Goal: Task Accomplishment & Management: Manage account settings

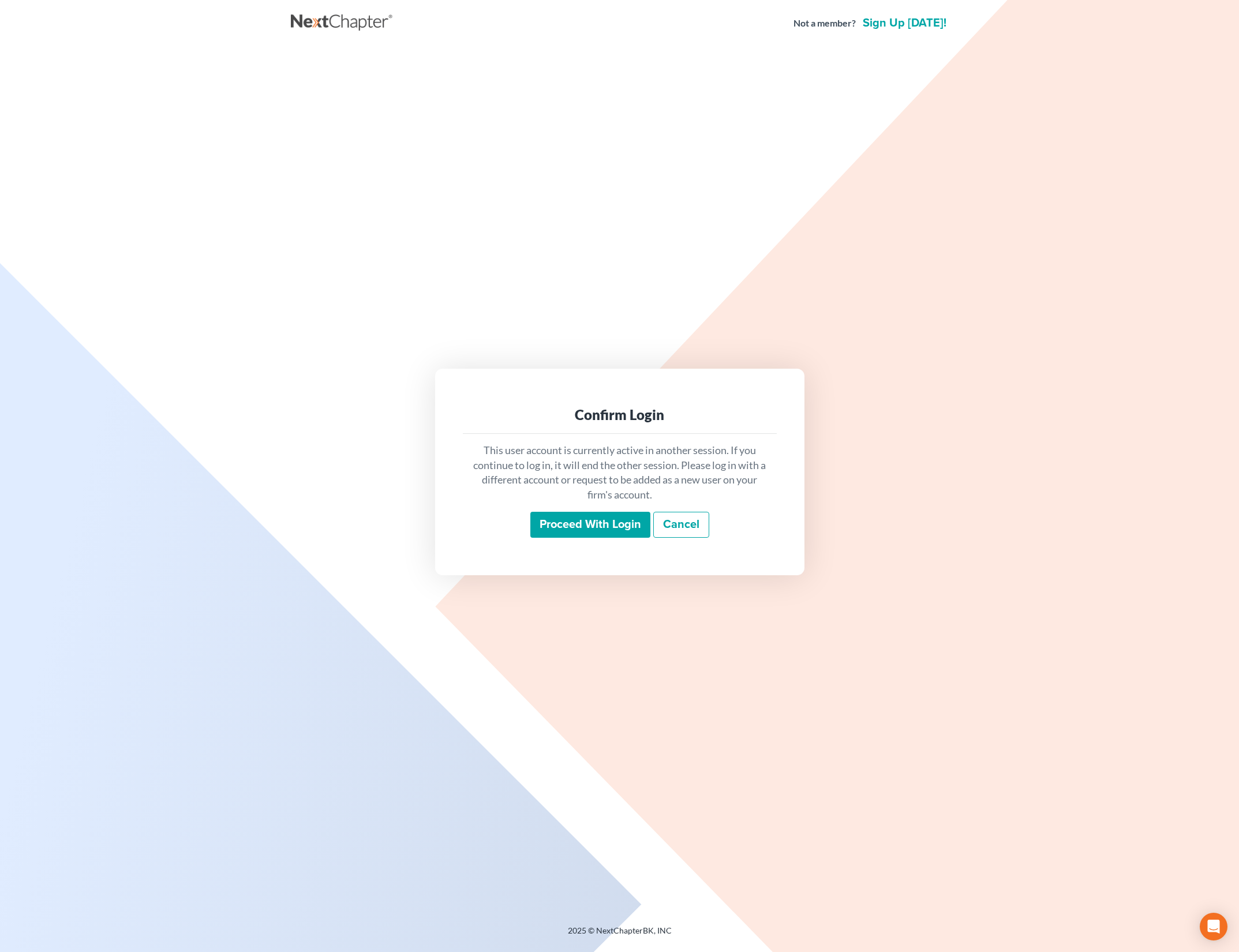
click at [607, 518] on input "Proceed with login" at bounding box center [590, 525] width 120 height 26
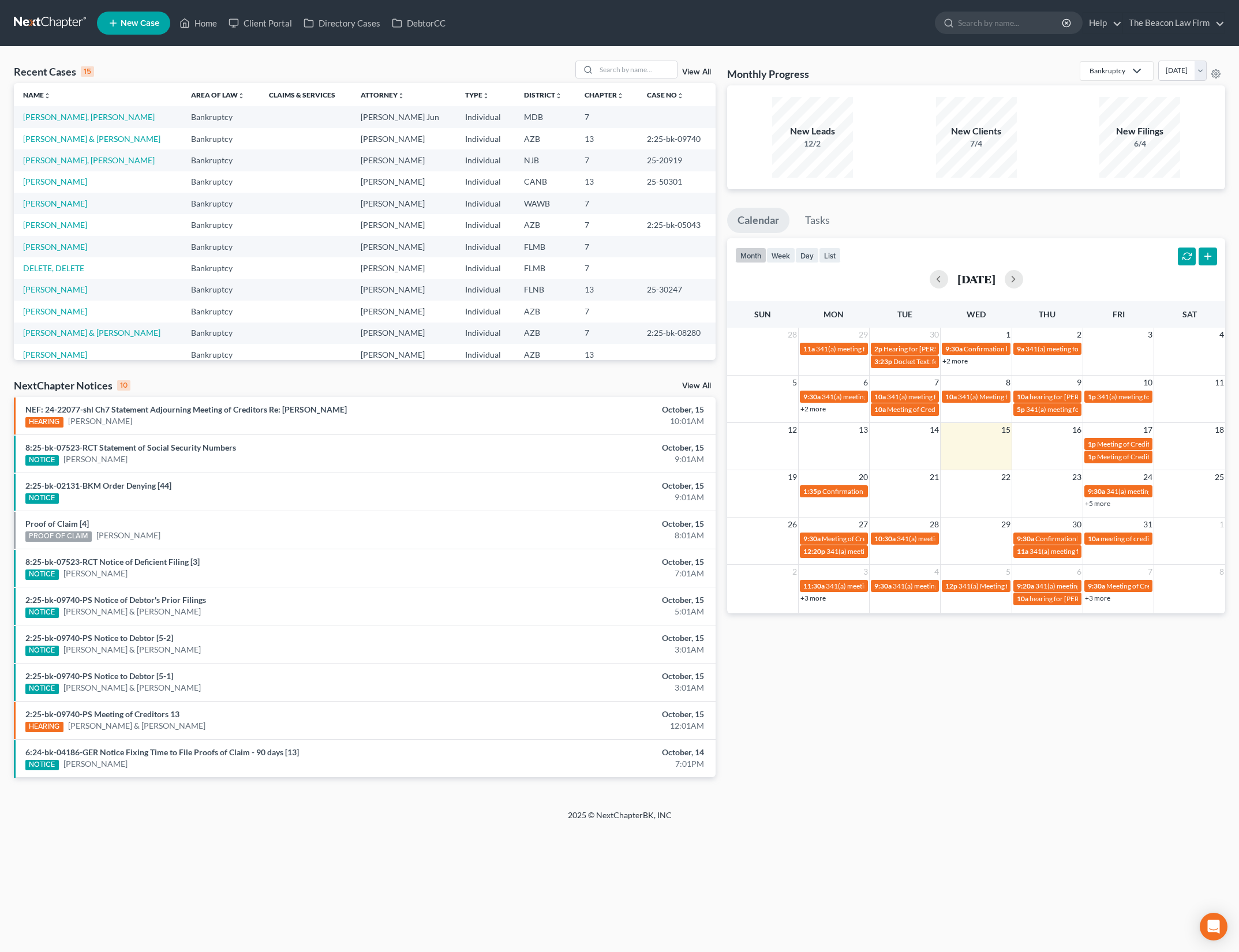
click at [307, 58] on div "Recent Cases 15 View All Name unfold_more expand_more expand_less Area of Law u…" at bounding box center [619, 428] width 1239 height 763
click at [619, 67] on input "search" at bounding box center [636, 69] width 81 height 17
type input "[PERSON_NAME]"
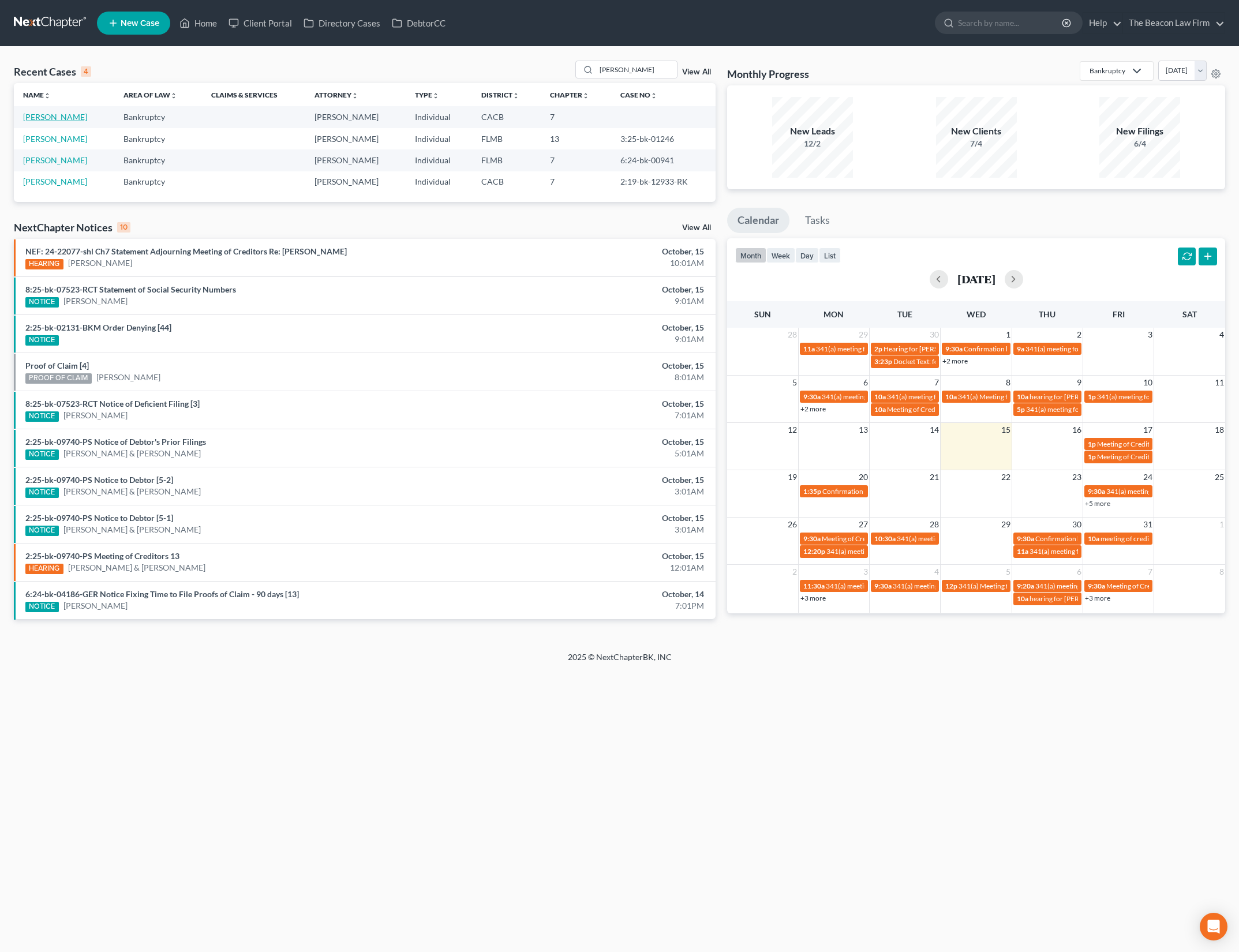
click at [67, 114] on link "[PERSON_NAME]" at bounding box center [55, 117] width 64 height 10
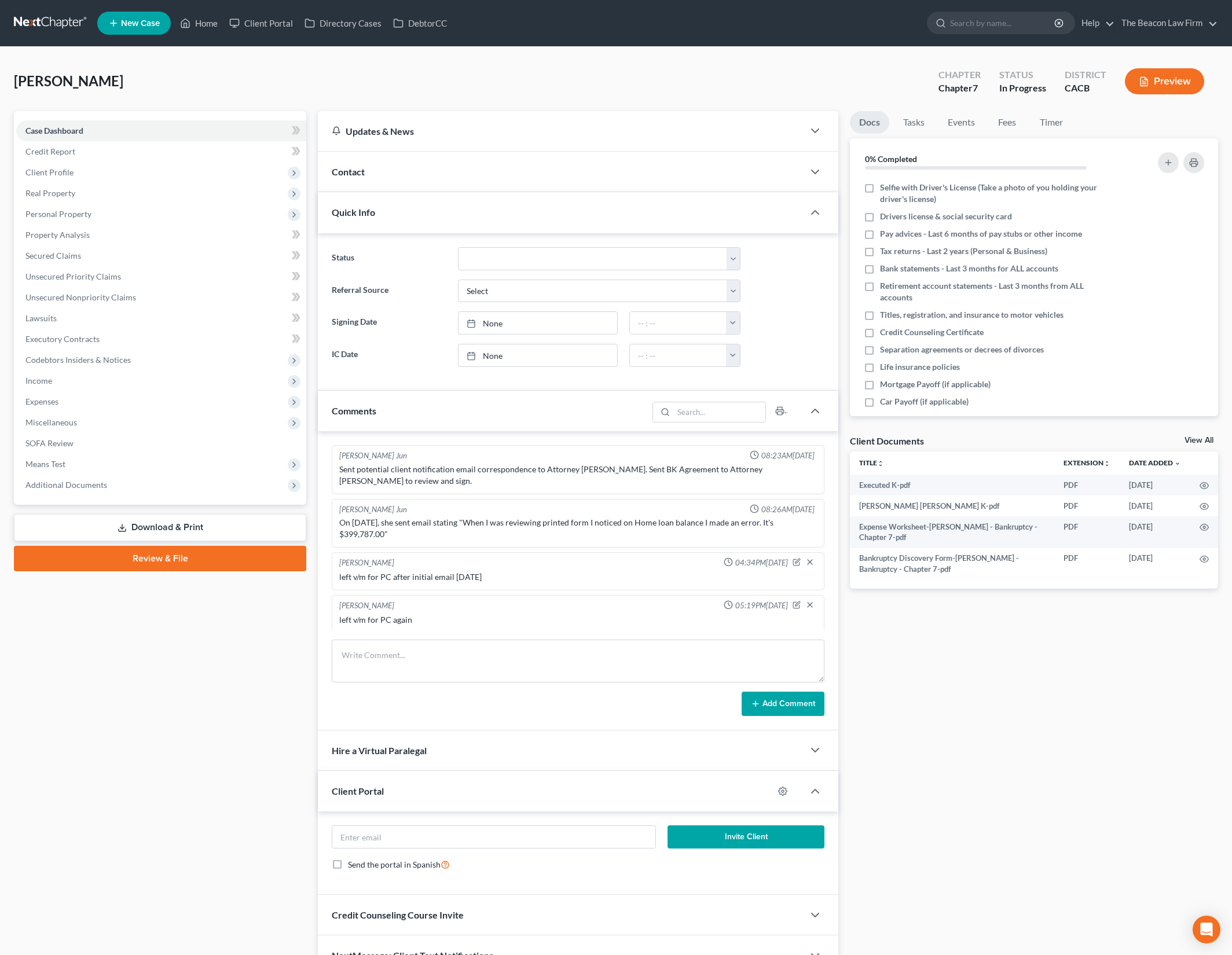
scroll to position [487, 0]
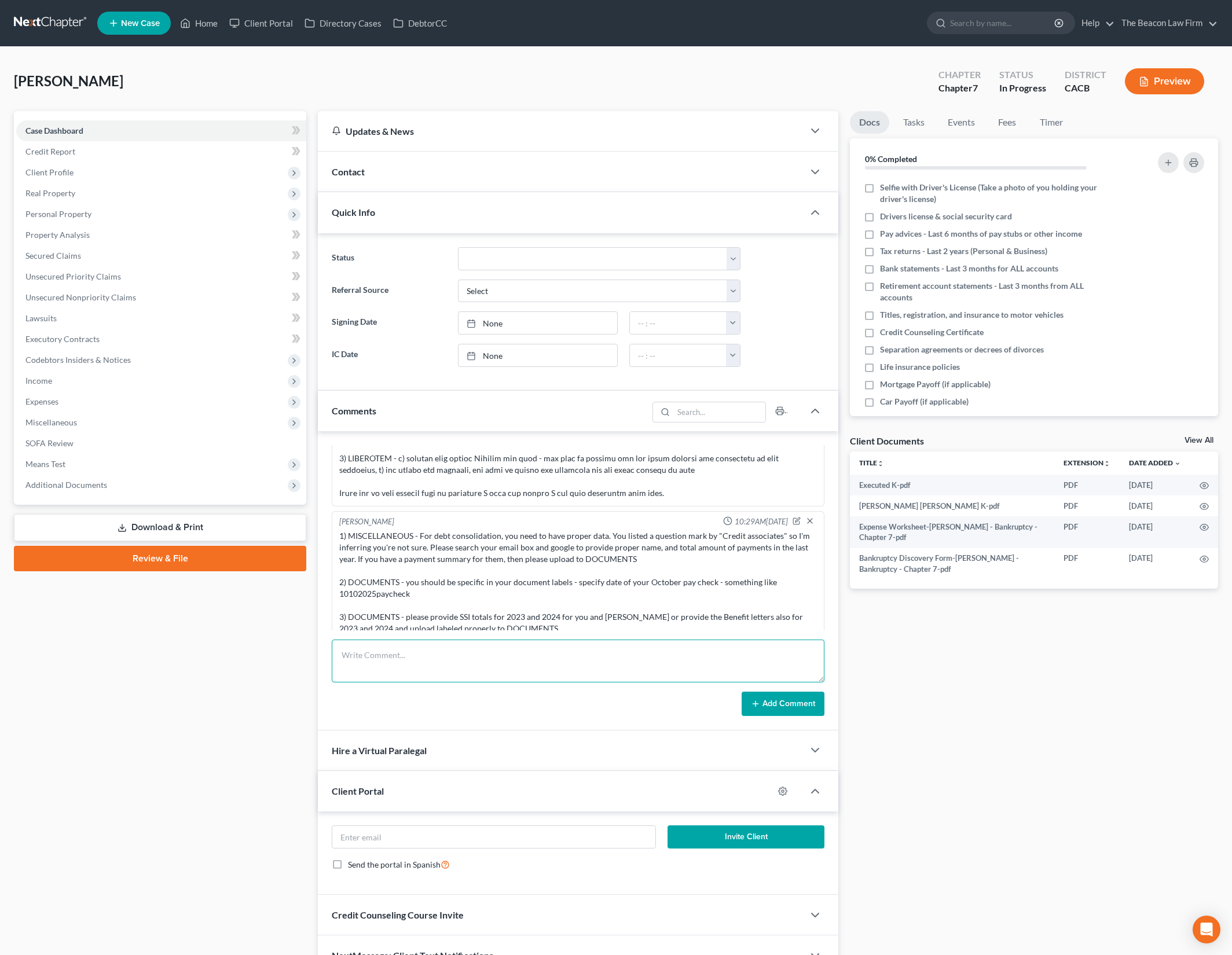
click at [500, 649] on textarea at bounding box center [578, 661] width 493 height 43
paste textarea "You did not address or follow instructions for the following prior instructions…"
type textarea "You did not address or follow instructions for the following prior instructions…"
click at [814, 707] on button "Add Comment" at bounding box center [783, 704] width 83 height 25
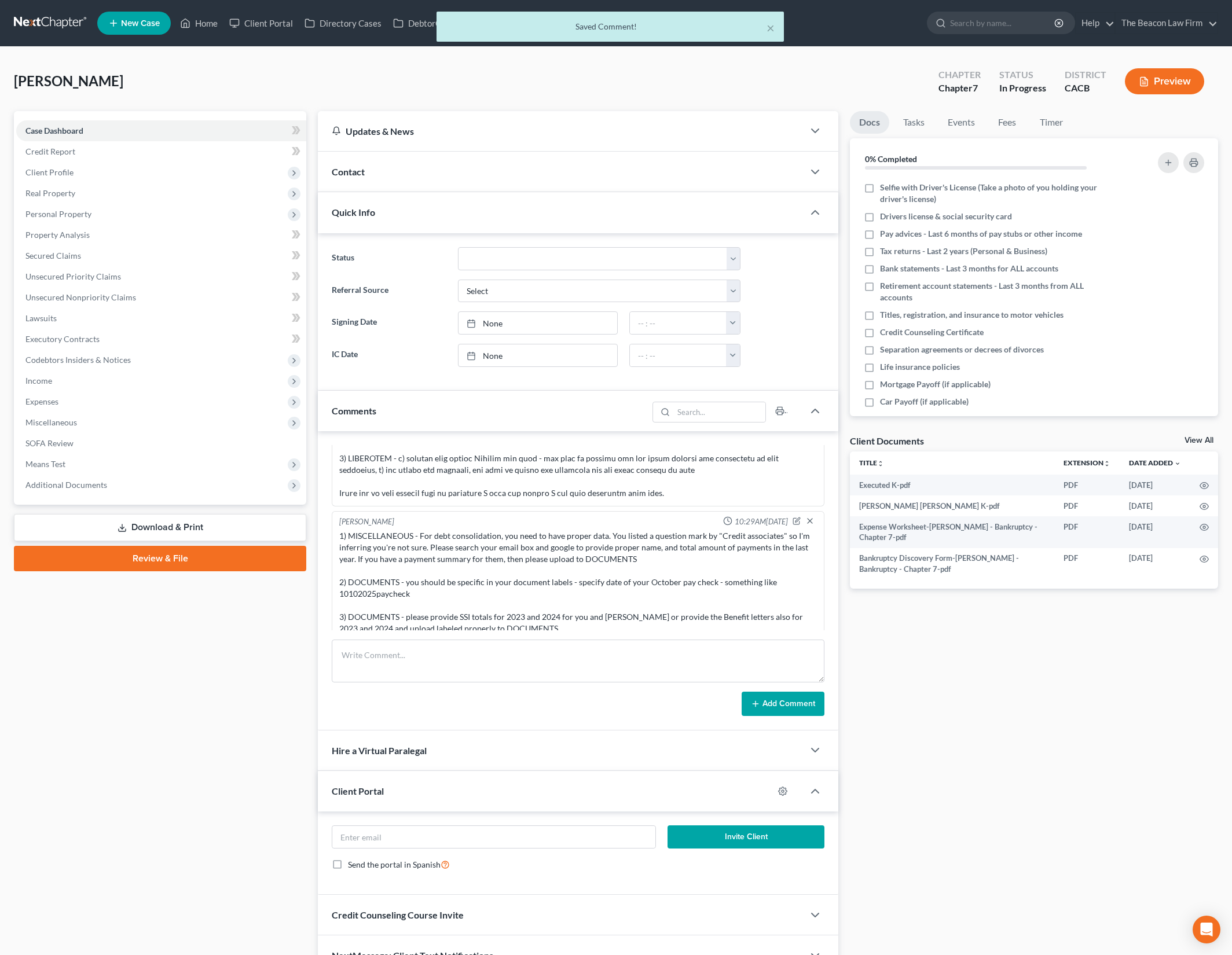
scroll to position [634, 0]
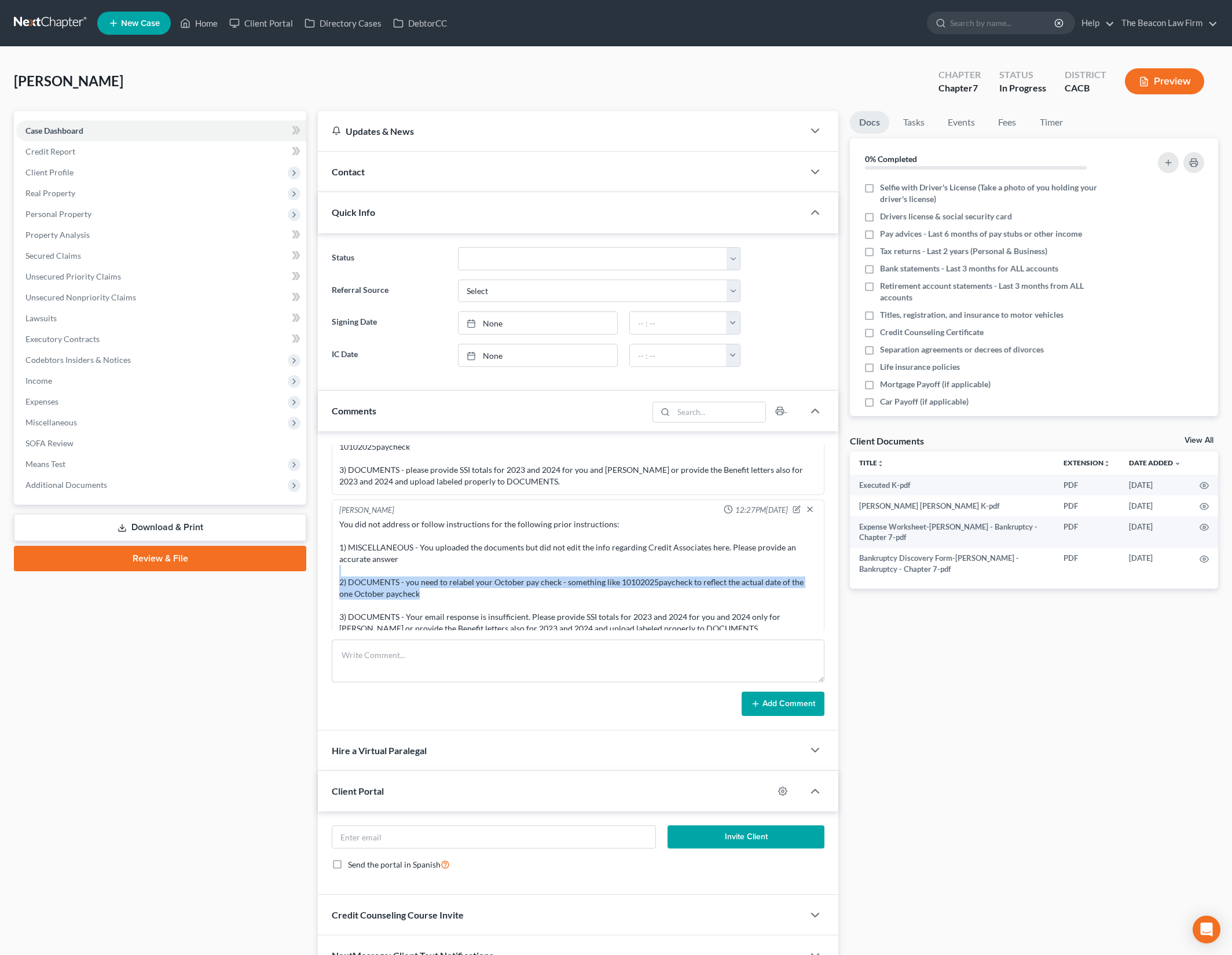
drag, startPoint x: 461, startPoint y: 561, endPoint x: 526, endPoint y: 588, distance: 70.4
click at [526, 588] on div "You did not address or follow instructions for the following prior instructions…" at bounding box center [578, 576] width 478 height 116
drag, startPoint x: 534, startPoint y: 570, endPoint x: 637, endPoint y: 614, distance: 112.0
click at [636, 614] on div "You did not address or follow instructions for the following prior instructions…" at bounding box center [578, 576] width 478 height 116
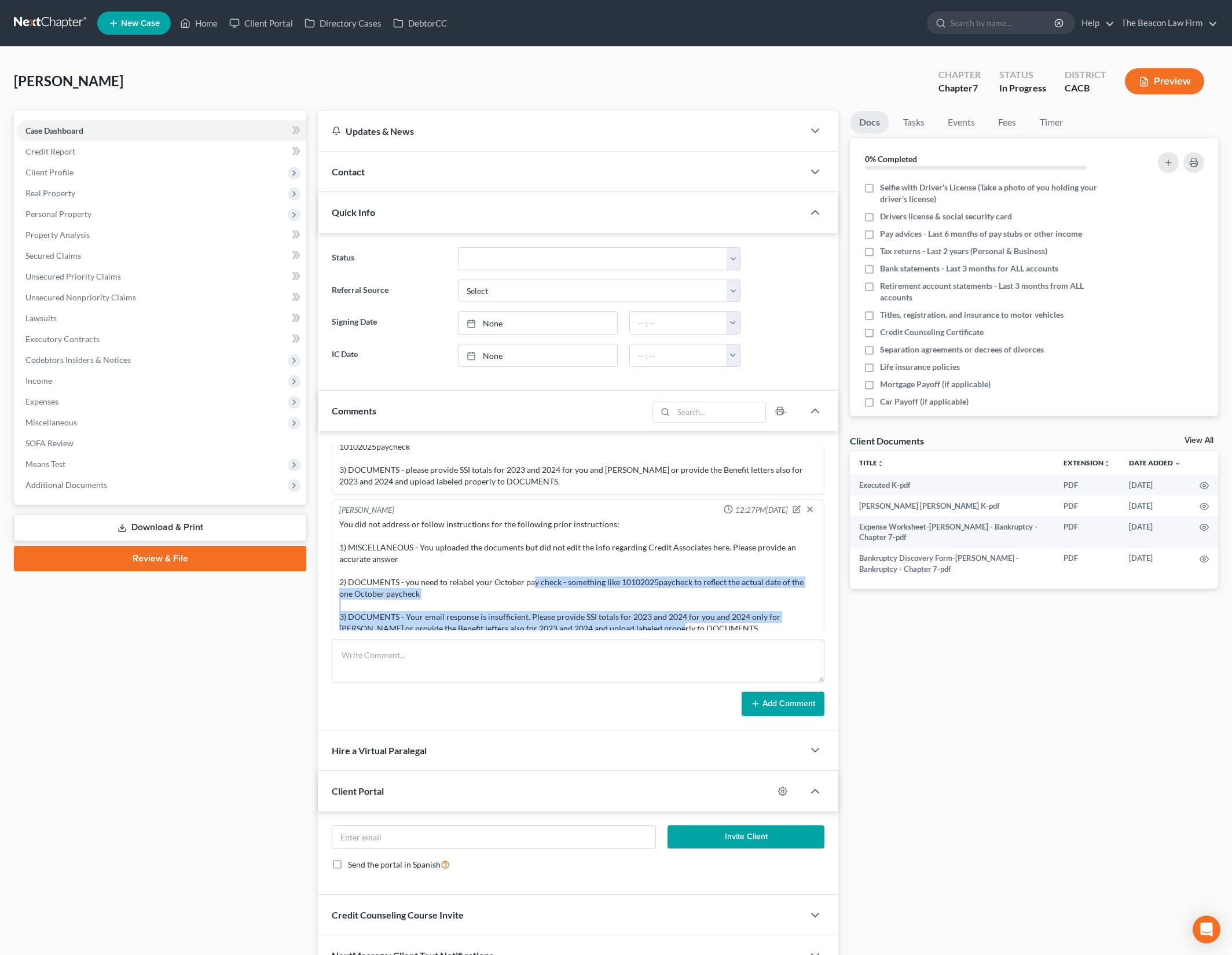
click at [637, 614] on div "You did not address or follow instructions for the following prior instructions…" at bounding box center [578, 576] width 478 height 116
drag, startPoint x: 581, startPoint y: 564, endPoint x: 671, endPoint y: 608, distance: 100.2
click at [671, 608] on div "You did not address or follow instructions for the following prior instructions…" at bounding box center [578, 576] width 478 height 116
drag, startPoint x: 689, startPoint y: 616, endPoint x: 537, endPoint y: 562, distance: 161.3
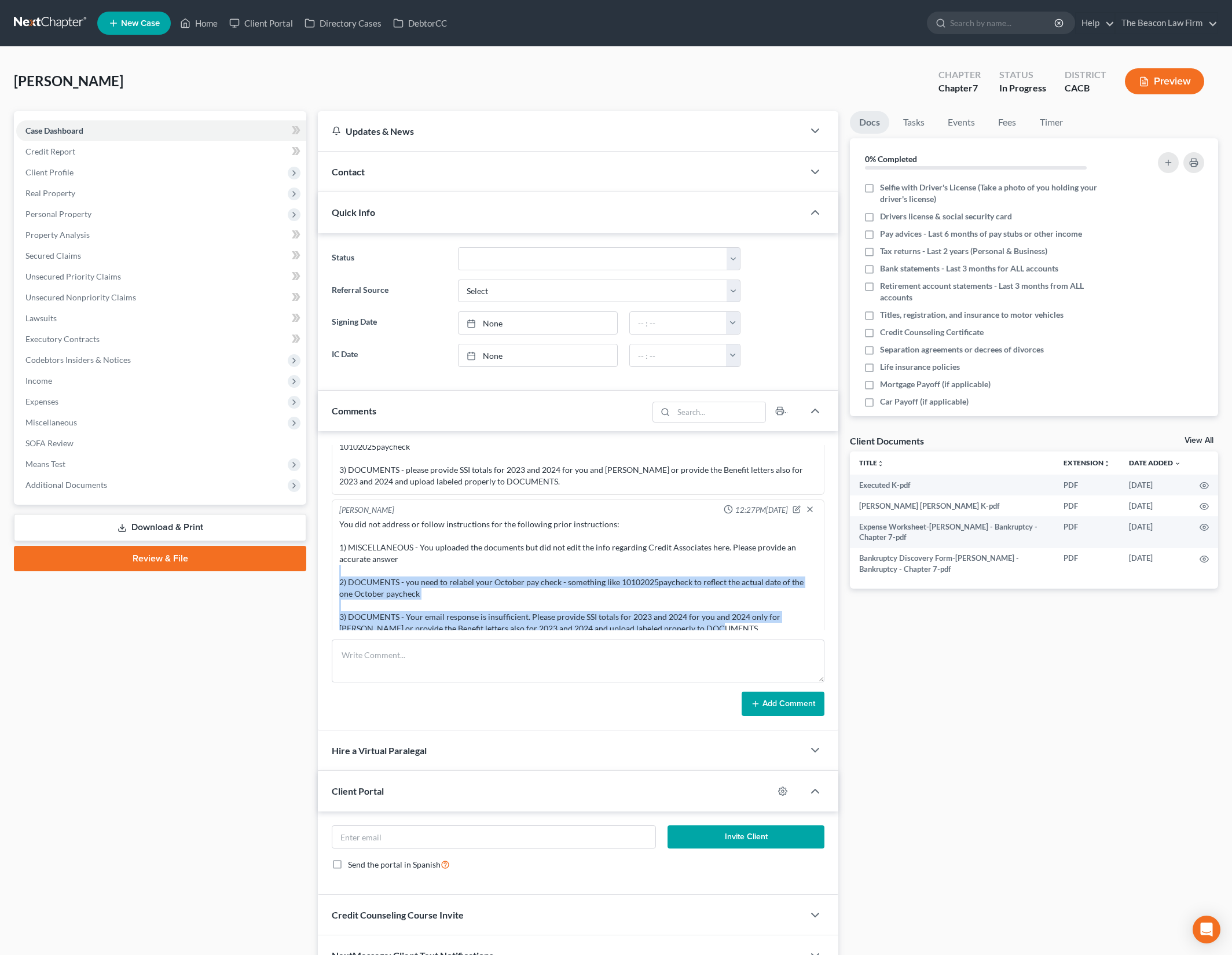
click at [537, 562] on div "You did not address or follow instructions for the following prior instructions…" at bounding box center [578, 576] width 478 height 116
click at [537, 562] on div "You did not address or follow instructions for the following prior instructions…" at bounding box center [578, 576] width 478 height 116
drag, startPoint x: 537, startPoint y: 562, endPoint x: 752, endPoint y: 628, distance: 224.9
click at [752, 628] on div "Gerald Kim 12:27PM, 10/15/2025 You did not address or follow instructions for t…" at bounding box center [578, 570] width 493 height 142
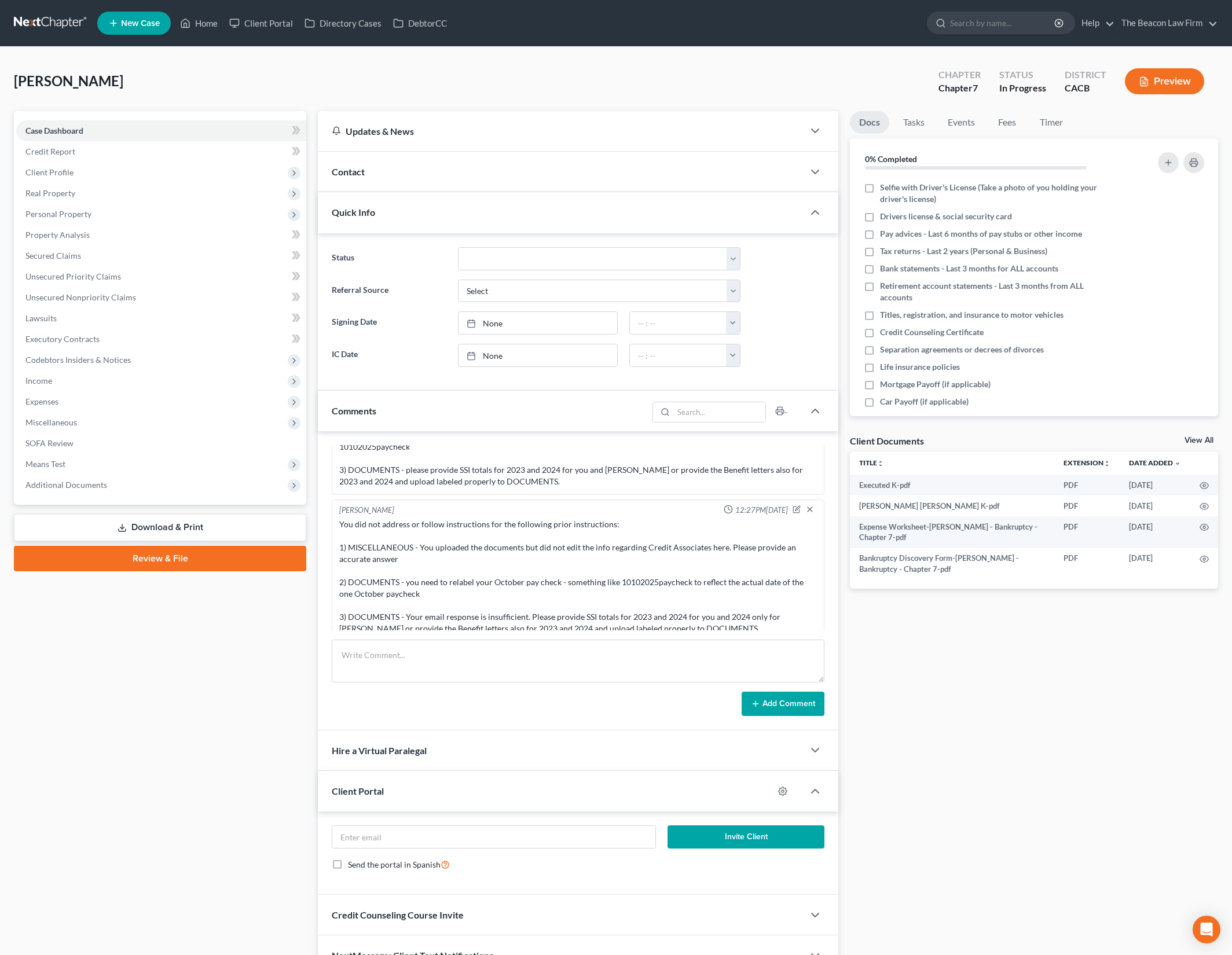
click at [939, 716] on div "Docs Tasks Events Fees Timer 0% Completed Nothing here yet! Selfie with Driver'…" at bounding box center [1034, 543] width 380 height 865
click at [938, 716] on div "Docs Tasks Events Fees Timer 0% Completed Nothing here yet! Selfie with Driver'…" at bounding box center [1034, 543] width 380 height 865
drag, startPoint x: 491, startPoint y: 588, endPoint x: 764, endPoint y: 639, distance: 277.7
click at [764, 639] on div "Myoung Jun 08:23AM, 08/06/2025 Sent potential client notification email corresp…" at bounding box center [578, 580] width 521 height 300
click at [764, 640] on textarea at bounding box center [578, 661] width 493 height 43
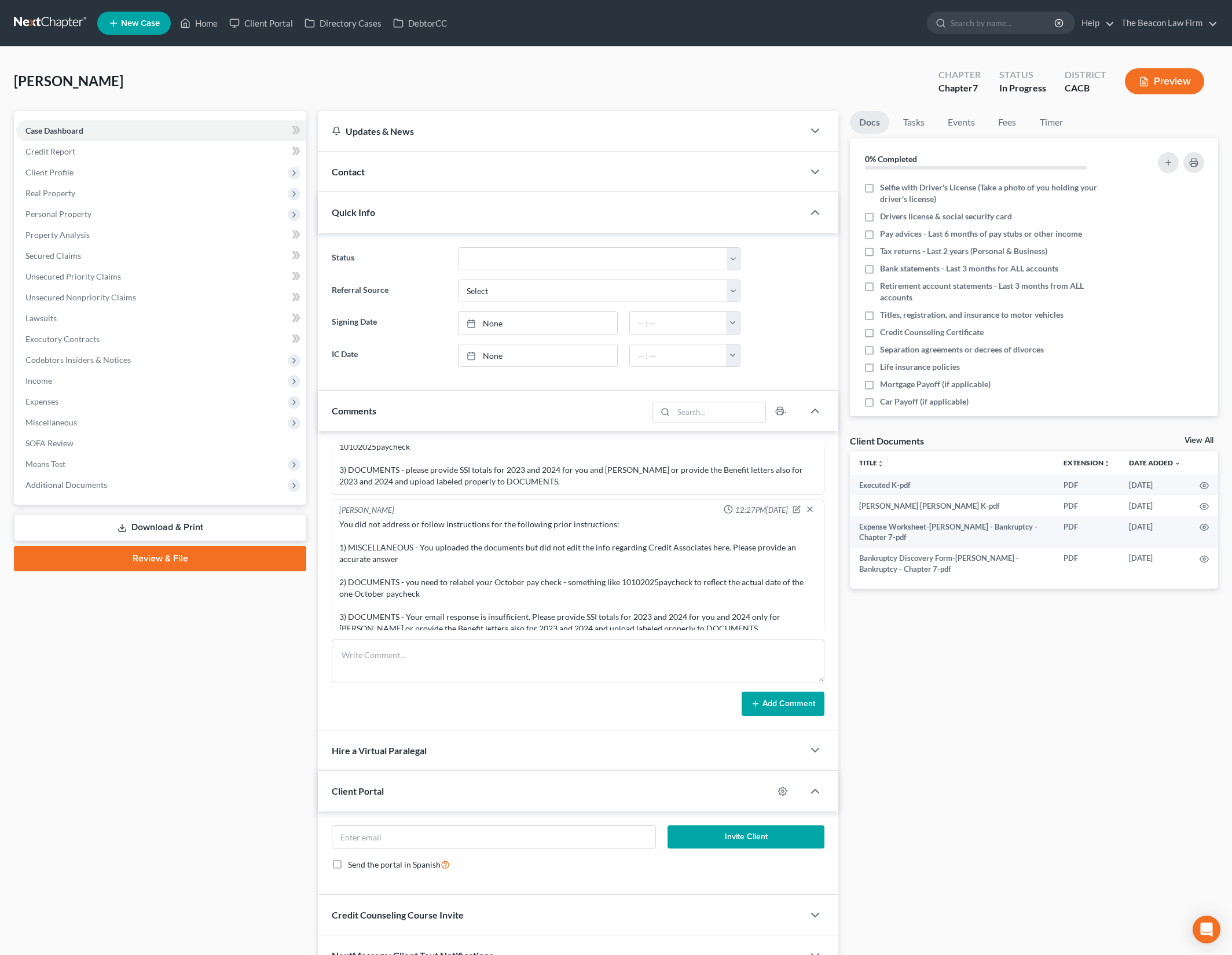
click at [976, 671] on div "Docs Tasks Events Fees Timer 0% Completed Nothing here yet! Selfie with Driver'…" at bounding box center [1034, 543] width 380 height 865
drag, startPoint x: 121, startPoint y: 801, endPoint x: 137, endPoint y: 784, distance: 23.3
click at [121, 801] on div "Case Dashboard Payments Invoices Payments Payments Credit Report Client Profile" at bounding box center [160, 543] width 304 height 865
click at [110, 374] on span "Income" at bounding box center [161, 381] width 290 height 21
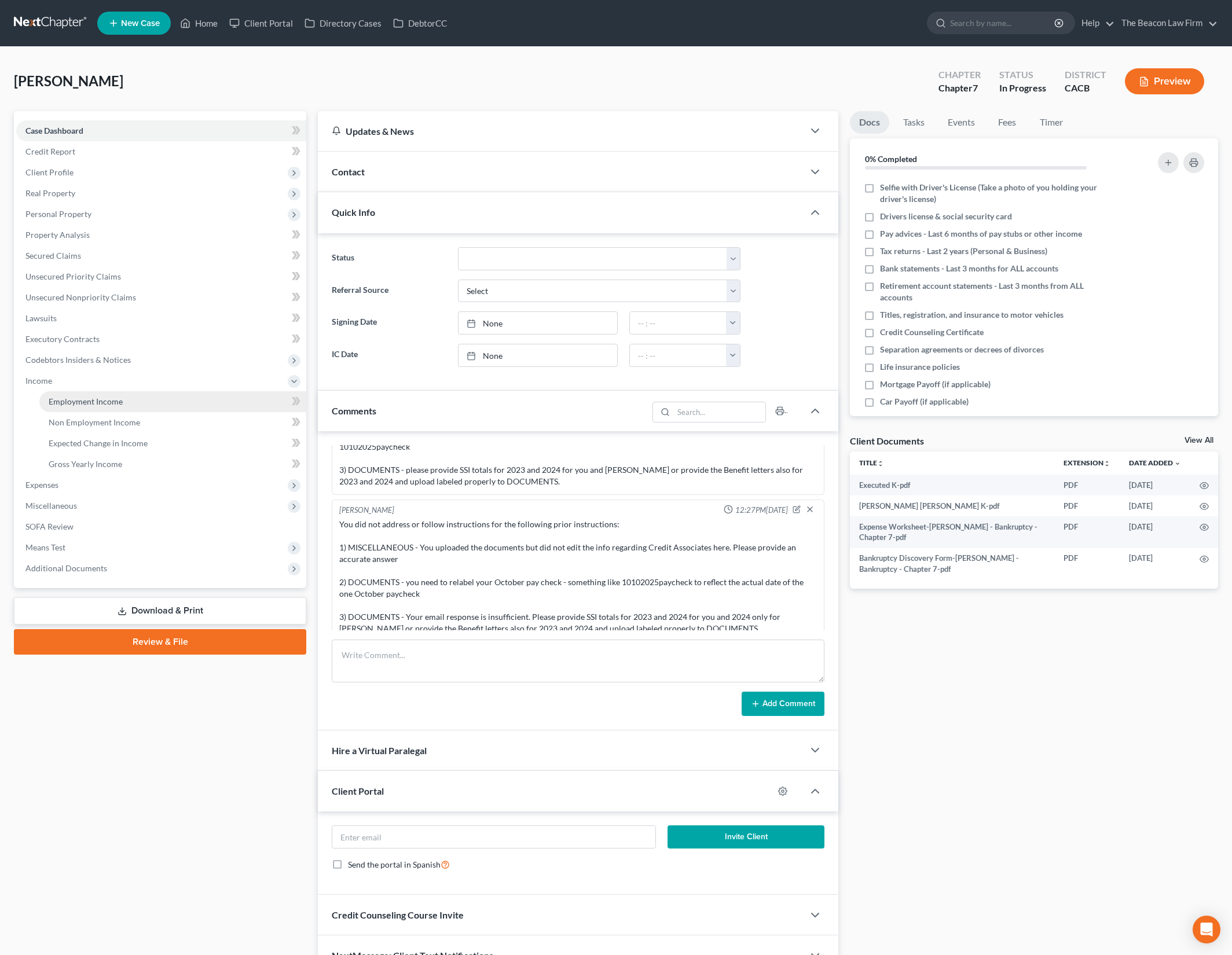
click at [175, 396] on link "Employment Income" at bounding box center [173, 401] width 267 height 21
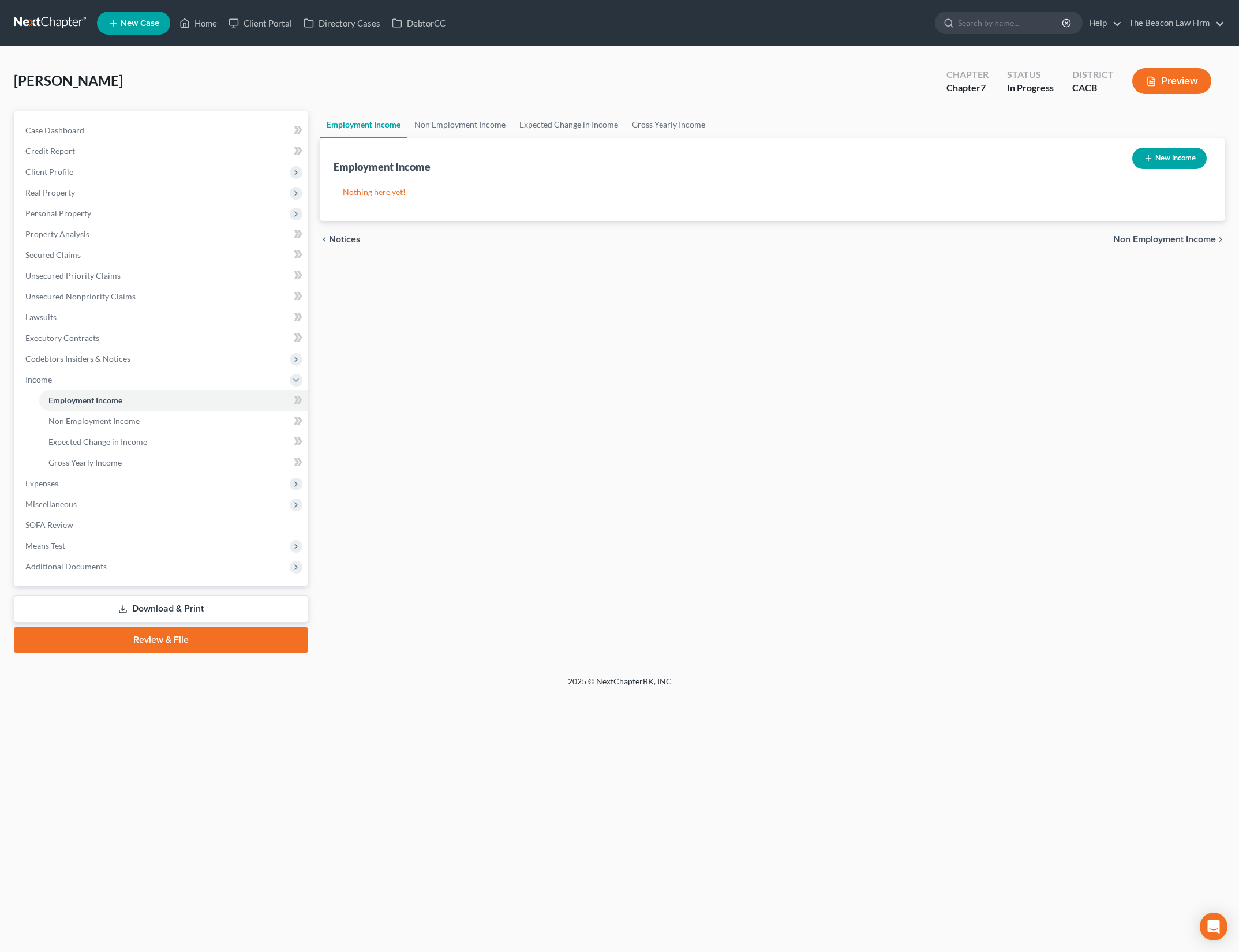
click at [374, 434] on div "Employment Income Non Employment Income Expected Change in Income Gross Yearly …" at bounding box center [772, 381] width 917 height 542
click at [190, 21] on icon at bounding box center [185, 23] width 11 height 14
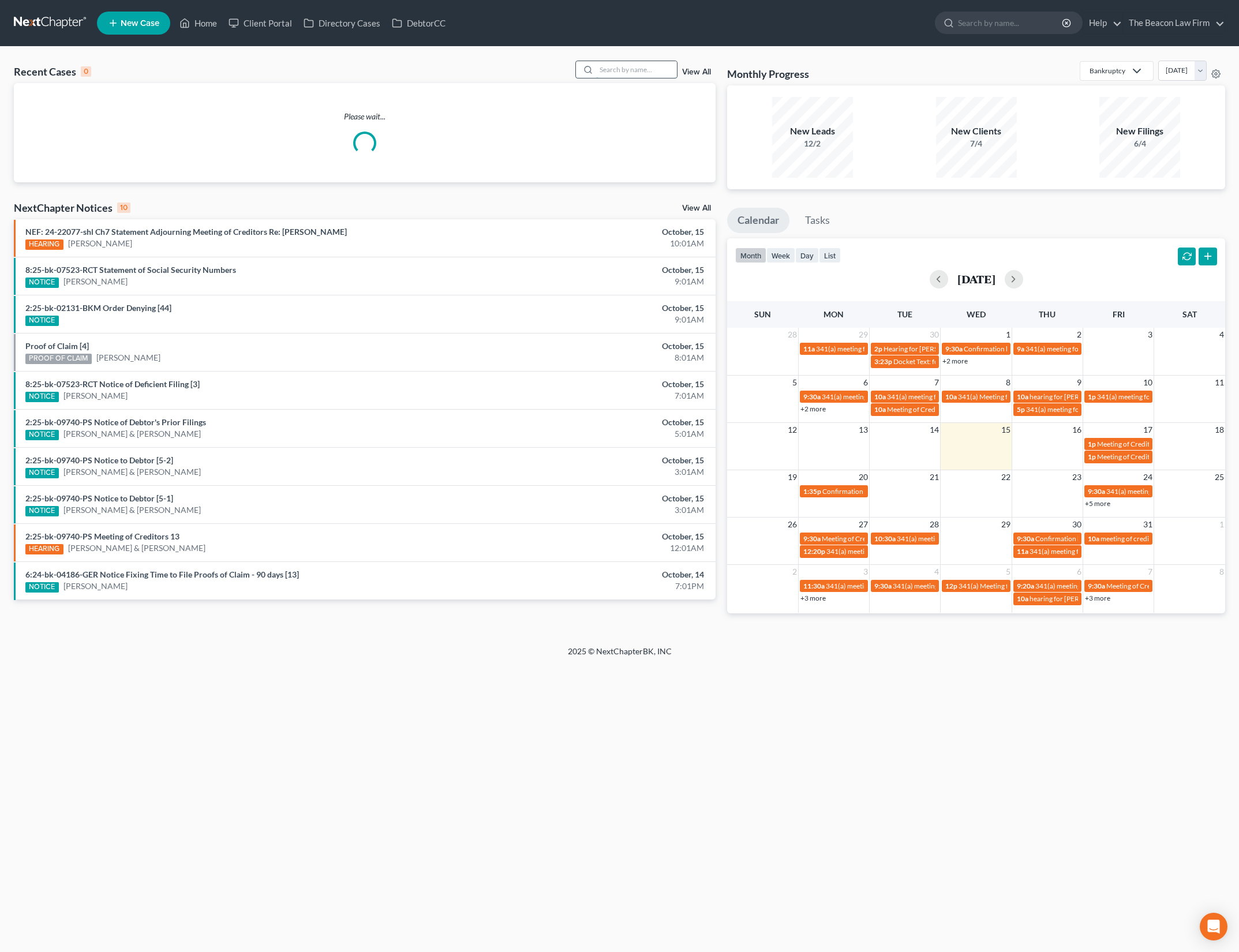
click at [632, 66] on input "search" at bounding box center [636, 69] width 81 height 17
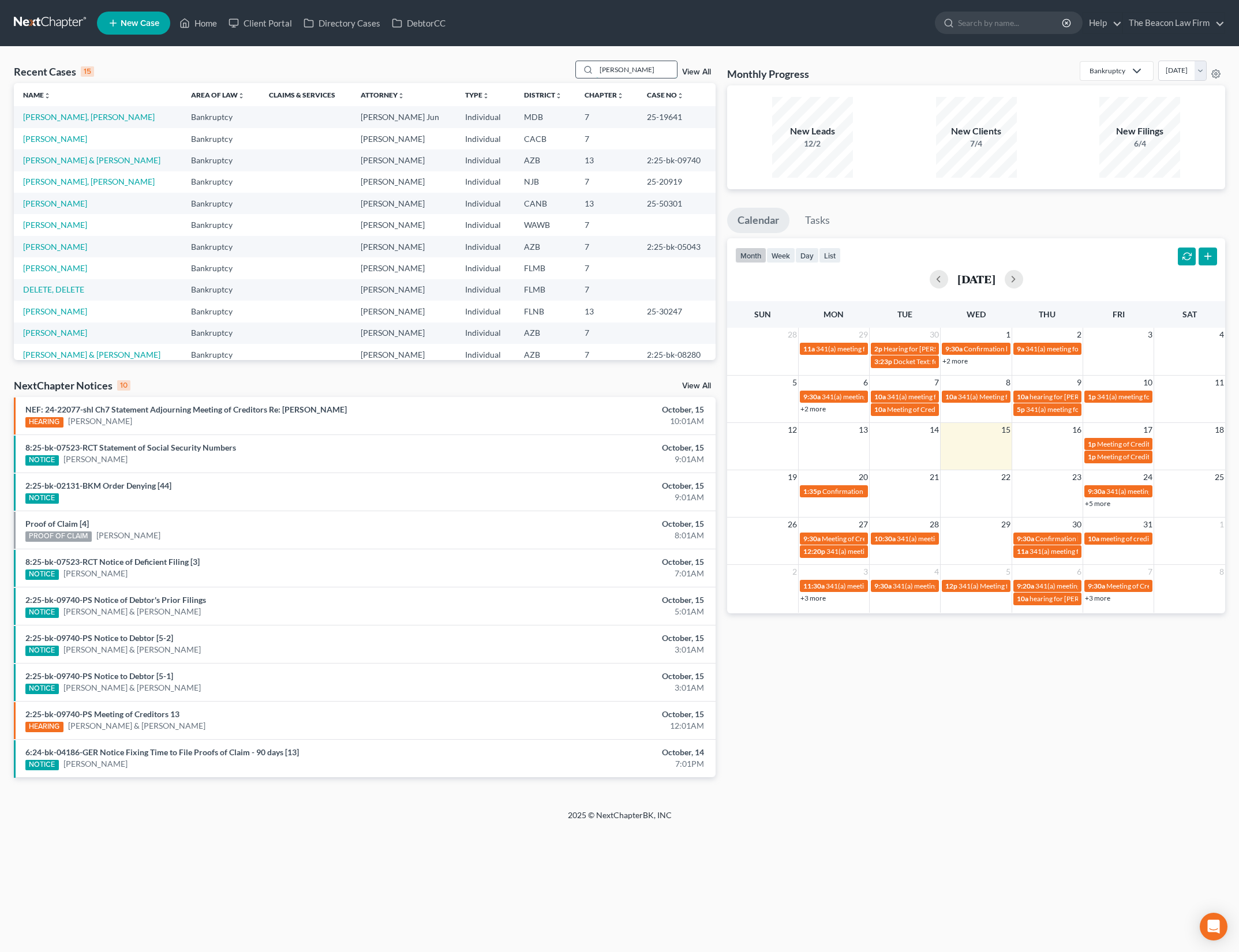
type input "casarez"
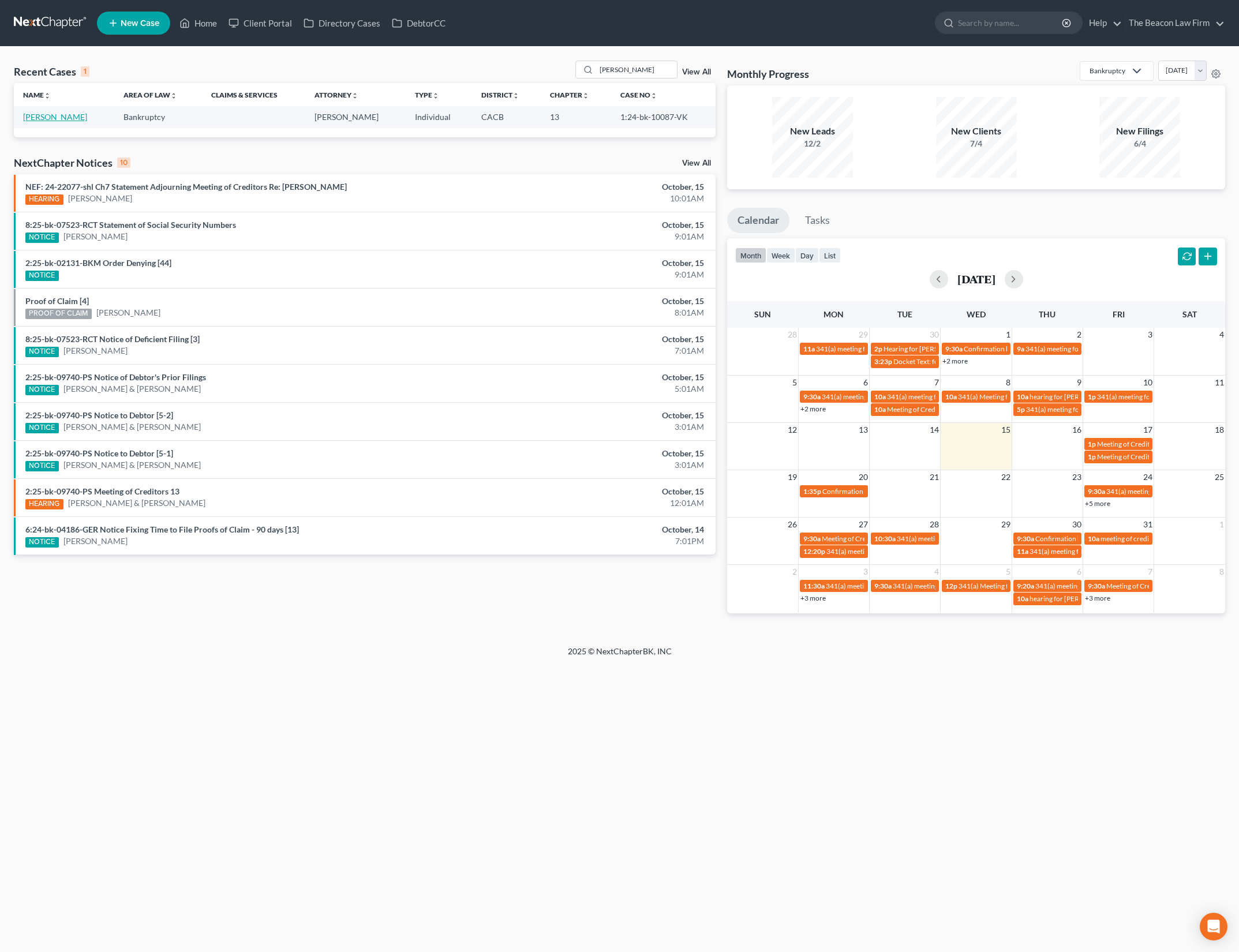
click at [62, 119] on link "[PERSON_NAME]" at bounding box center [55, 117] width 64 height 10
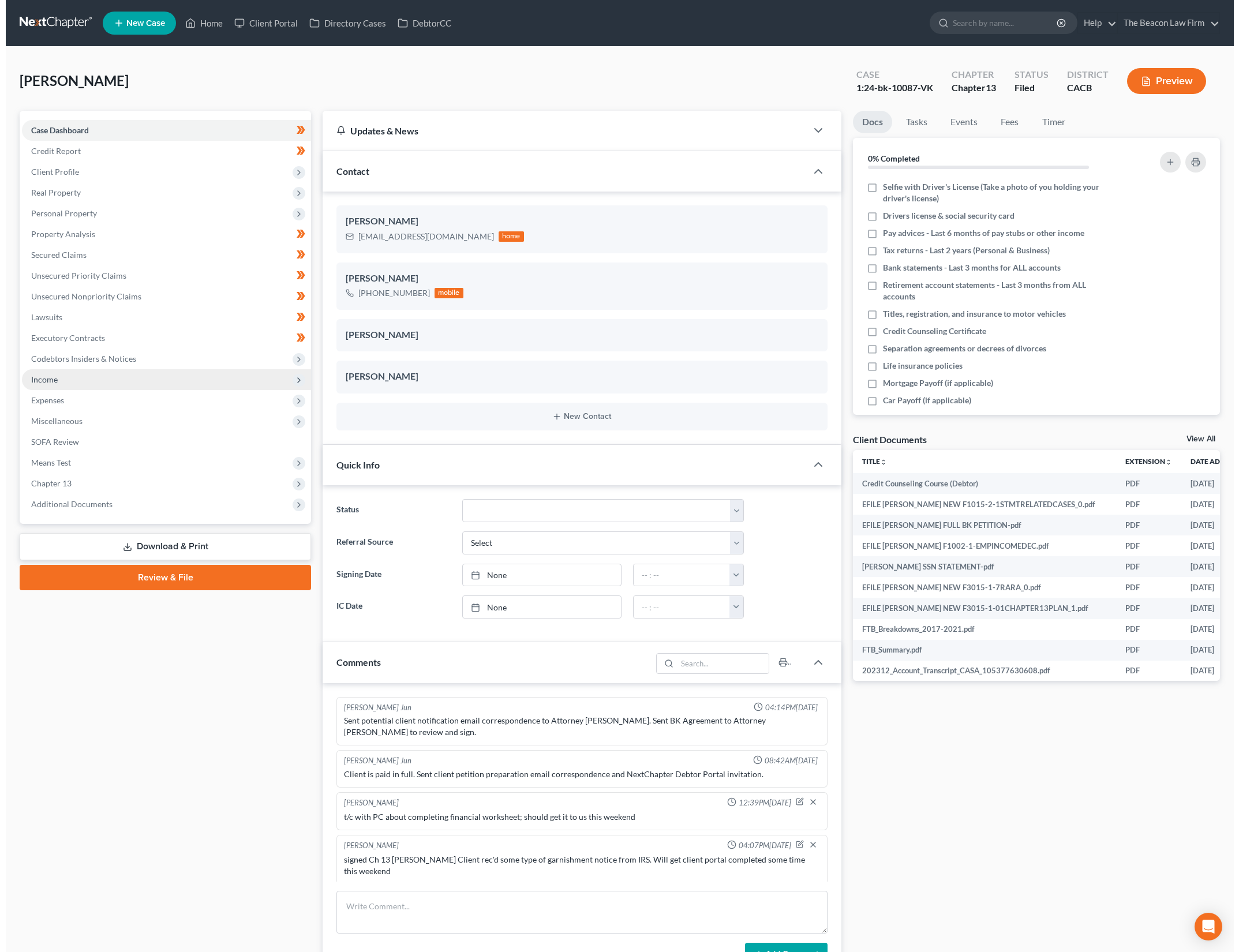
scroll to position [1451, 0]
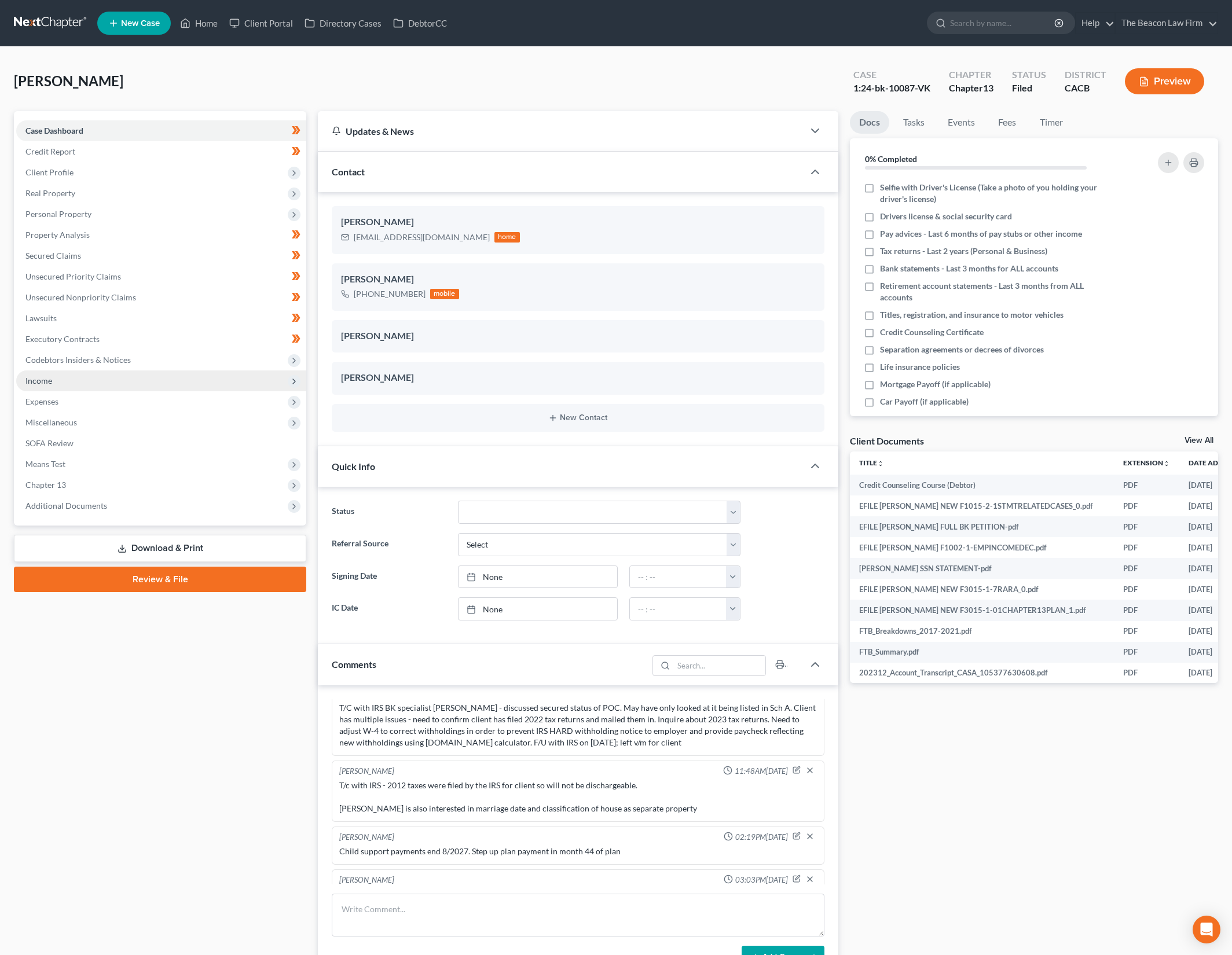
click at [108, 381] on span "Income" at bounding box center [161, 381] width 290 height 21
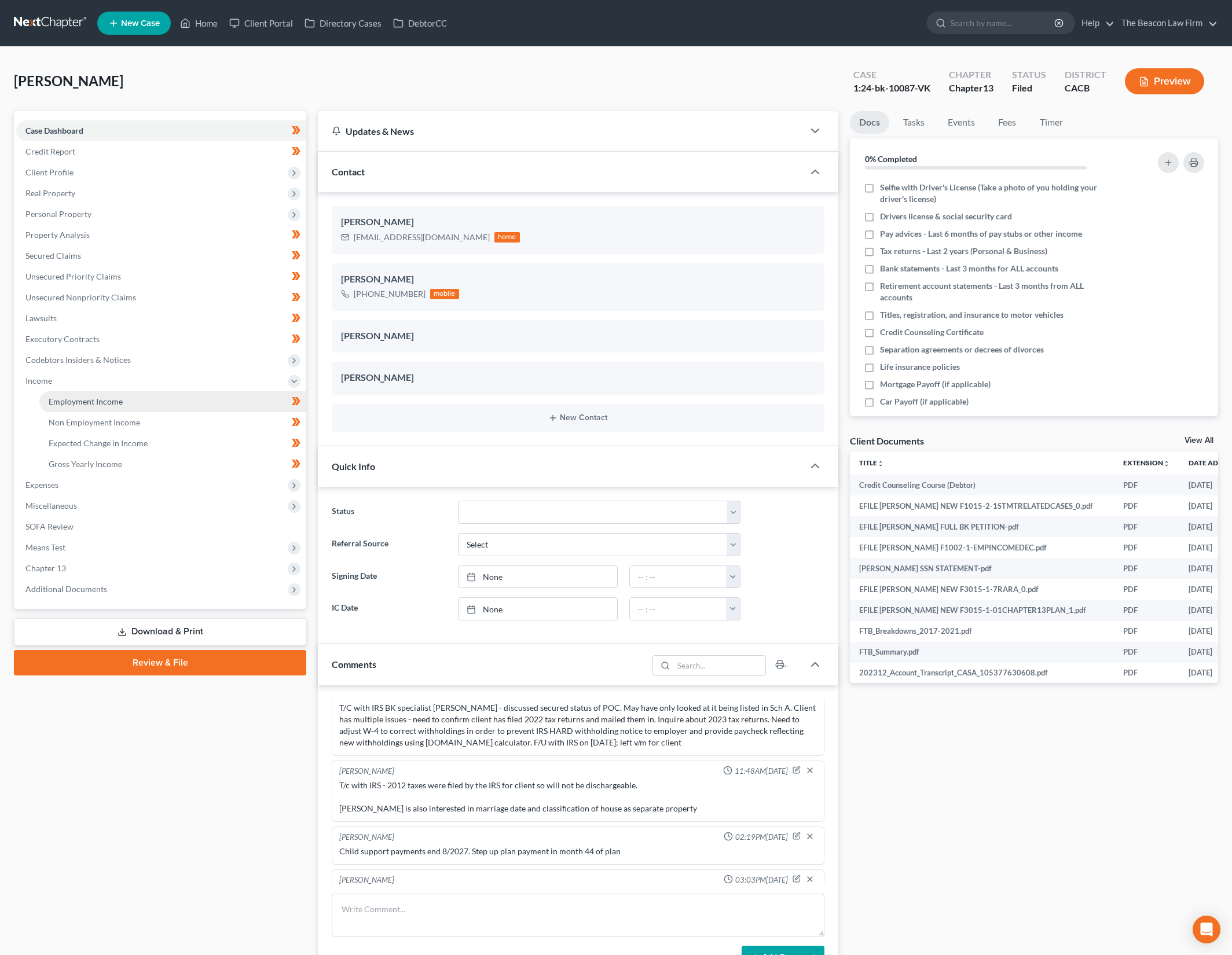
click at [197, 406] on link "Employment Income" at bounding box center [173, 401] width 267 height 21
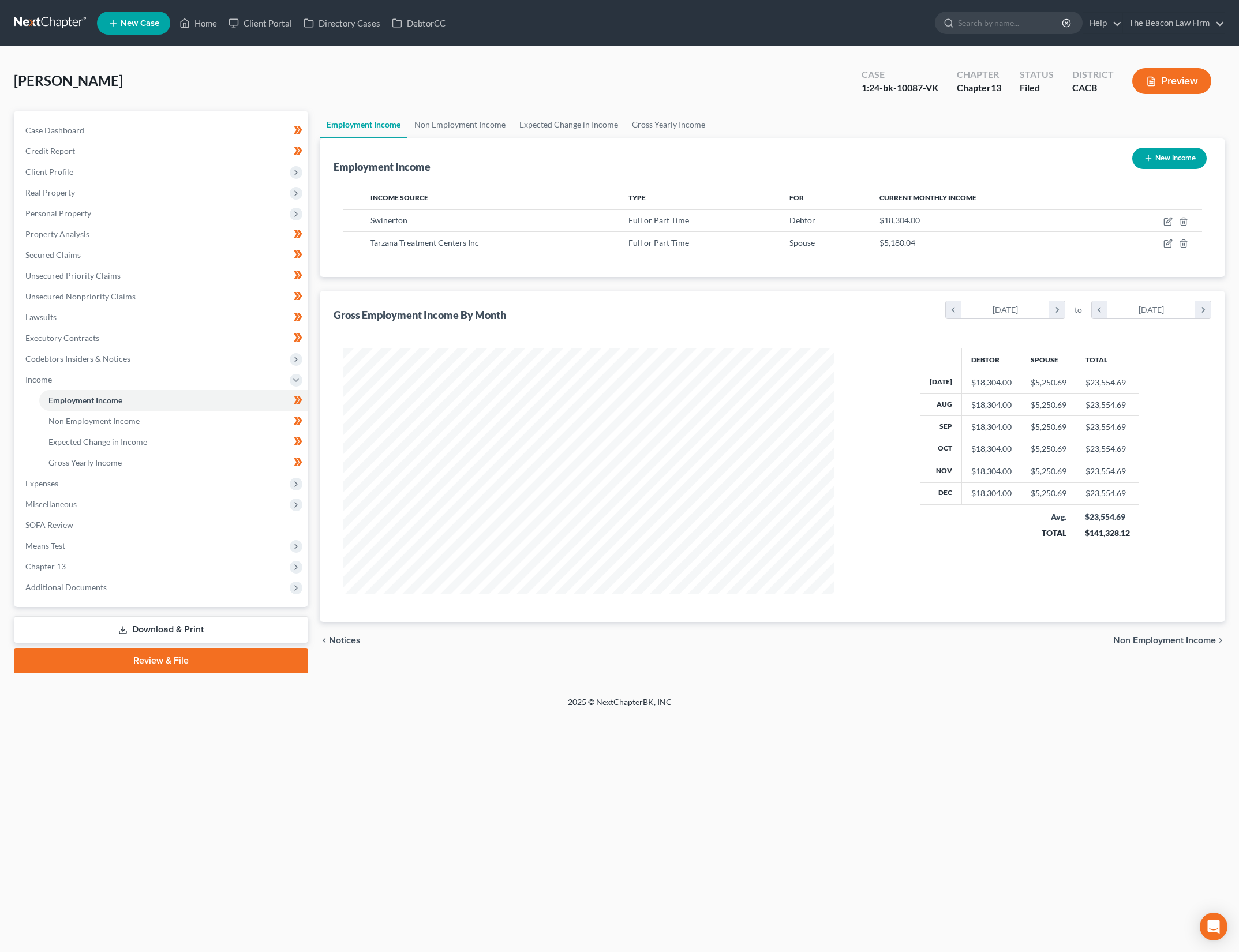
scroll to position [246, 515]
click at [1166, 246] on icon "button" at bounding box center [1168, 244] width 9 height 9
select select "0"
select select "4"
select select "1"
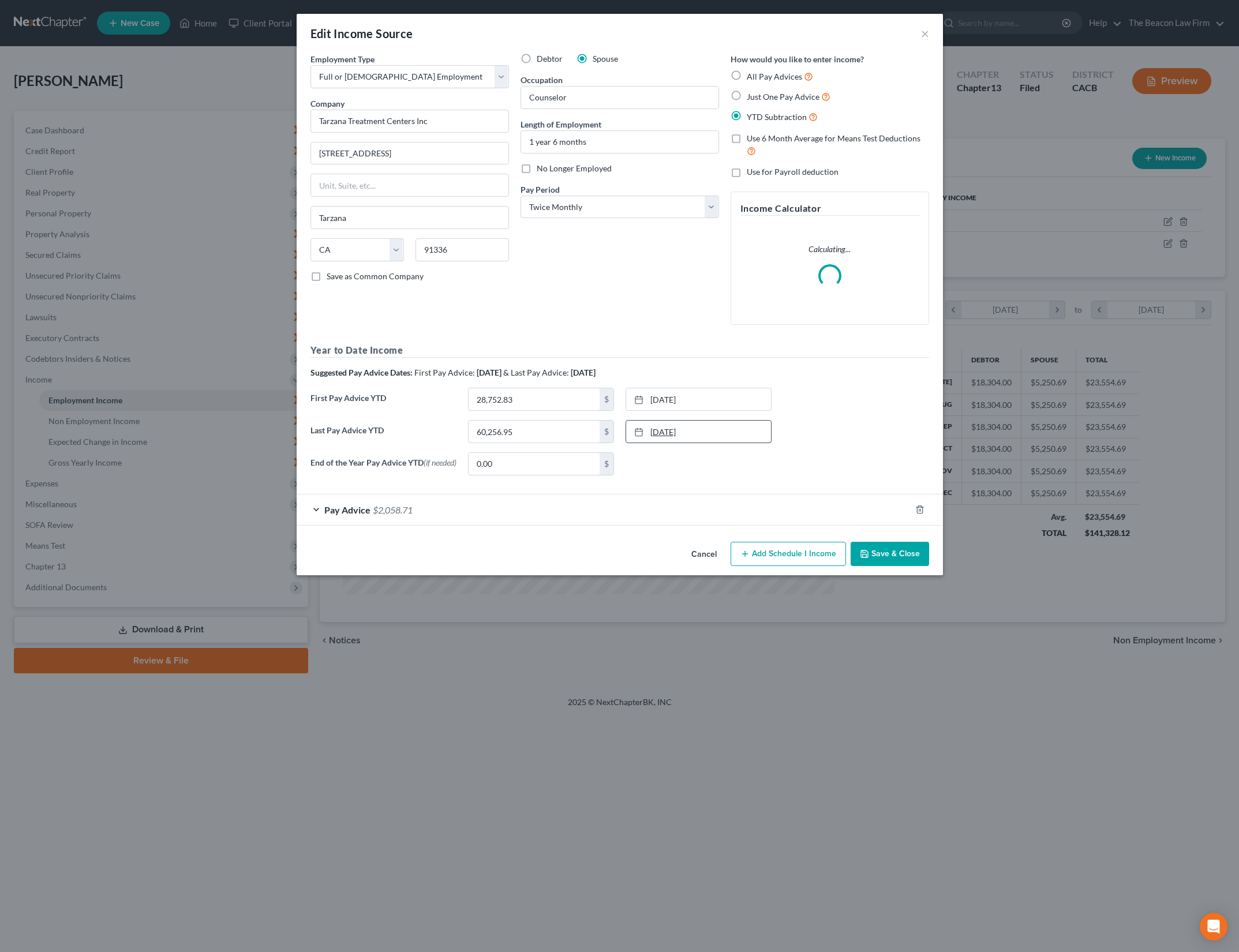
click at [705, 435] on link "12/26/2023" at bounding box center [699, 431] width 145 height 22
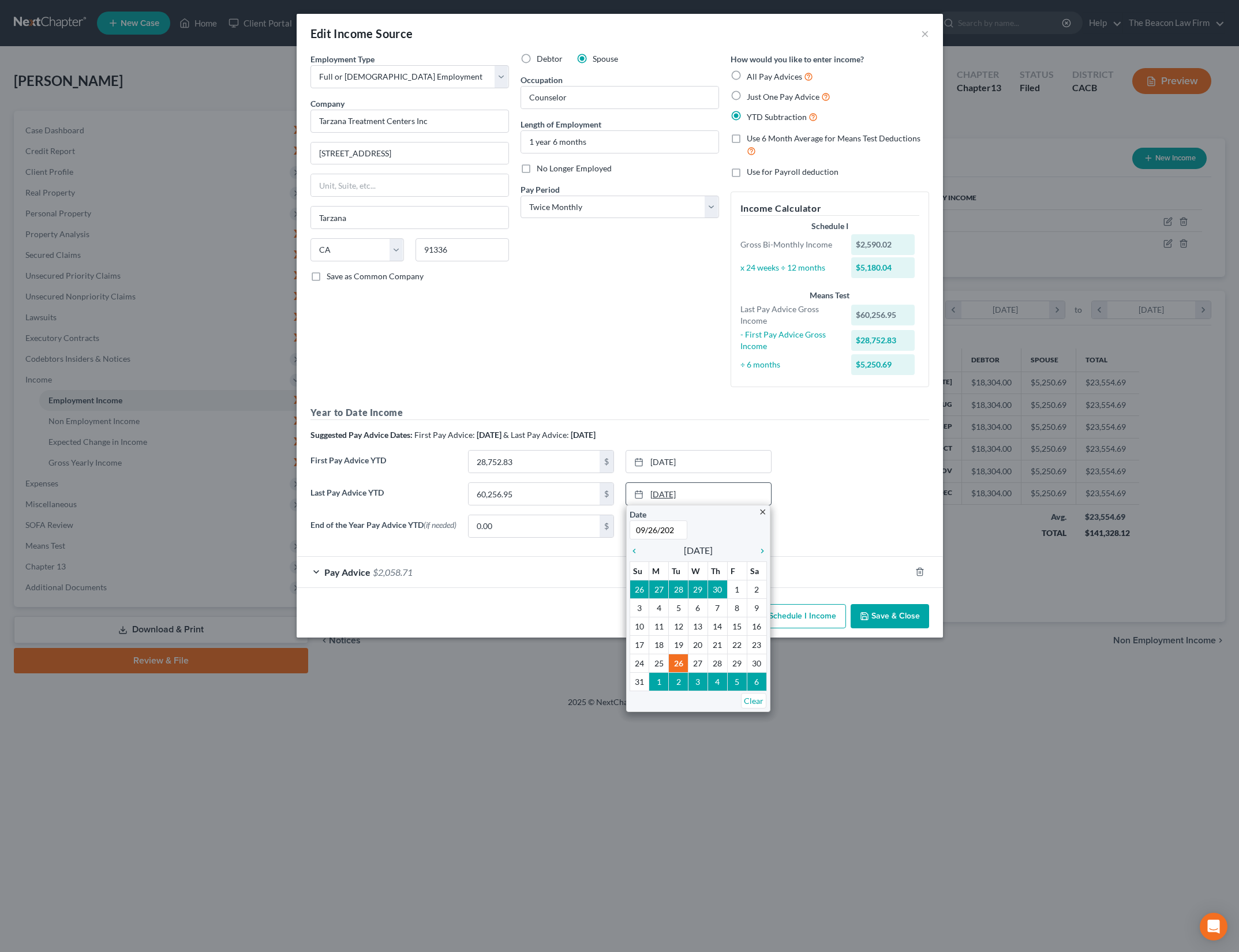
type input "09/26/2025"
click at [813, 469] on div "First Pay Advice YTD 28,752.83 $ 6/26/2023 close Date 6/26/2023 Time 12:00 AM c…" at bounding box center [620, 466] width 630 height 32
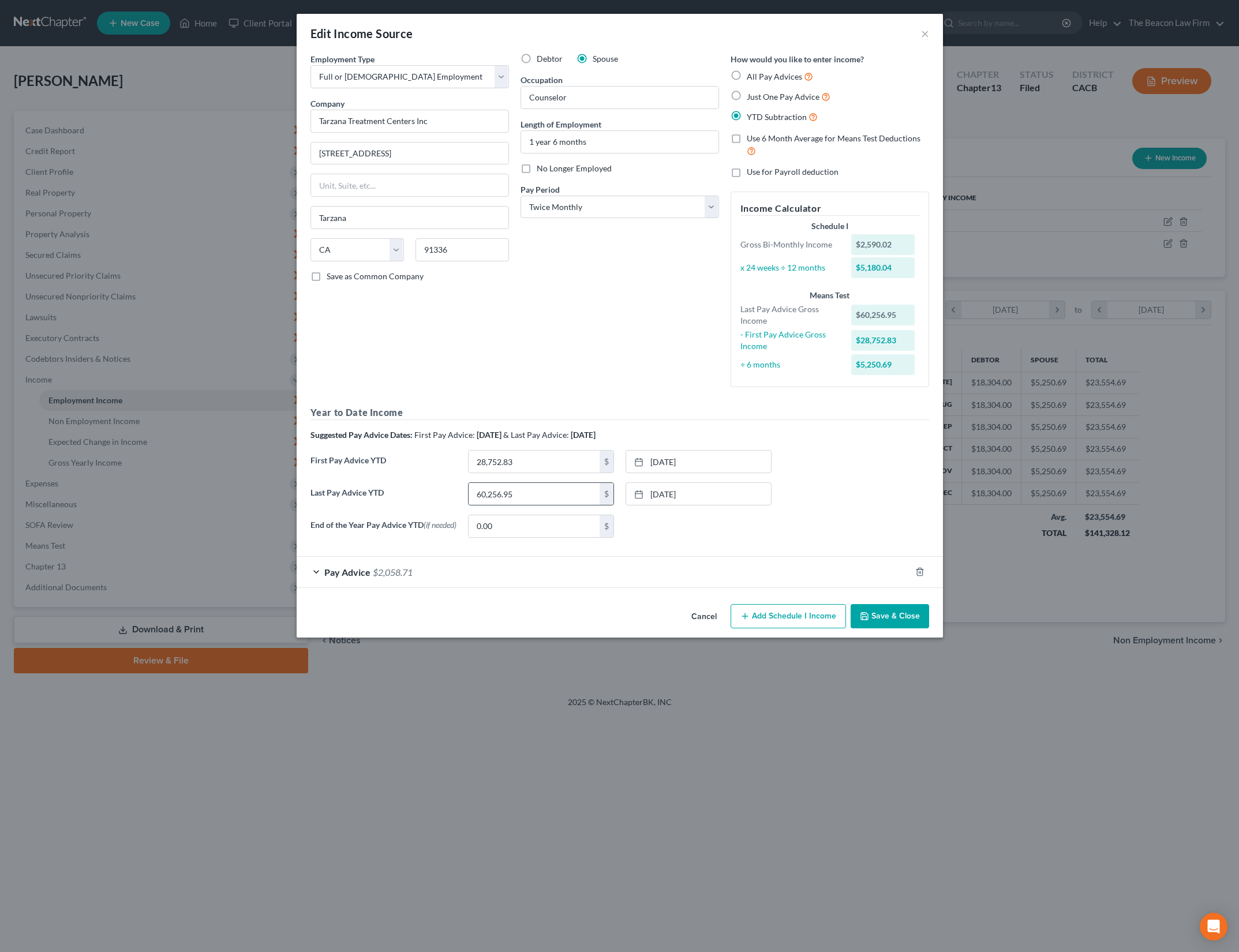
click at [539, 505] on div "60,256.95 $" at bounding box center [541, 494] width 146 height 23
click at [542, 499] on input "60,256.95" at bounding box center [534, 494] width 131 height 22
type input "4,100.87"
click at [883, 464] on div "First Pay Advice YTD 28,752.83 $ 6/26/2023 close Date 6/26/2023 Time 12:00 AM c…" at bounding box center [620, 466] width 630 height 32
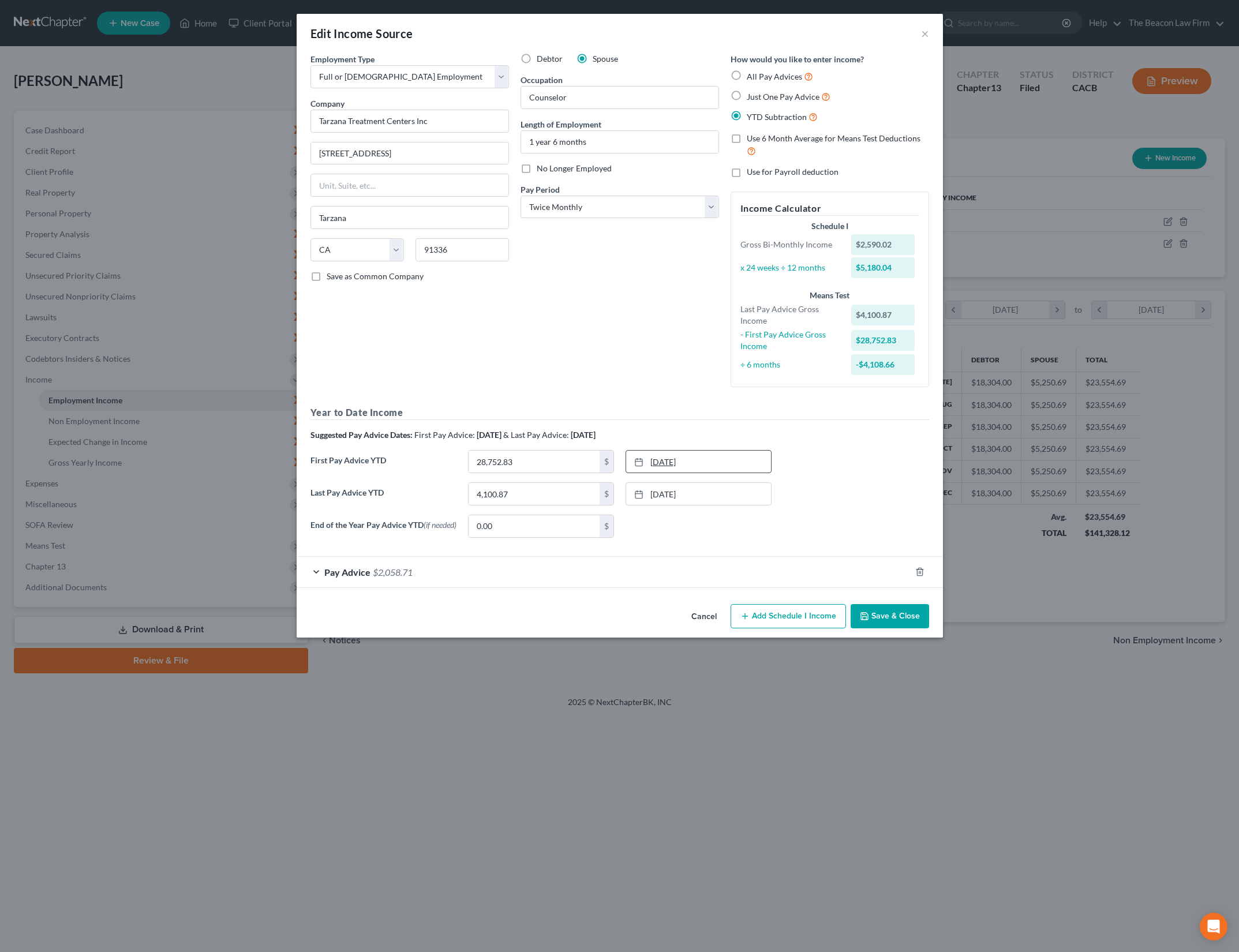
click at [675, 465] on link "6/26/2023" at bounding box center [699, 461] width 145 height 22
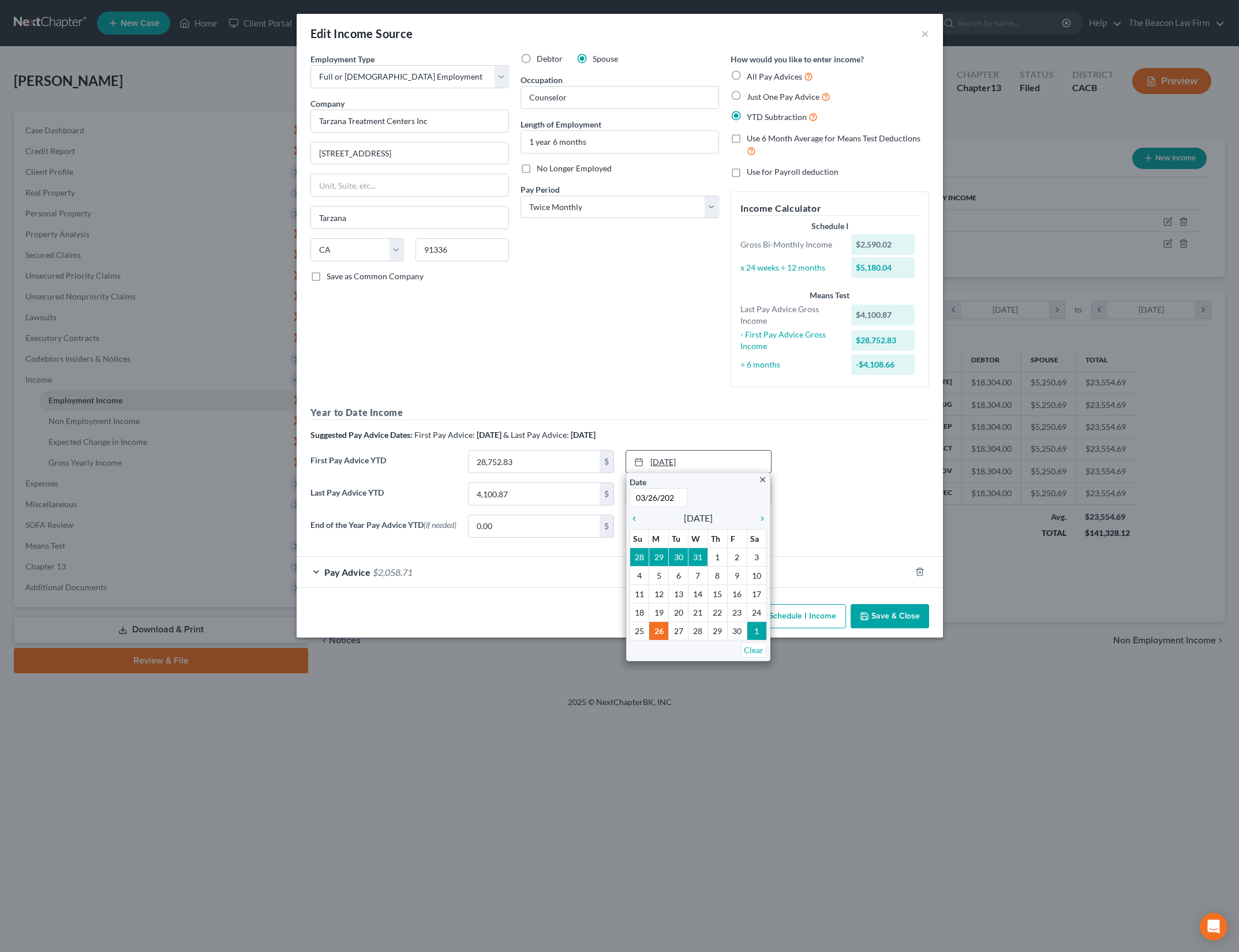
type input "03/26/2025"
click at [820, 467] on div "First Pay Advice YTD 28,752.83 $ 3/26/2025 close Date 3/26/2025 Time 12:00 AM c…" at bounding box center [620, 466] width 630 height 32
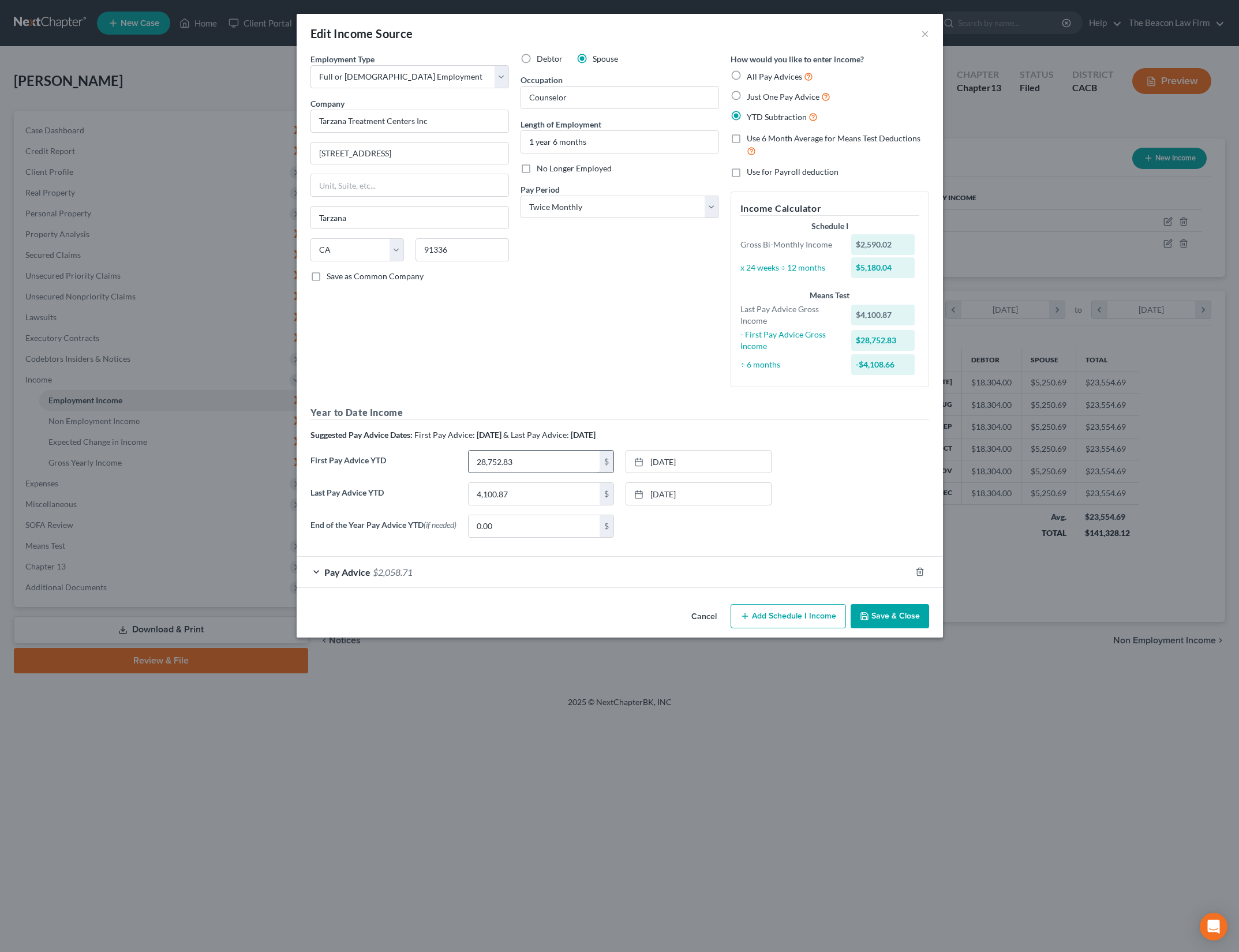
click at [578, 461] on input "28,752.83" at bounding box center [534, 461] width 131 height 22
type input "15,473.56"
click at [832, 457] on div "First Pay Advice YTD 15,473.56 $ 3/26/2025 close Date 3/26/2025 Time 12:00 AM c…" at bounding box center [620, 466] width 630 height 32
click at [495, 491] on input "4,100.87" at bounding box center [534, 494] width 131 height 22
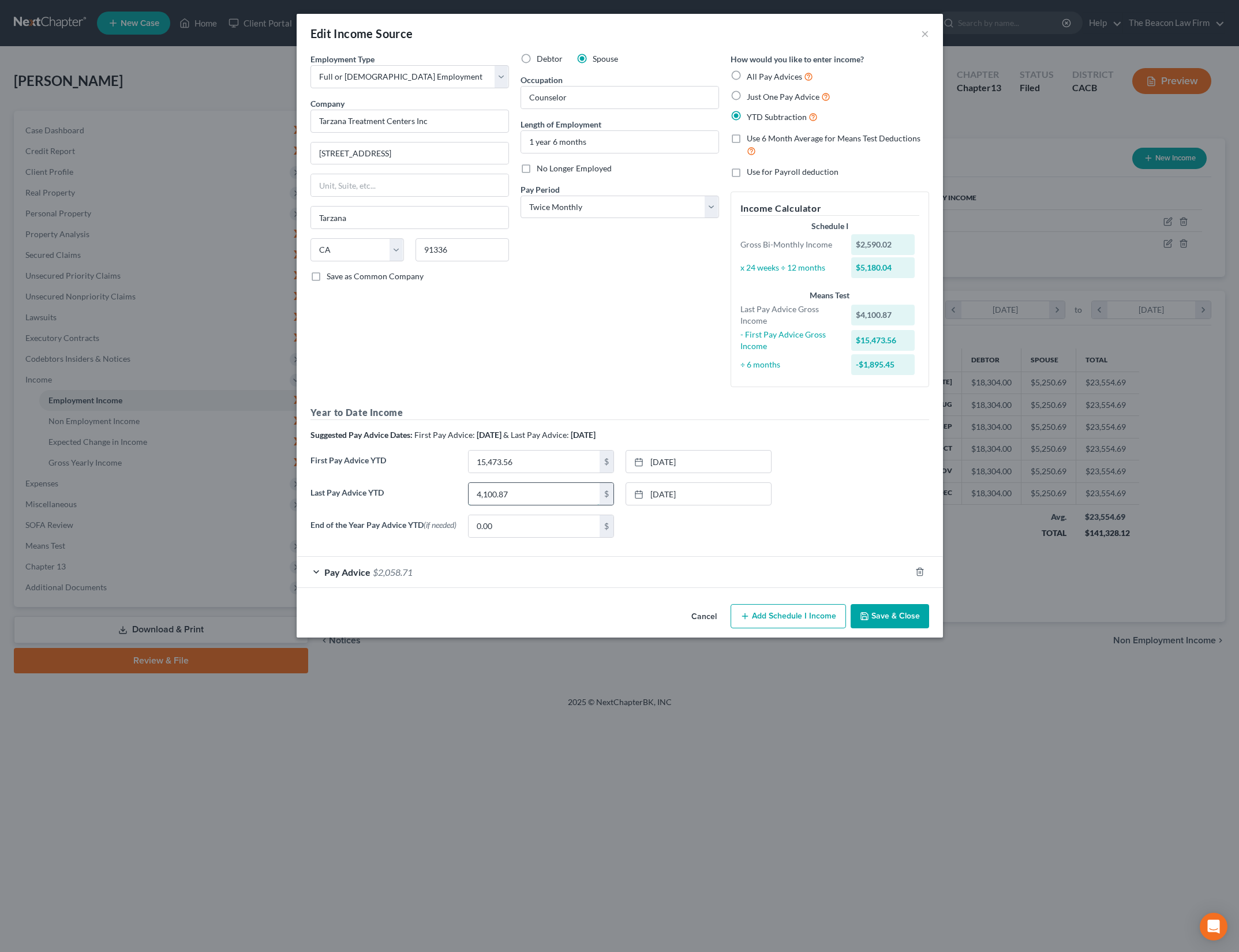
click at [494, 493] on input "4,100.87" at bounding box center [534, 494] width 131 height 22
type input "41,000.87"
click at [918, 493] on div "Last Pay Advice YTD 41,000.87 $ 9/26/2025 close Date 9/26/2025 Time 12:00 AM ch…" at bounding box center [620, 499] width 630 height 32
click at [738, 521] on div "None close Date Time chevron_left October 2025 chevron_right Su M Tu W Th F Sa …" at bounding box center [699, 526] width 158 height 23
click at [421, 579] on div "Pay Advice $2,058.71" at bounding box center [603, 572] width 614 height 30
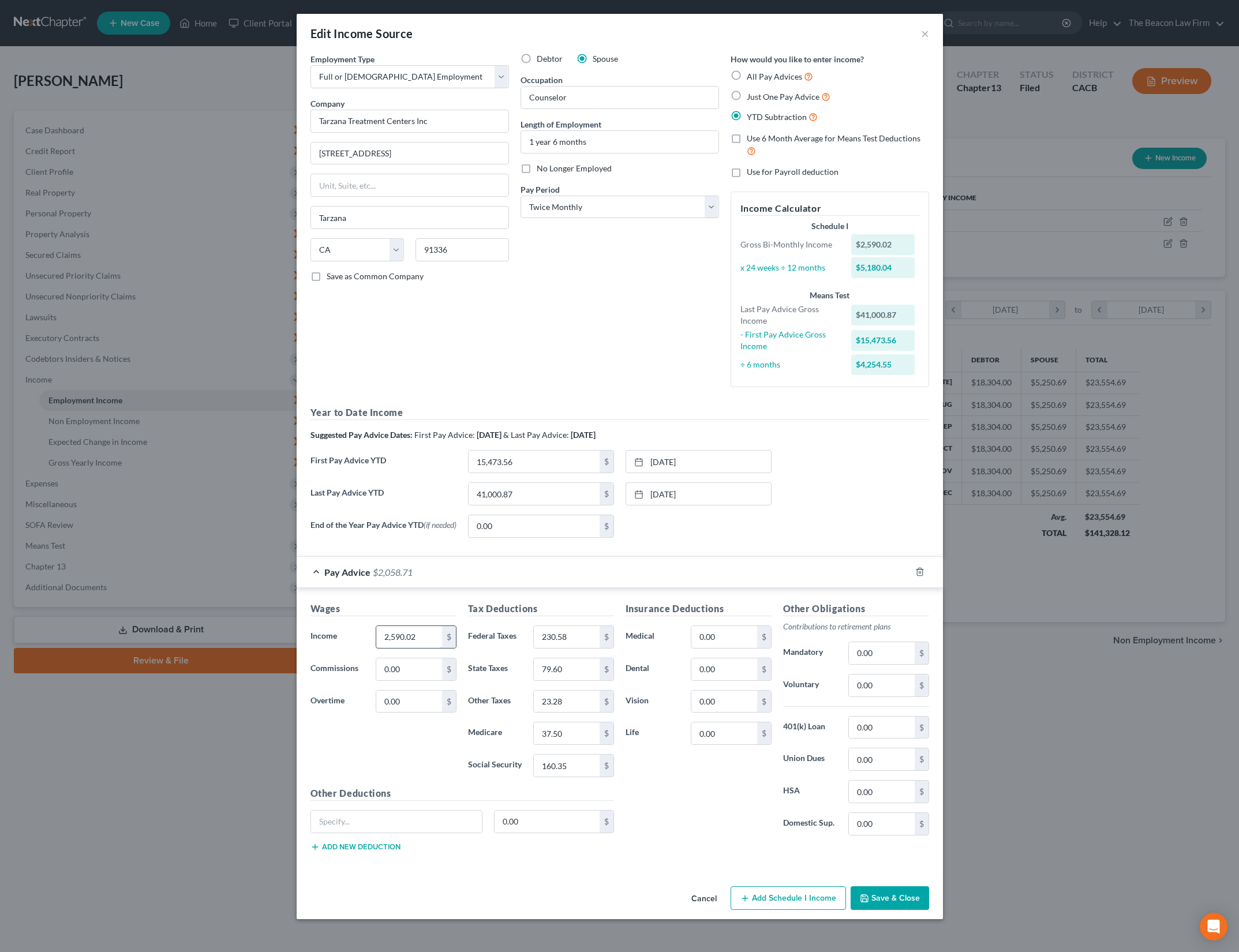
click at [410, 640] on input "2,590.02" at bounding box center [409, 637] width 65 height 22
click at [697, 826] on div "Insurance Deductions Medical 0.00 $ Dental 0.00 $ Vision 0.00 $ Life 0.00 $" at bounding box center [699, 723] width 158 height 243
click at [744, 536] on div "None close Date Time chevron_left October 2025 chevron_right Su M Tu W Th F Sa …" at bounding box center [699, 526] width 158 height 23
click at [699, 830] on div "Insurance Deductions Medical 0.00 $ Dental 0.00 $ Vision 0.00 $ Life 0.00 $" at bounding box center [699, 723] width 158 height 243
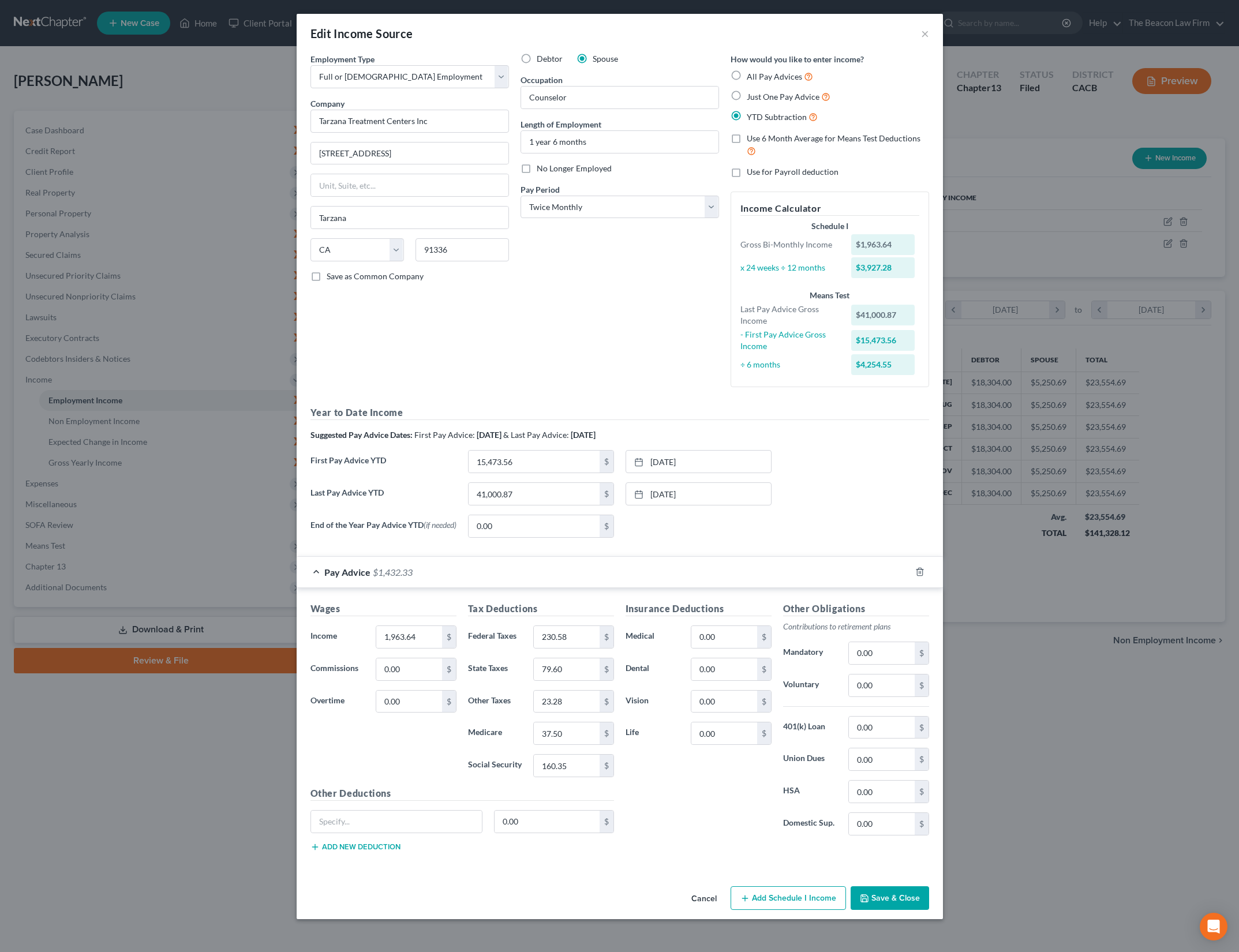
click at [730, 528] on div "None close Date Time chevron_left October 2025 chevron_right Su M Tu W Th F Sa …" at bounding box center [699, 526] width 158 height 23
click at [435, 637] on input "1,963.64" at bounding box center [409, 637] width 65 height 22
type input "2,303.36"
click at [591, 603] on div "Wages Income * 2,303.36 $ Commissions 0.00 $ Overtime 0.00 $ Tax Deductions Fed…" at bounding box center [620, 729] width 646 height 282
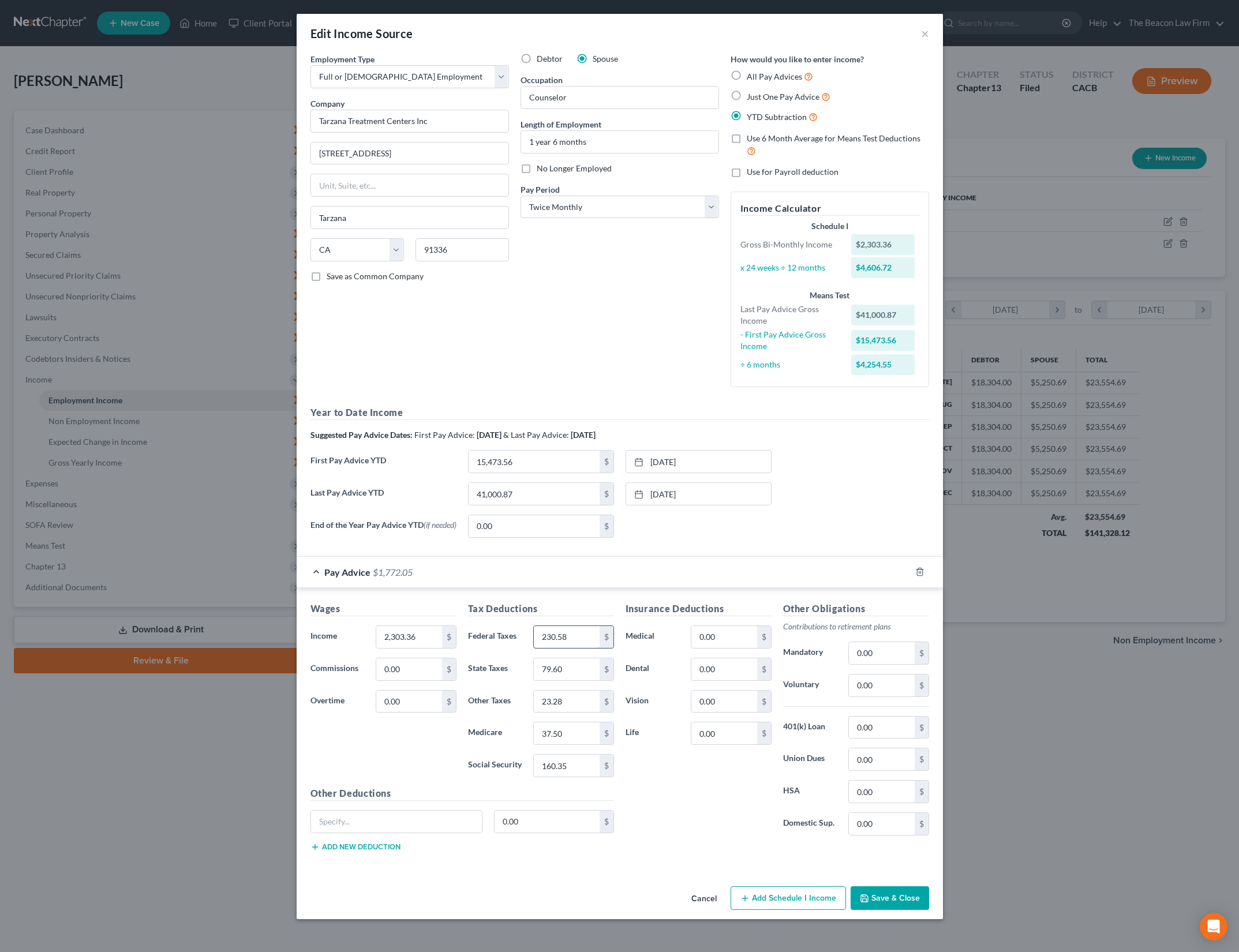
click at [591, 636] on input "230.58" at bounding box center [566, 637] width 65 height 22
type input "207.43"
drag, startPoint x: 101, startPoint y: 714, endPoint x: 113, endPoint y: 688, distance: 28.6
click at [101, 714] on div "Edit Income Source × Employment Type * Select Full or Part Time Employment Self…" at bounding box center [619, 476] width 1239 height 952
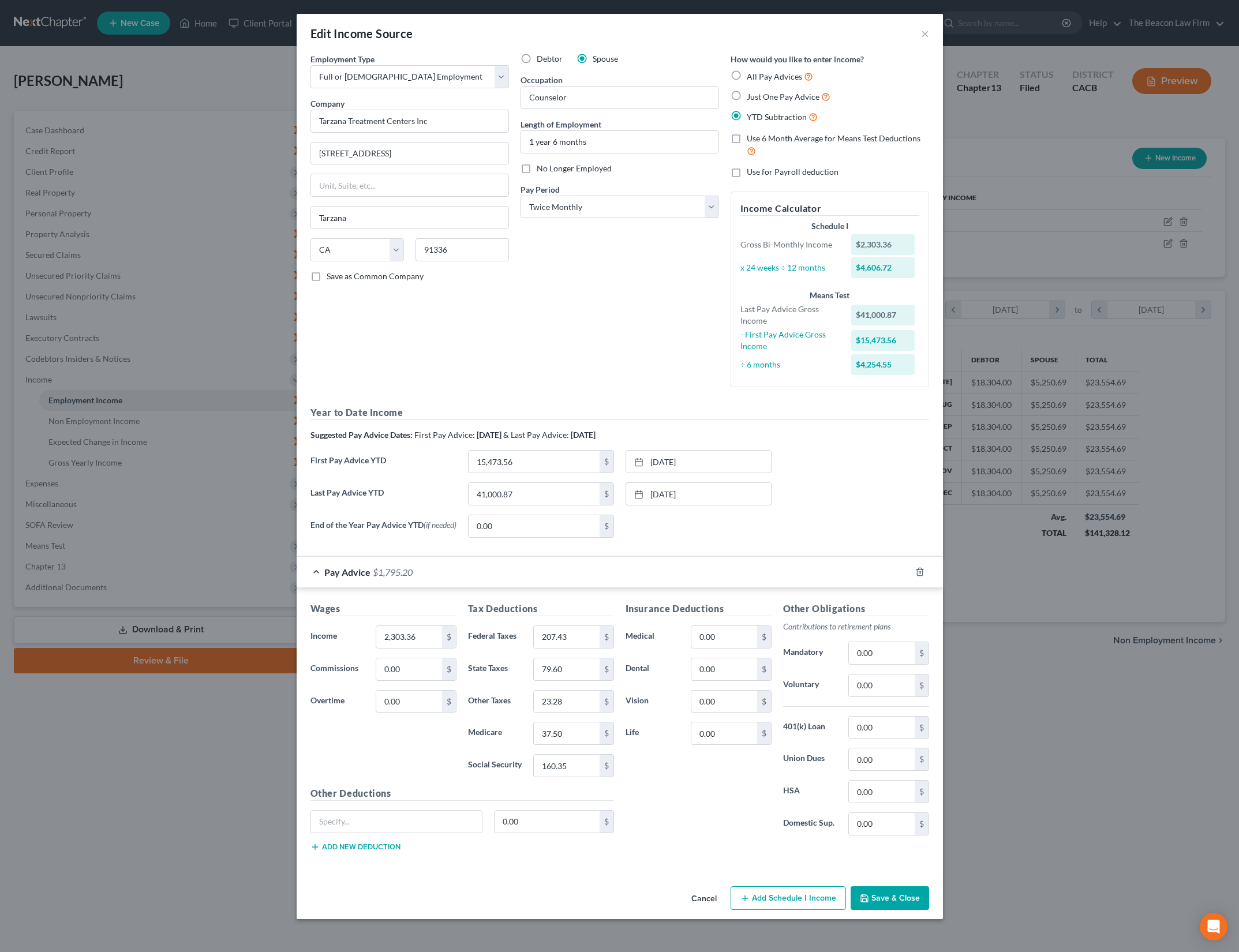
click at [903, 904] on button "Save & Close" at bounding box center [890, 898] width 79 height 24
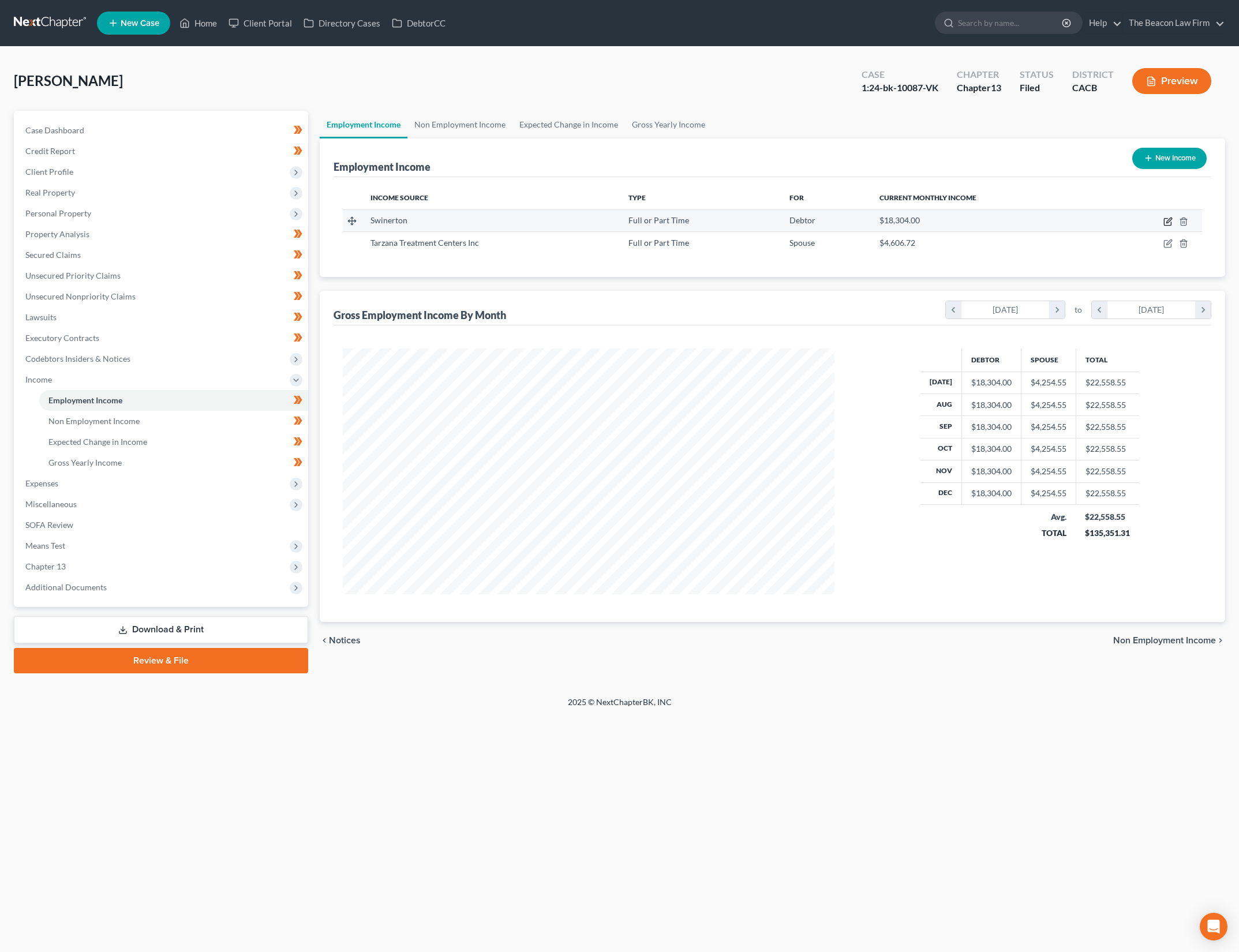
click at [1165, 219] on icon "button" at bounding box center [1168, 222] width 9 height 9
select select "0"
select select "4"
select select "2"
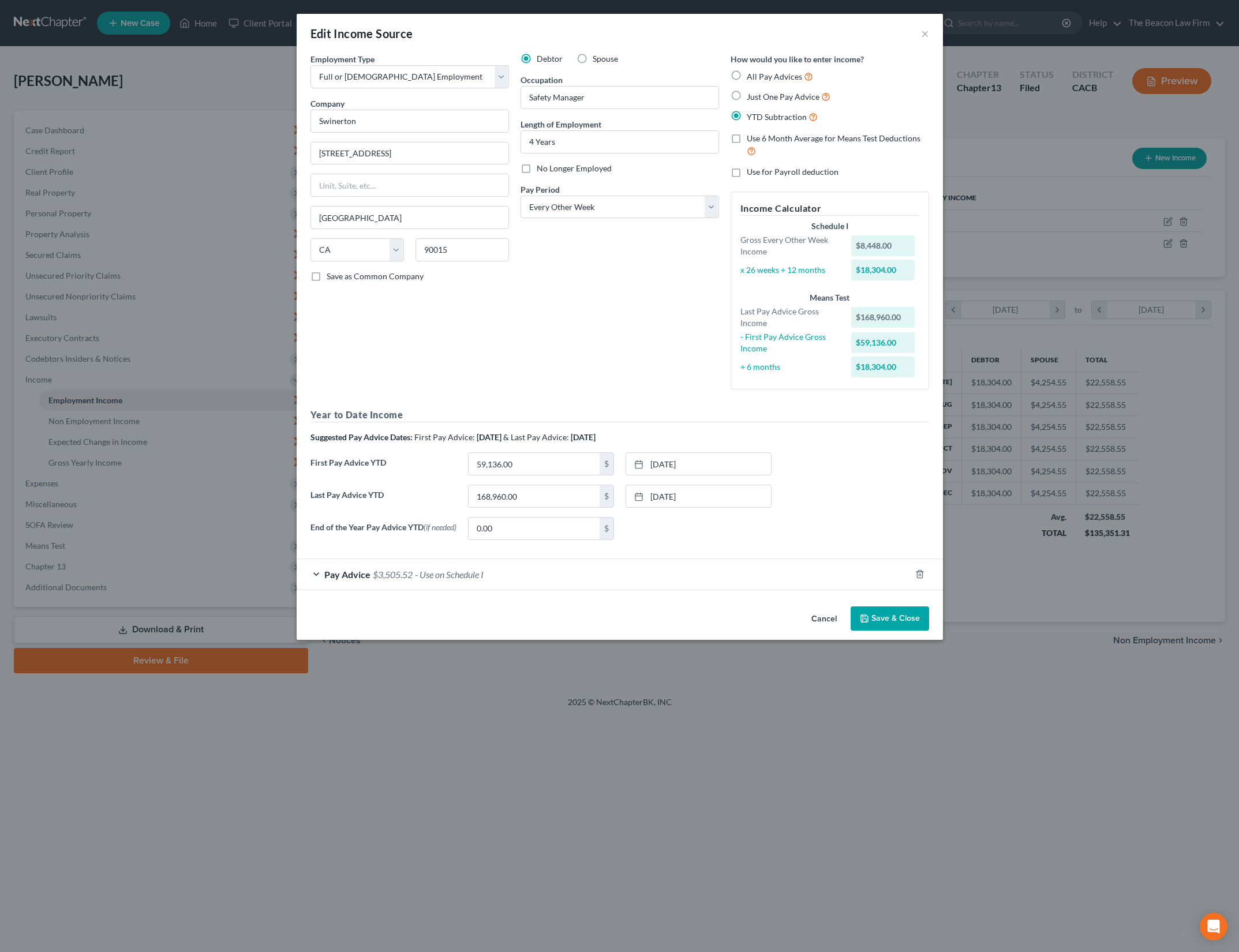
click at [818, 622] on button "Cancel" at bounding box center [824, 619] width 44 height 23
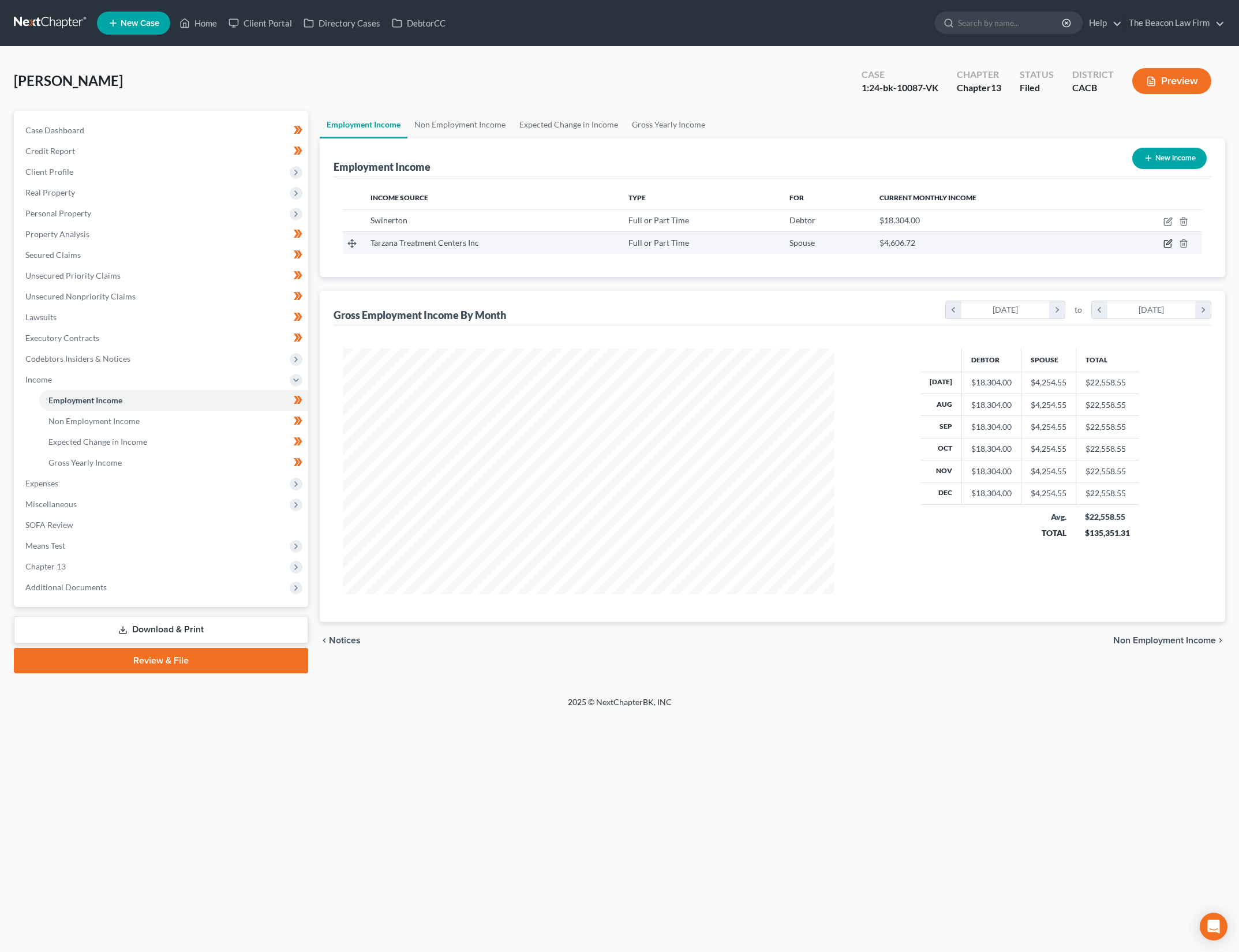
click at [1167, 243] on icon "button" at bounding box center [1168, 244] width 9 height 9
select select "0"
select select "4"
select select "1"
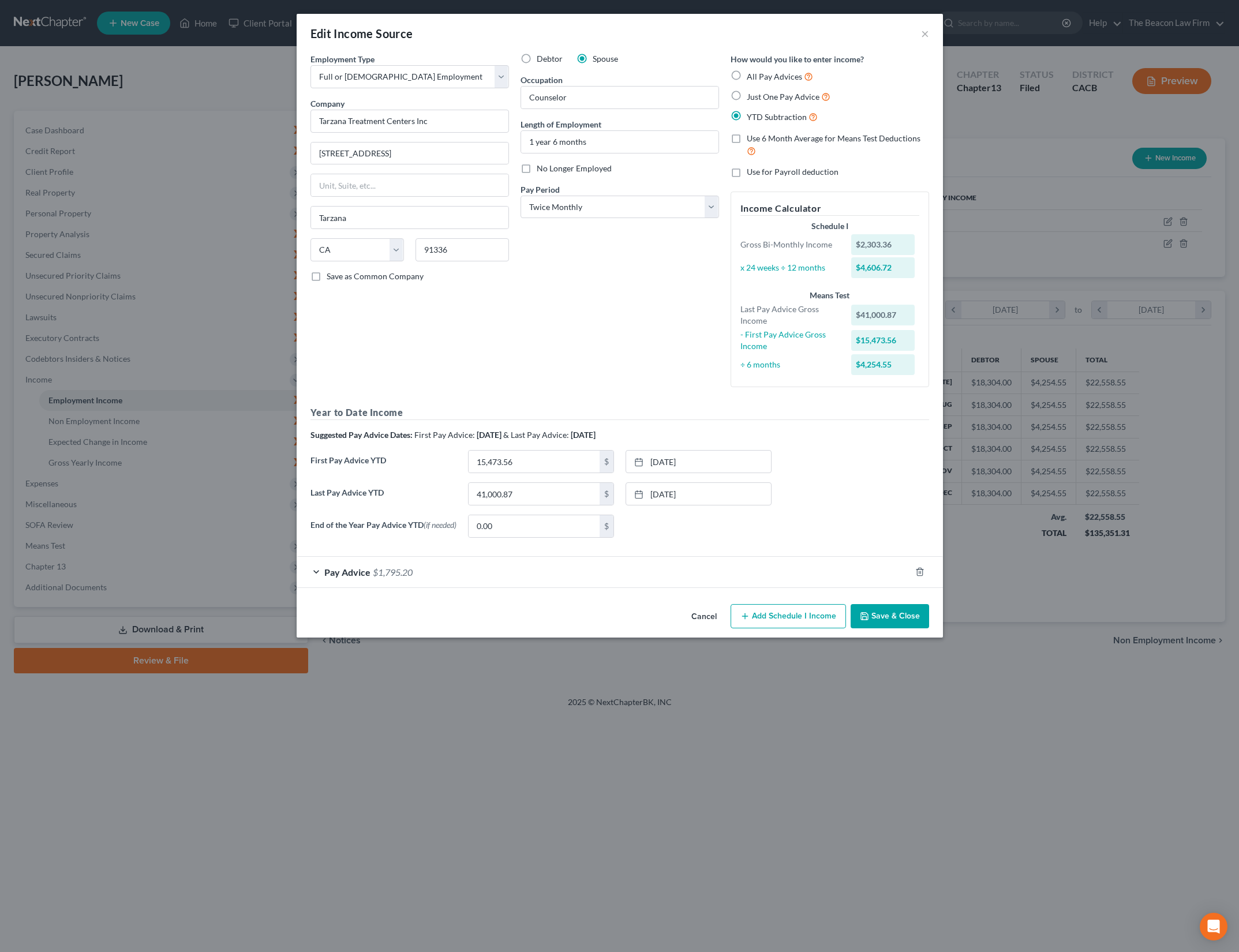
click at [592, 362] on div "Debtor Spouse Occupation Counselor Length of Employment 1 year 6 months No Long…" at bounding box center [620, 224] width 210 height 344
click at [442, 579] on div "Pay Advice $1,795.20" at bounding box center [603, 572] width 614 height 30
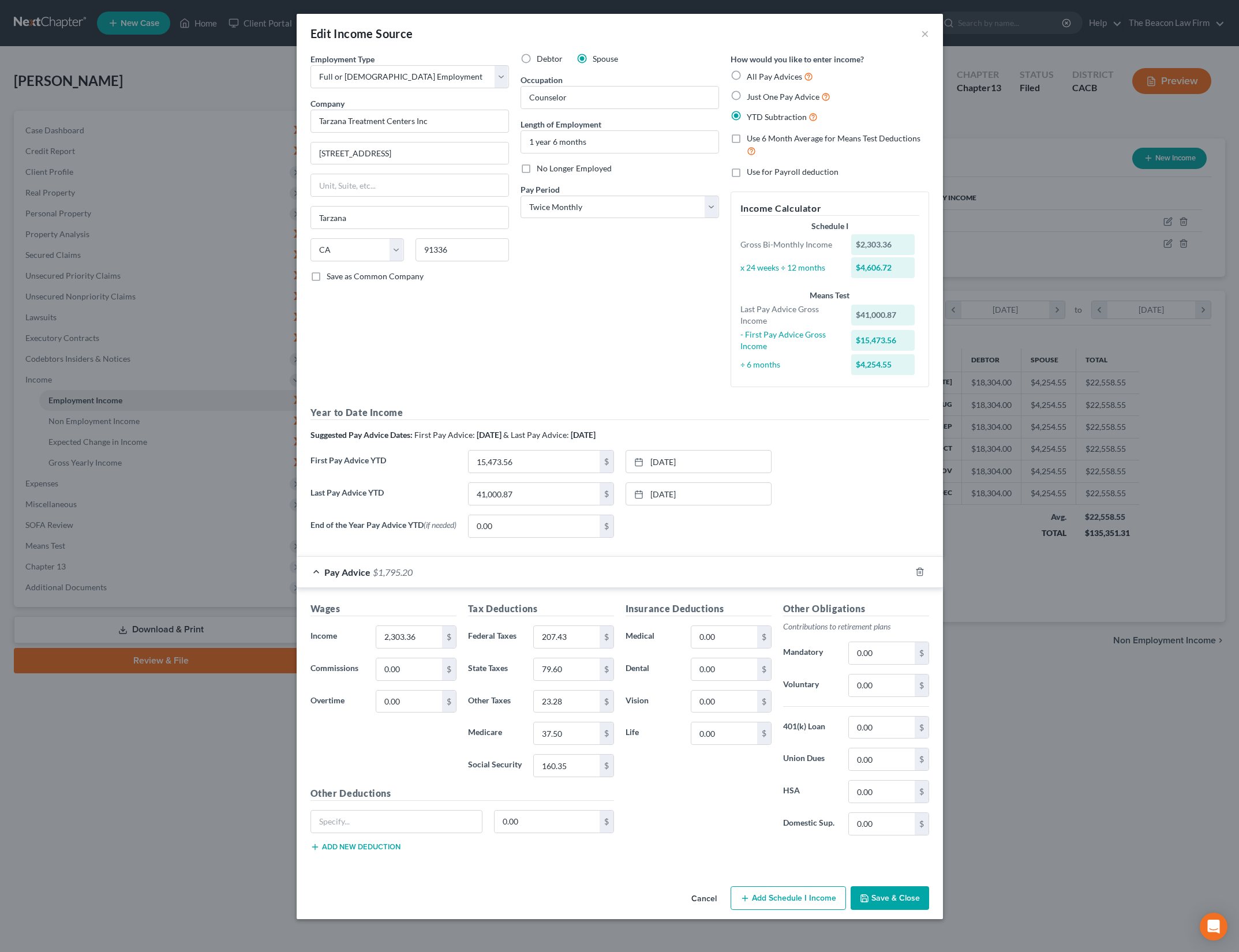
drag, startPoint x: 903, startPoint y: 902, endPoint x: 639, endPoint y: 569, distance: 425.0
click at [903, 902] on button "Save & Close" at bounding box center [890, 898] width 79 height 24
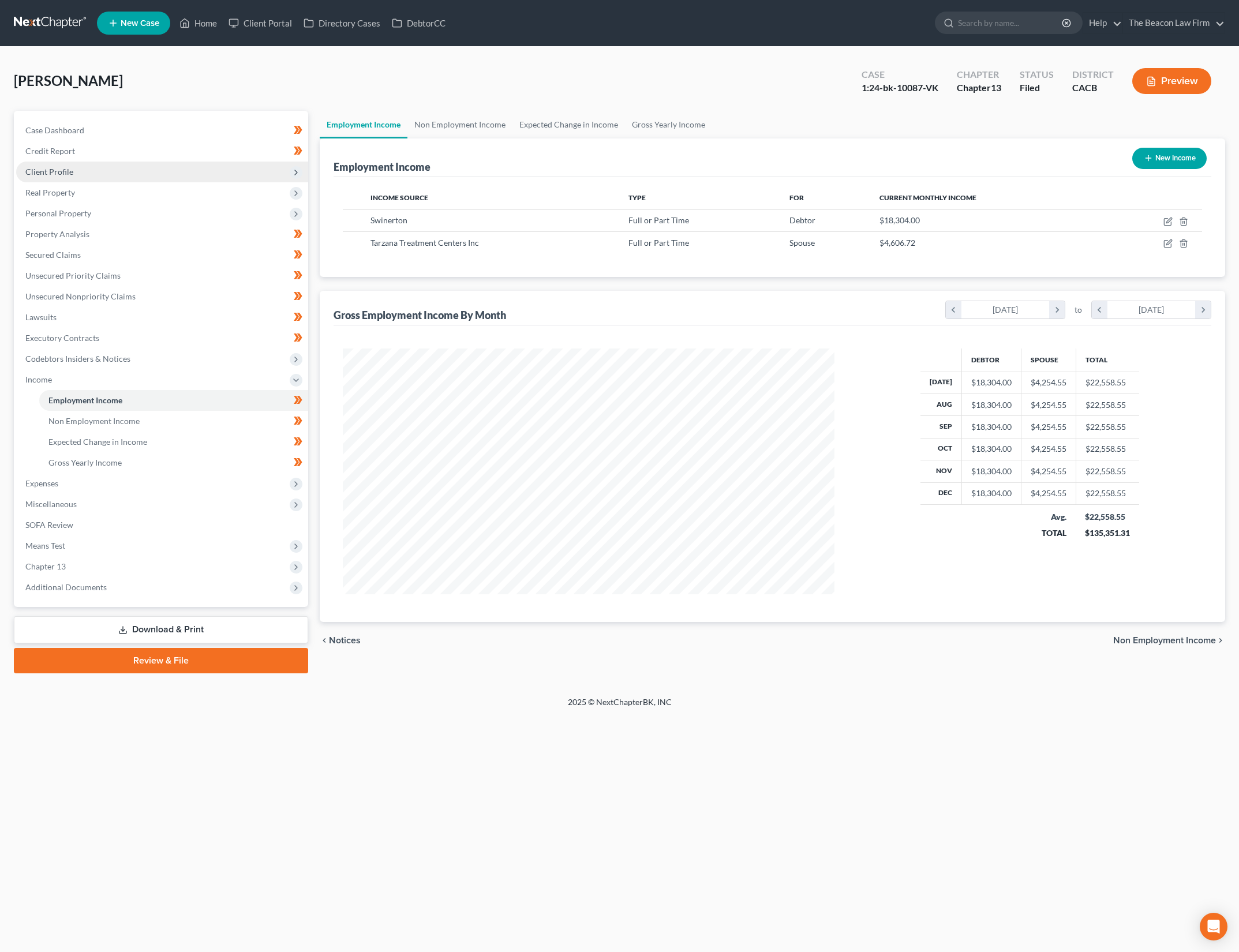
click at [144, 171] on span "Client Profile" at bounding box center [162, 171] width 292 height 21
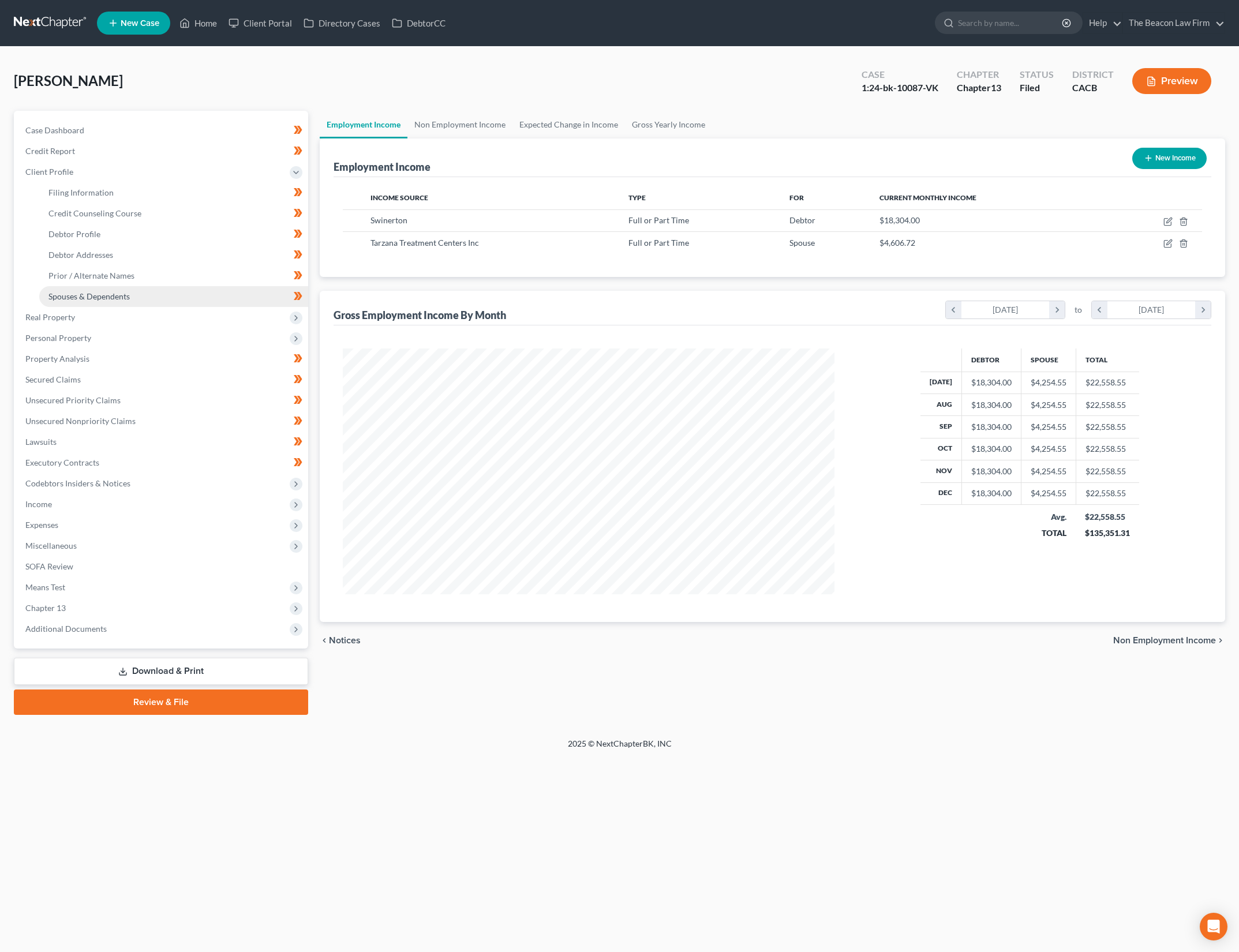
drag, startPoint x: 166, startPoint y: 296, endPoint x: 284, endPoint y: 296, distance: 118.0
click at [166, 296] on link "Spouses & Dependents" at bounding box center [173, 296] width 269 height 21
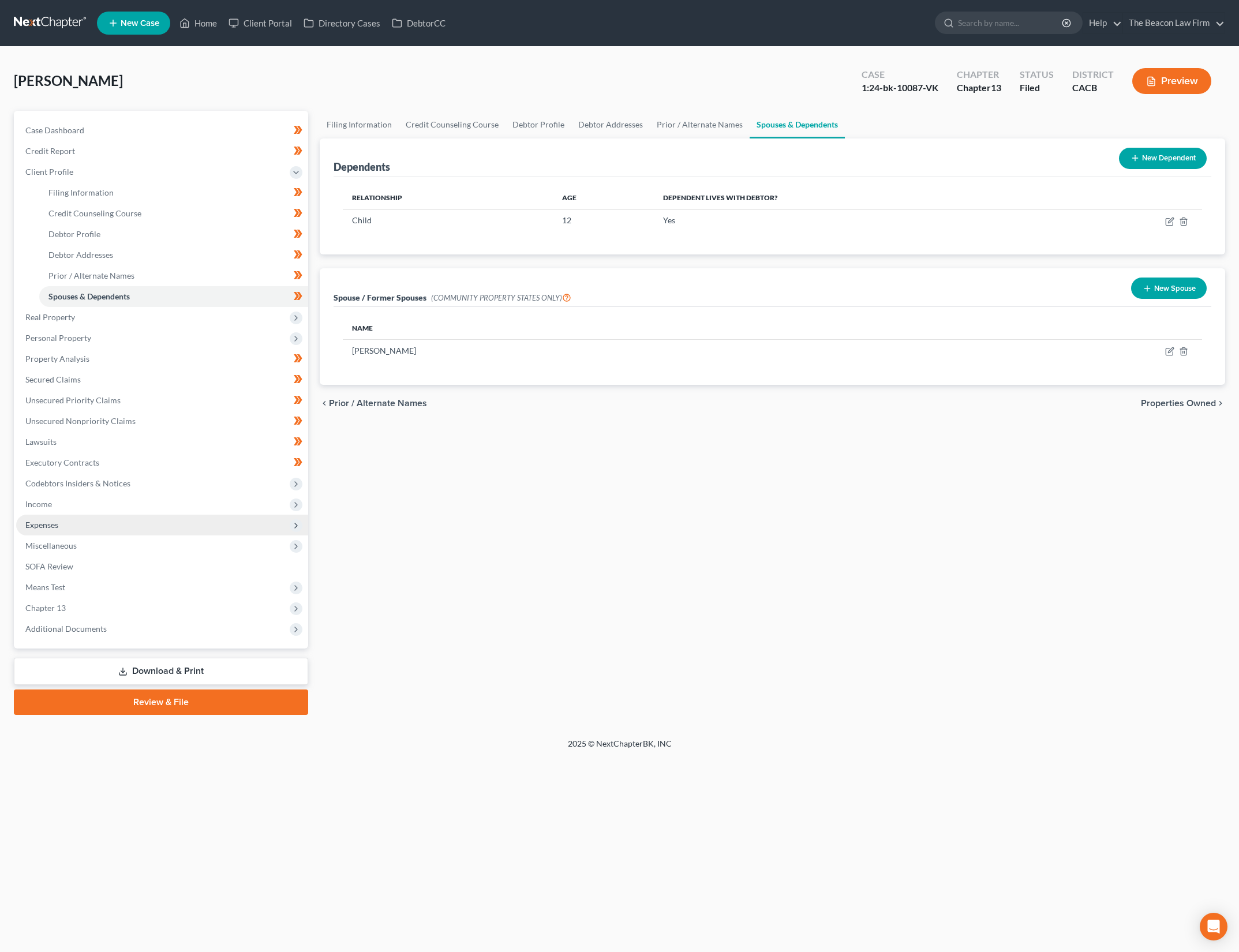
click at [101, 528] on span "Expenses" at bounding box center [162, 525] width 292 height 21
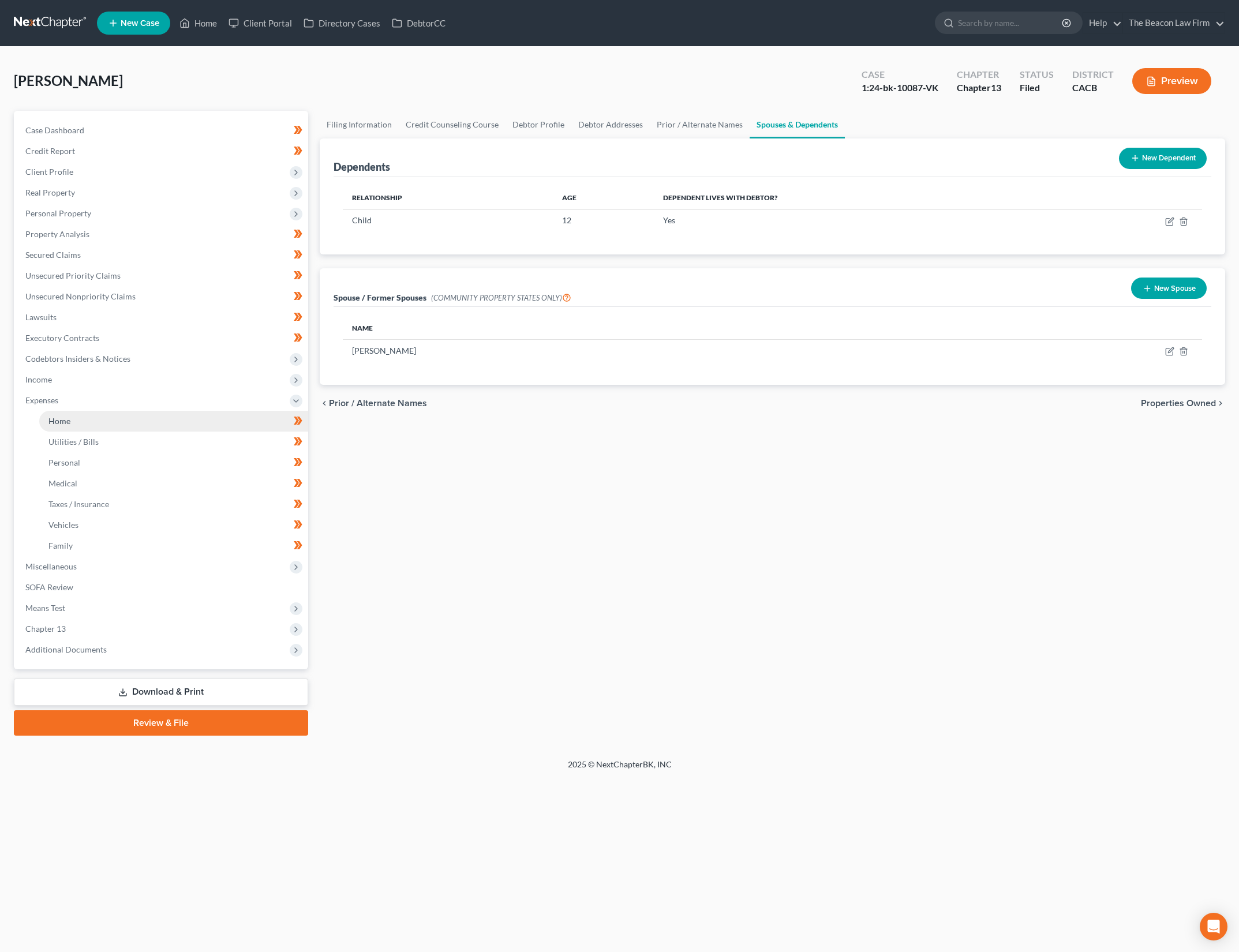
click at [192, 420] on link "Home" at bounding box center [173, 421] width 269 height 21
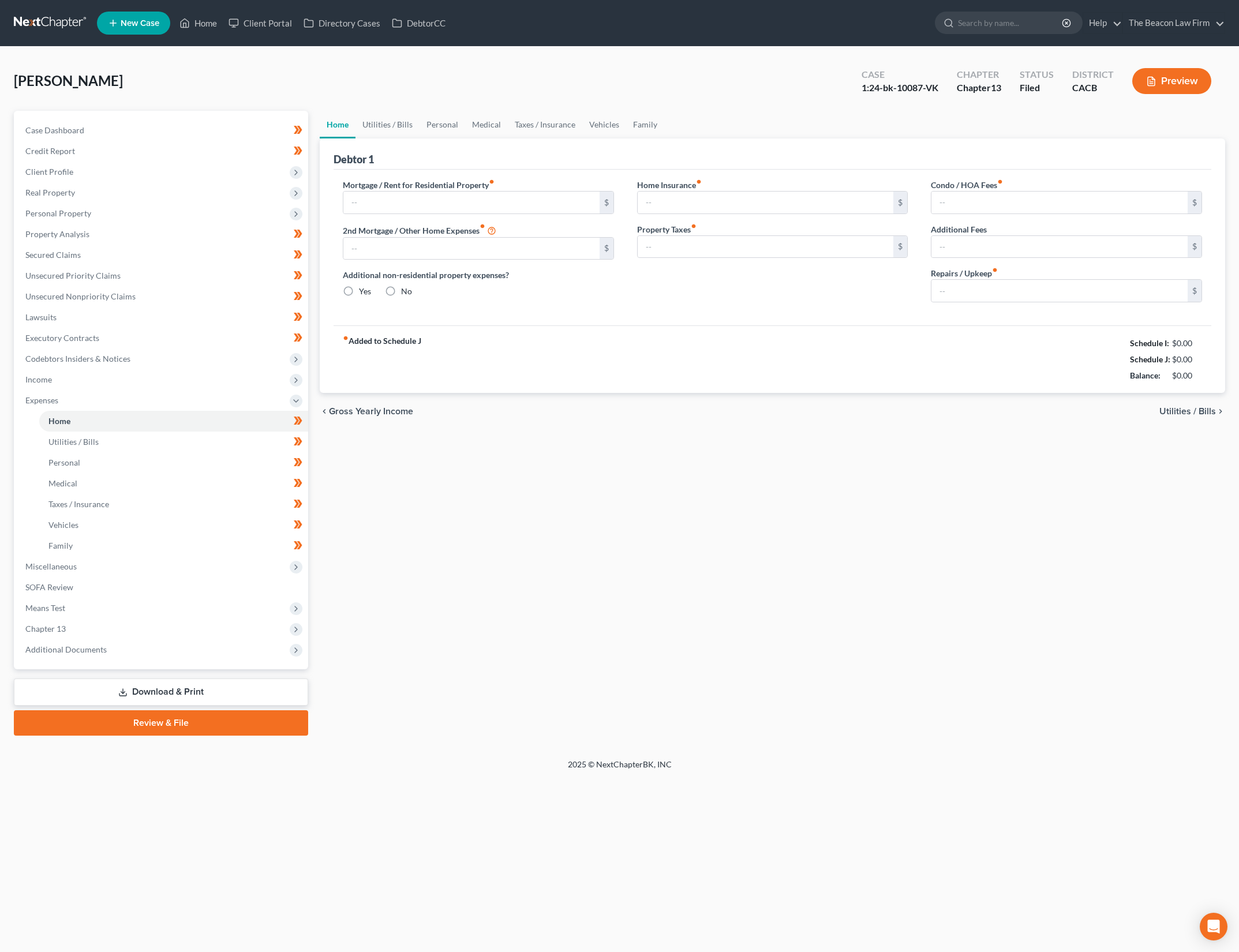
type input "1,154.09"
type input "0.00"
radio input "true"
type input "0.00"
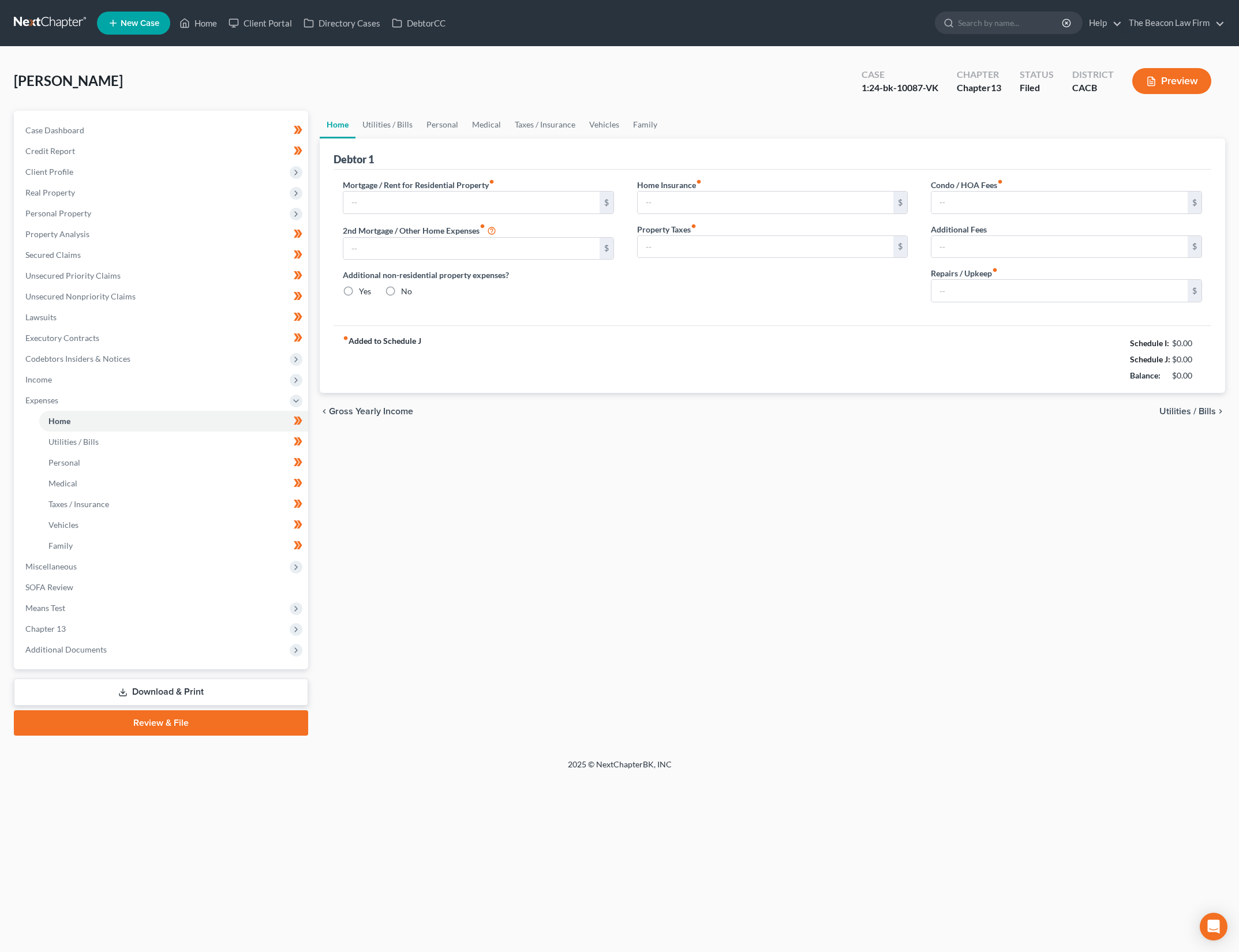
type input "350.00"
type input "0.00"
type input "125.00"
drag, startPoint x: 387, startPoint y: 120, endPoint x: 400, endPoint y: 133, distance: 18.4
click at [387, 120] on link "Utilities / Bills" at bounding box center [387, 124] width 64 height 28
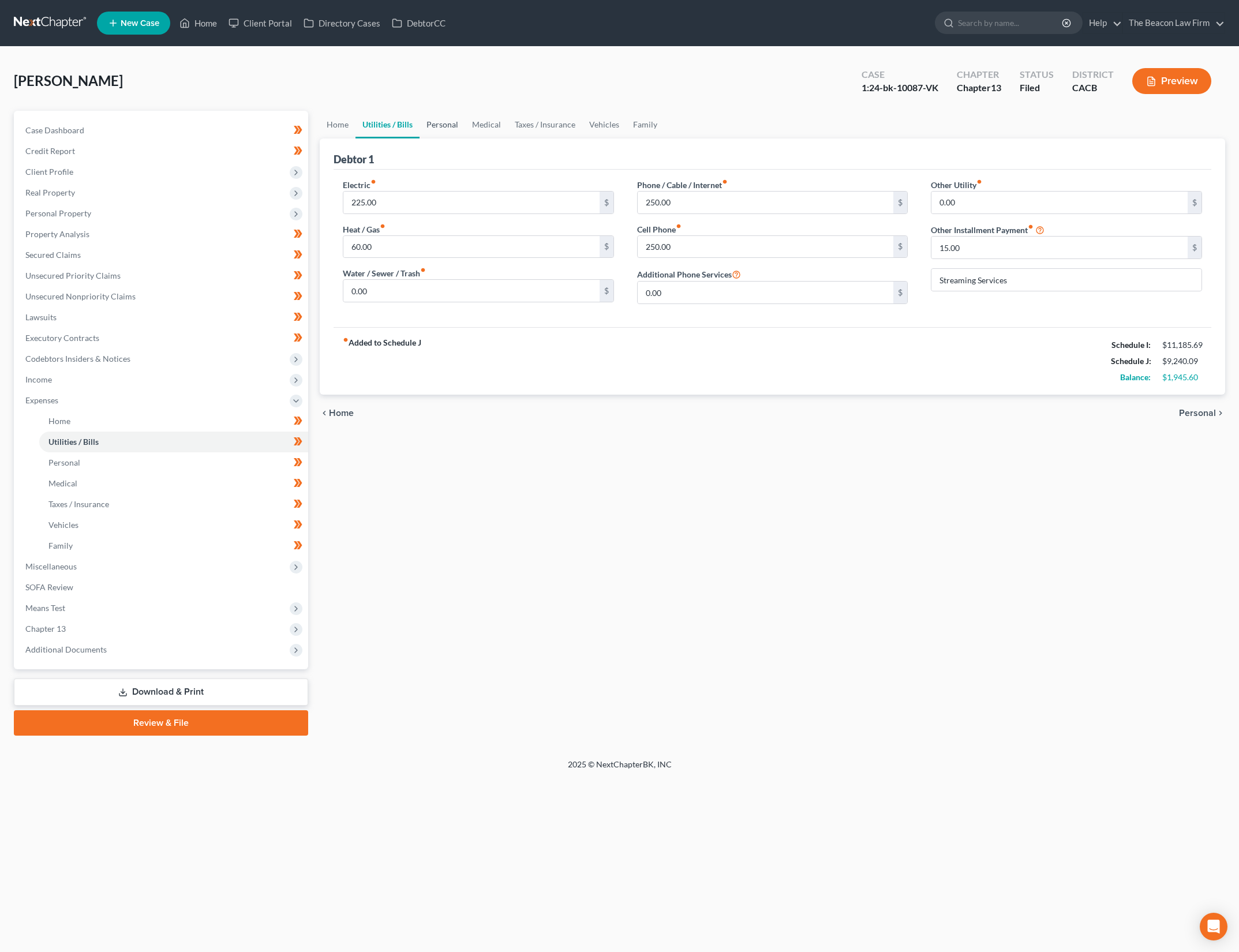
click at [441, 124] on link "Personal" at bounding box center [442, 124] width 46 height 28
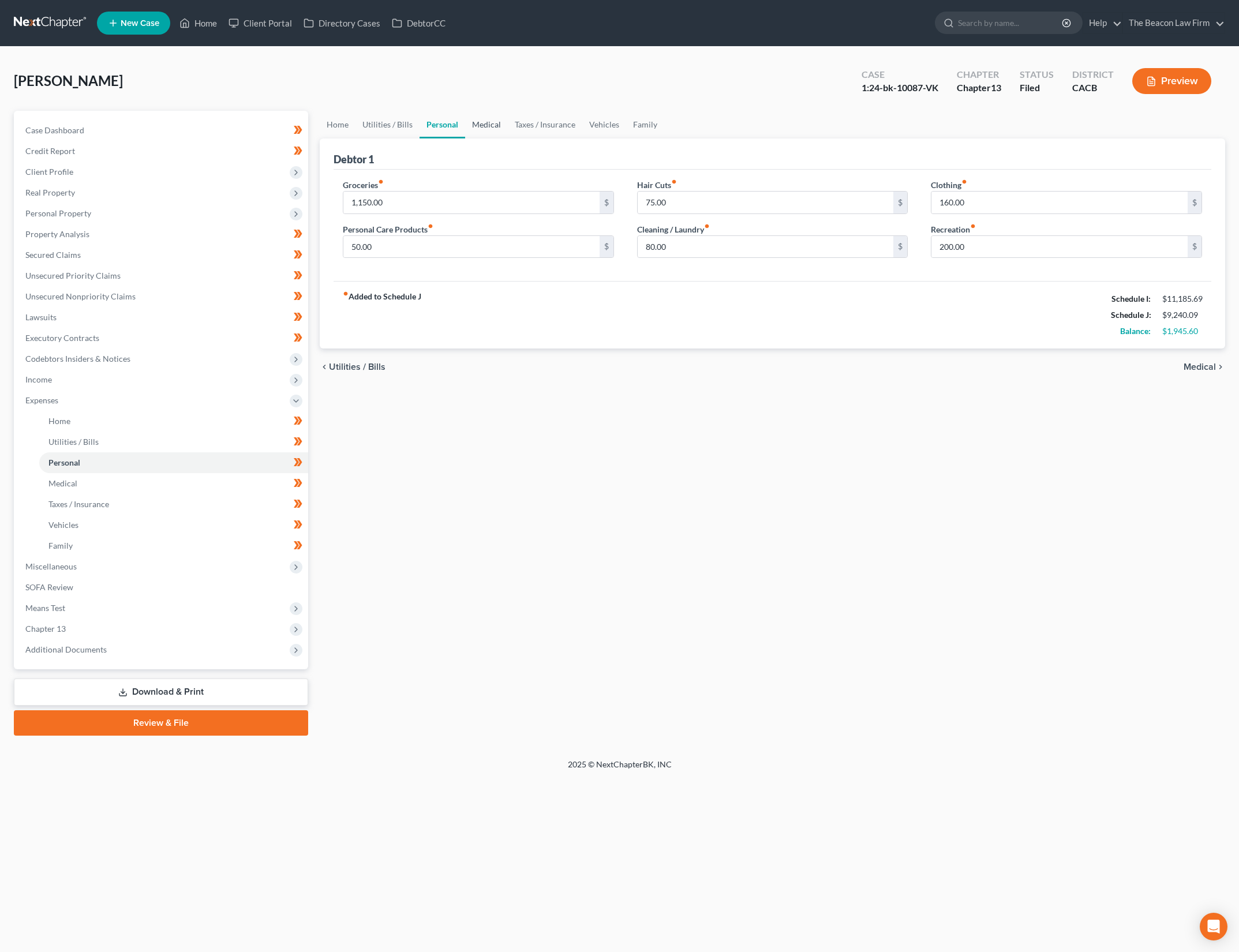
click at [490, 123] on link "Medical" at bounding box center [487, 124] width 43 height 28
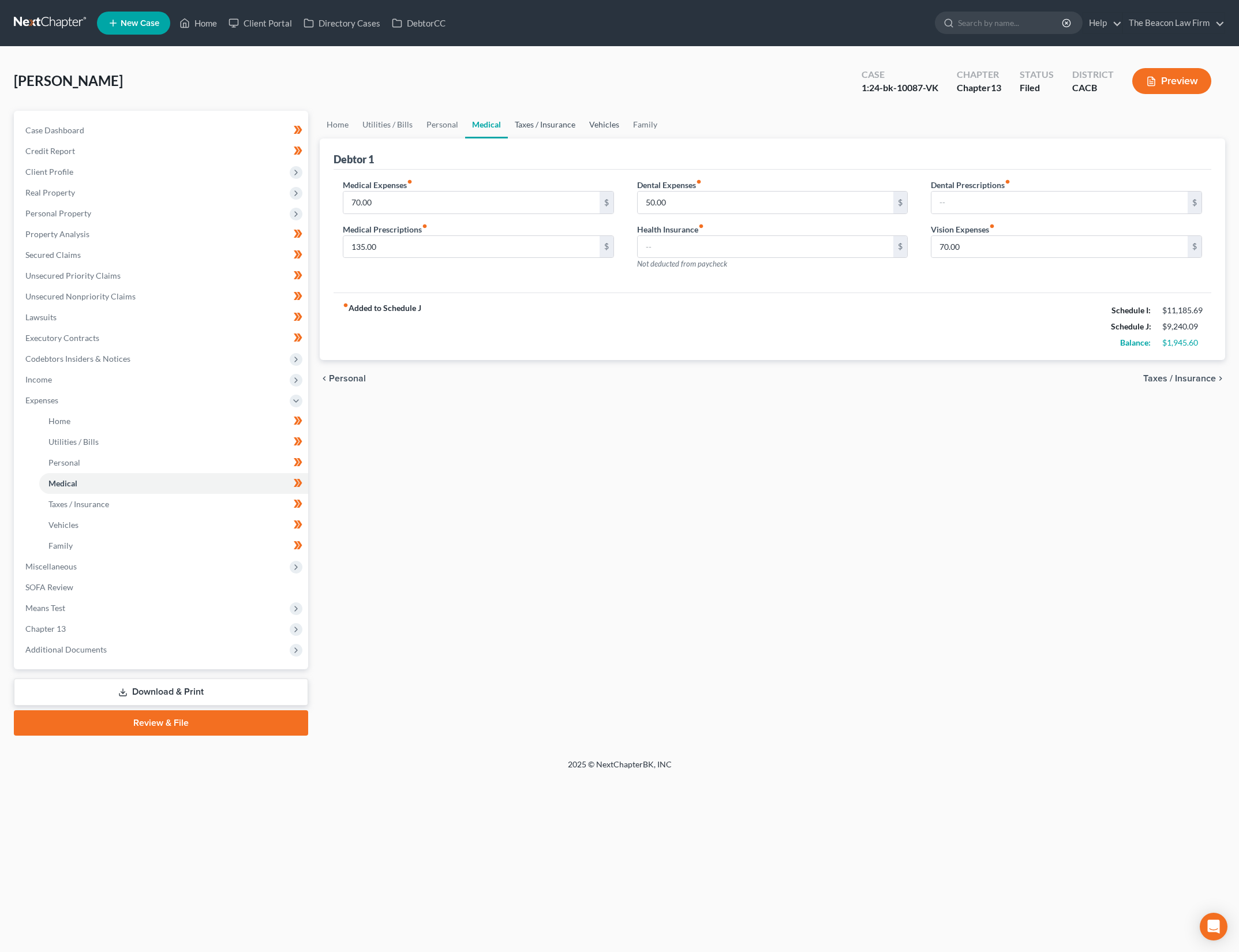
drag, startPoint x: 568, startPoint y: 119, endPoint x: 617, endPoint y: 124, distance: 49.3
click at [568, 119] on link "Taxes / Insurance" at bounding box center [545, 124] width 74 height 28
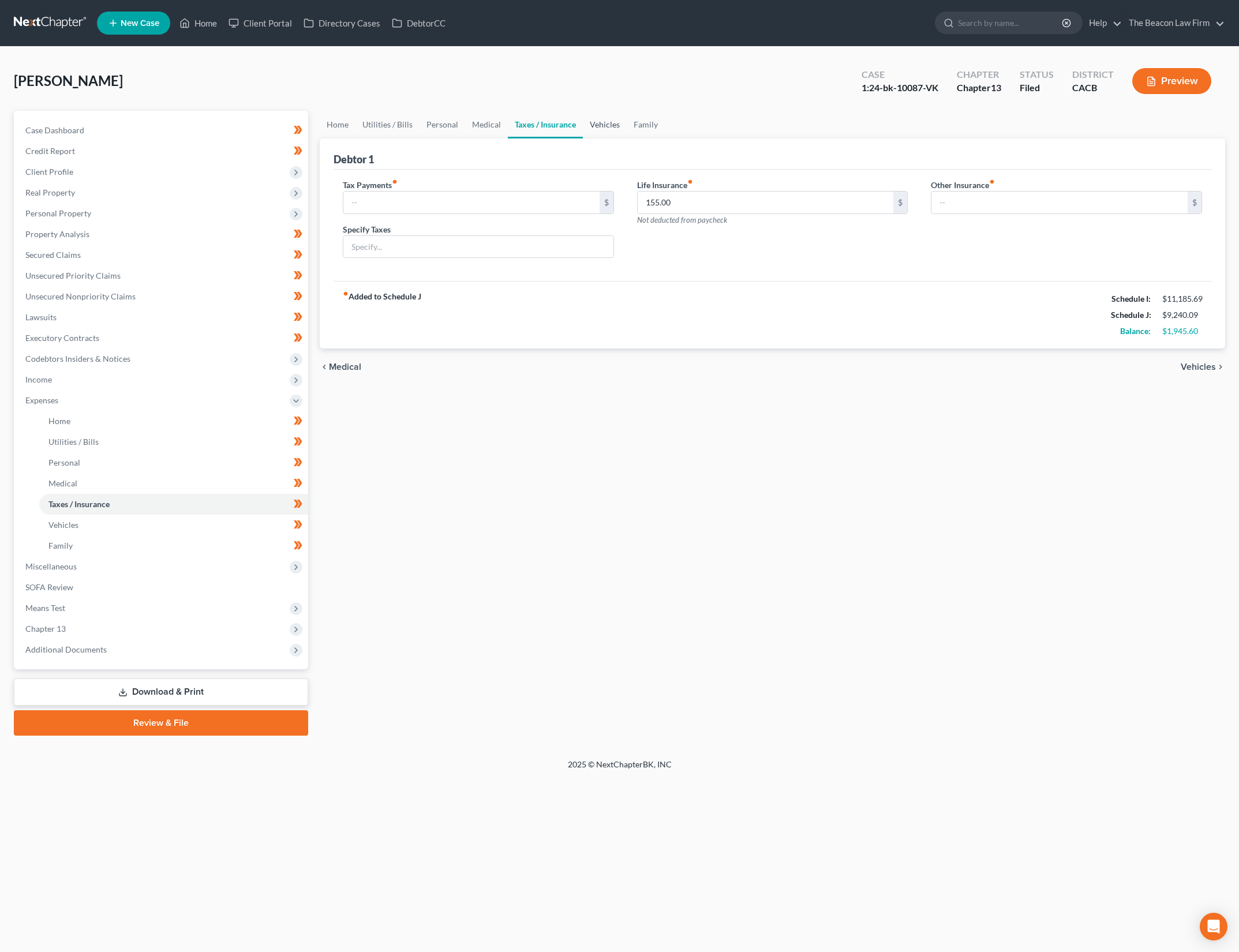
click at [605, 124] on link "Vehicles" at bounding box center [605, 124] width 44 height 28
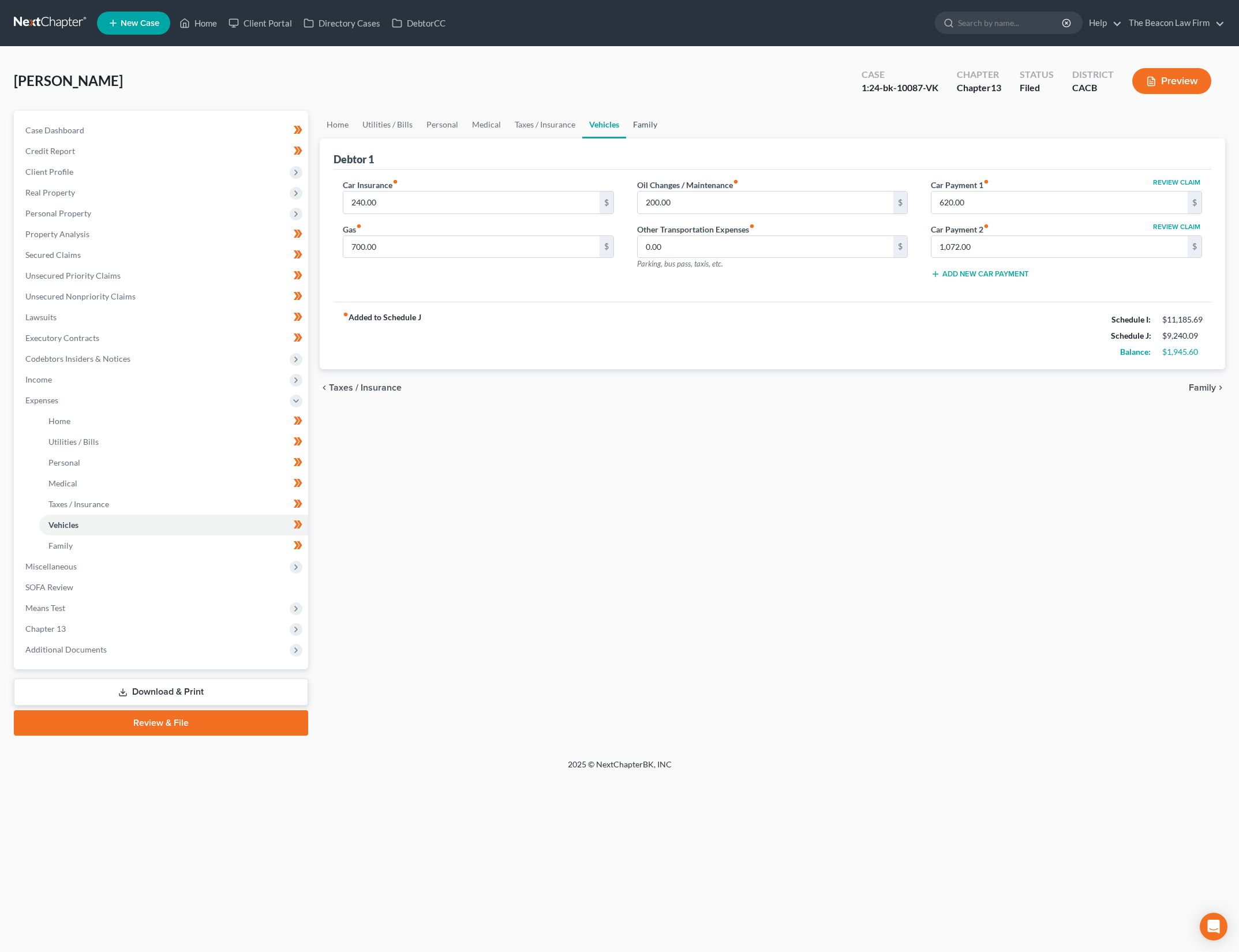
click at [645, 124] on link "Family" at bounding box center [646, 124] width 38 height 28
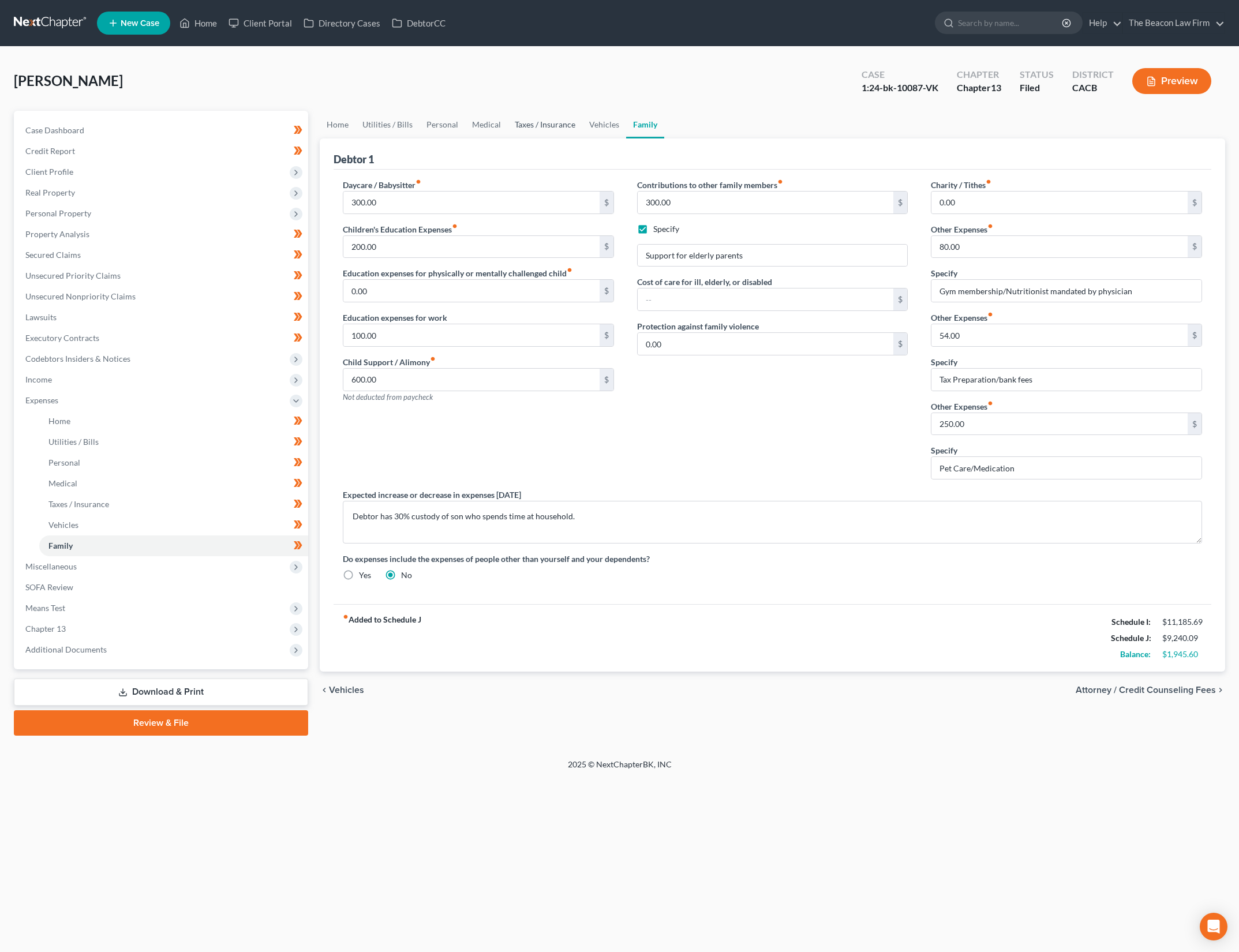
click at [541, 120] on link "Taxes / Insurance" at bounding box center [545, 124] width 74 height 28
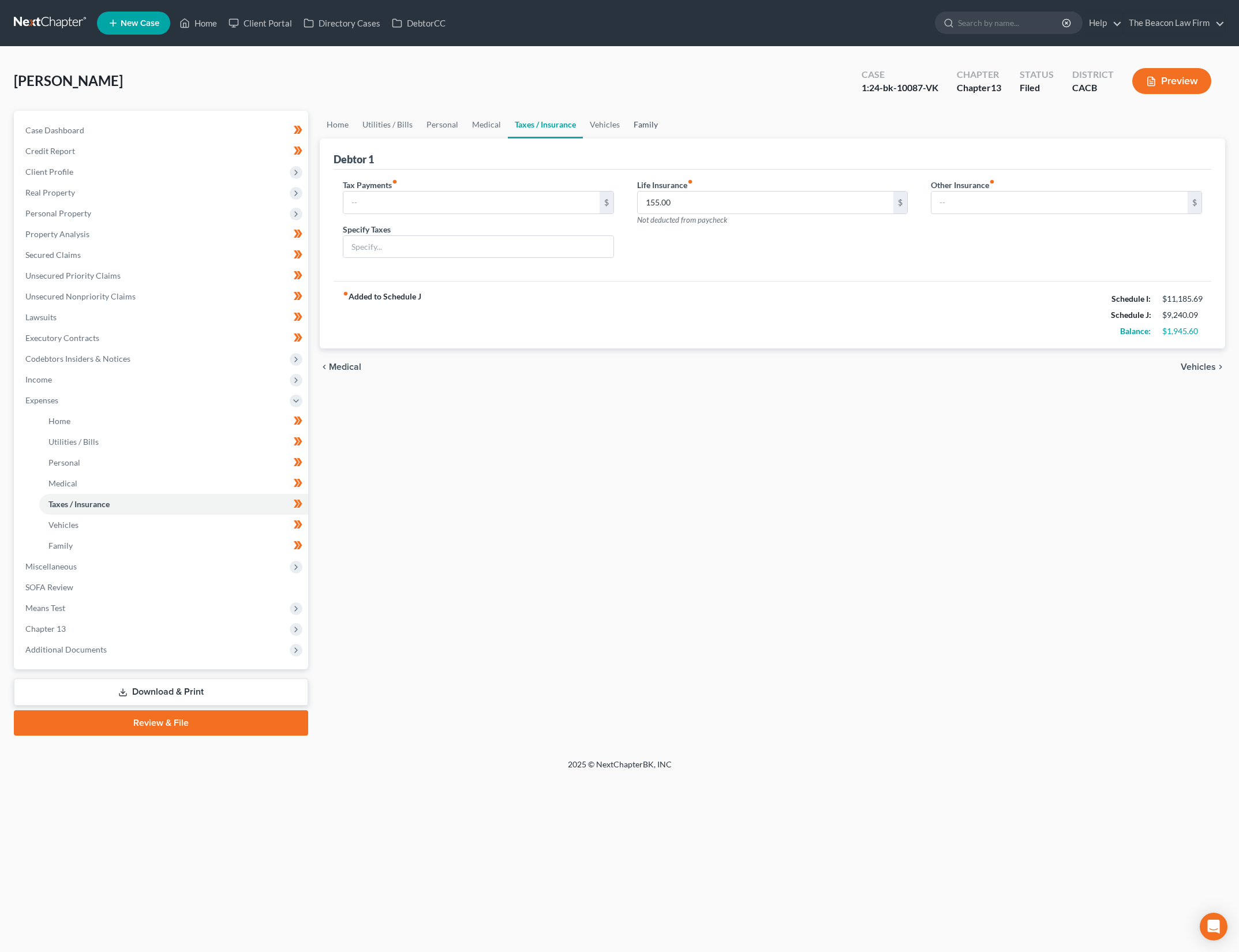
click at [632, 115] on link "Family" at bounding box center [646, 124] width 38 height 28
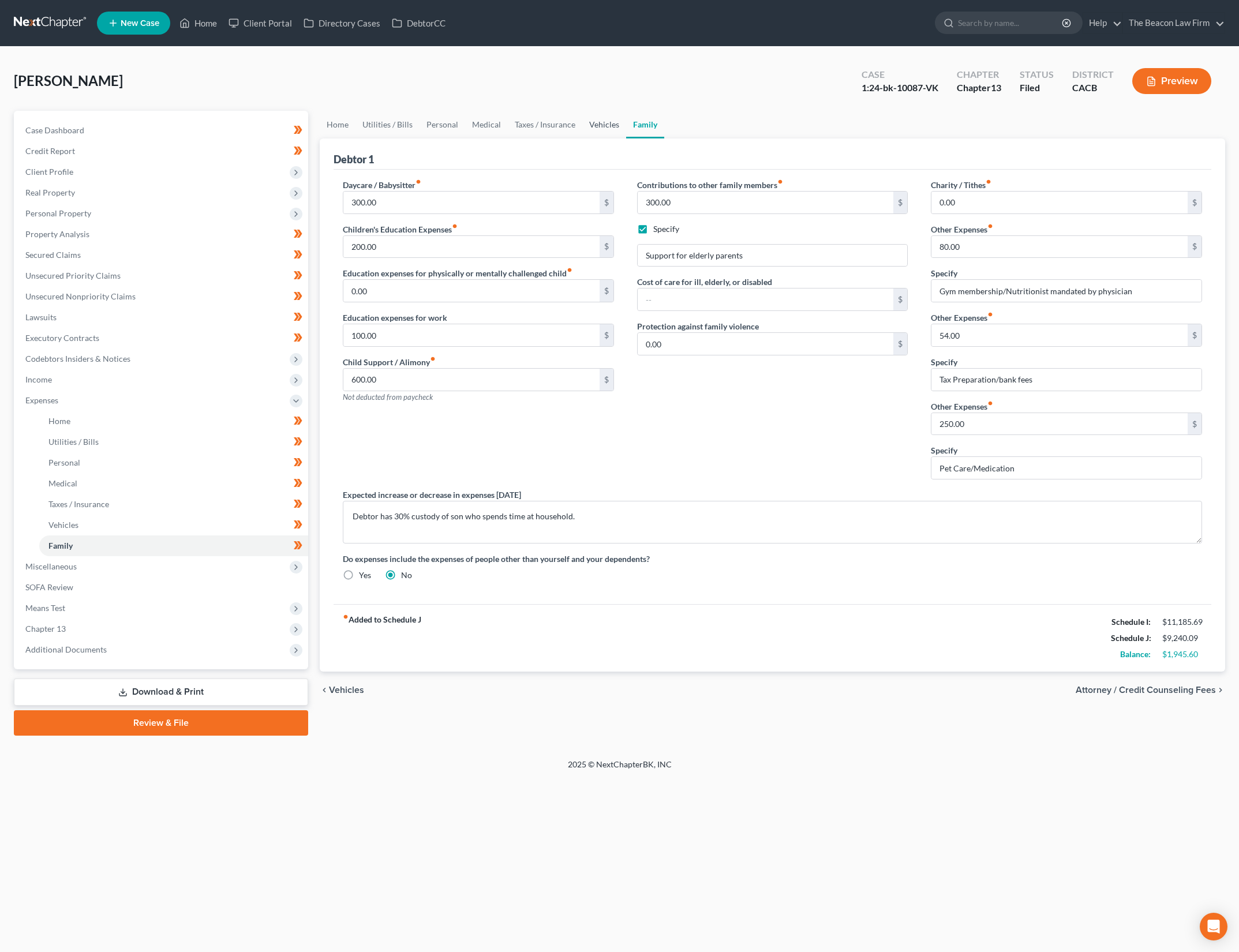
click at [591, 122] on link "Vehicles" at bounding box center [605, 124] width 44 height 28
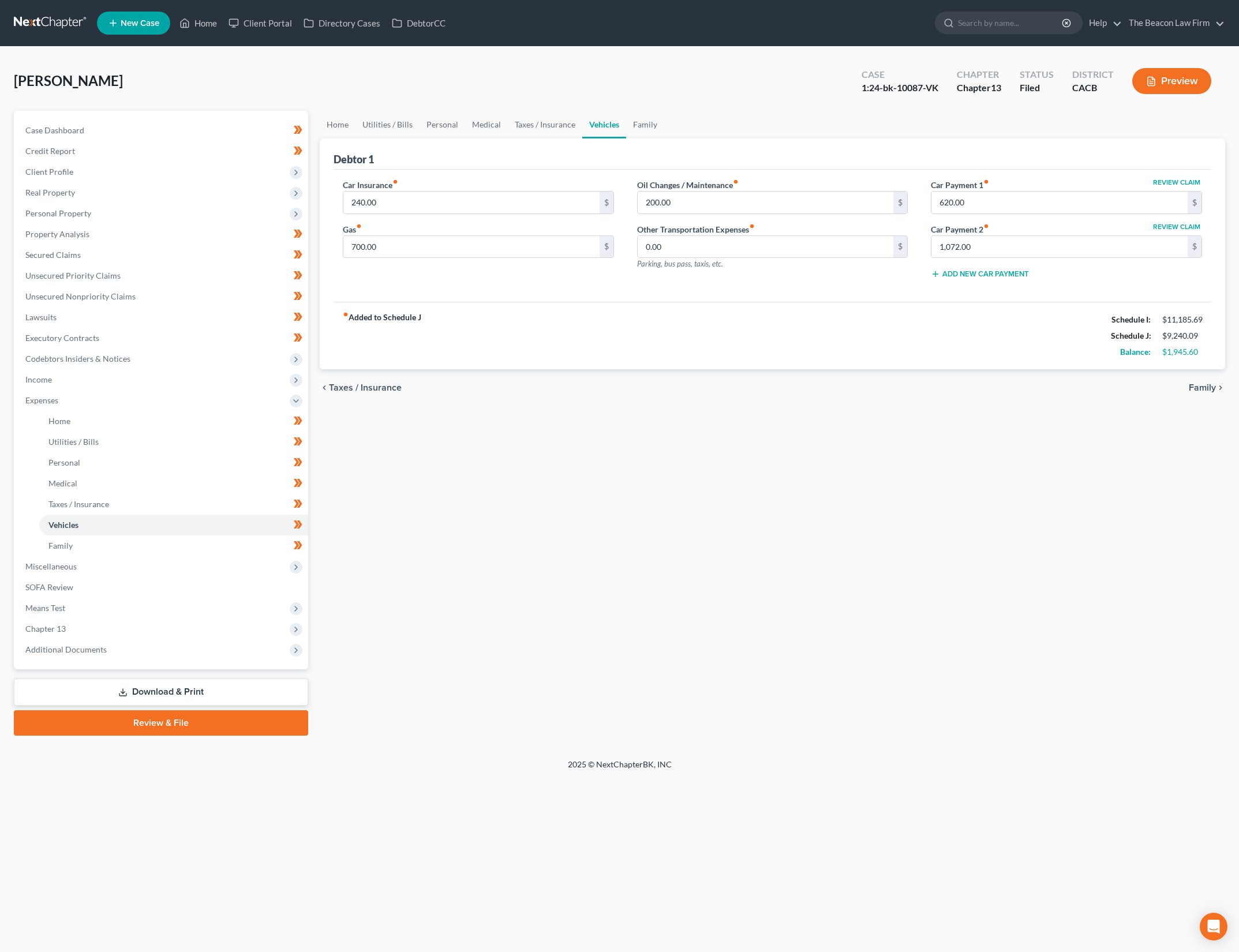
drag, startPoint x: 979, startPoint y: 601, endPoint x: 962, endPoint y: 509, distance: 93.6
click at [979, 600] on div "Home Utilities / Bills Personal Medical Taxes / Insurance Vehicles Family Debto…" at bounding box center [772, 423] width 917 height 625
click at [644, 126] on link "Family" at bounding box center [646, 124] width 38 height 28
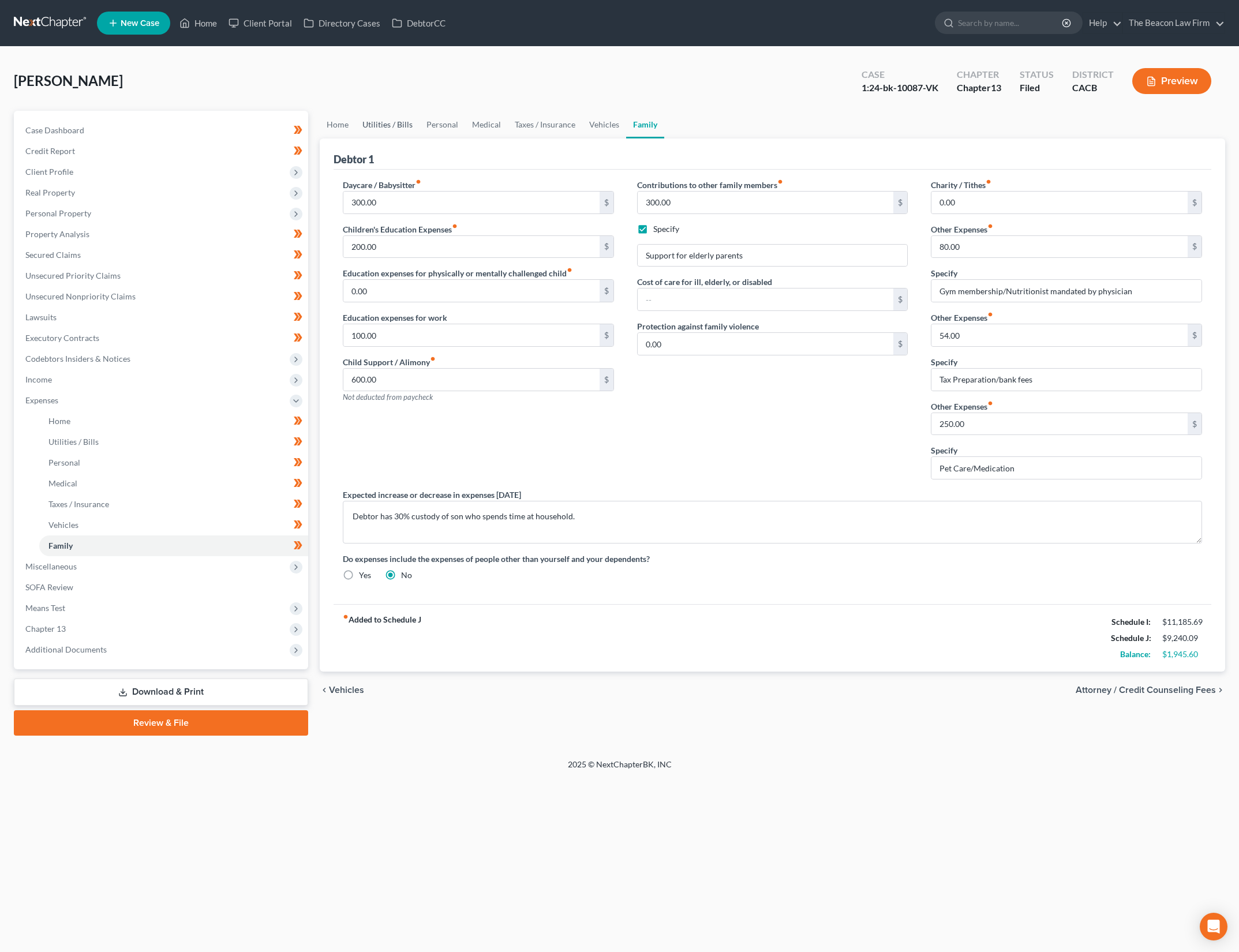
click at [389, 124] on link "Utilities / Bills" at bounding box center [387, 124] width 64 height 28
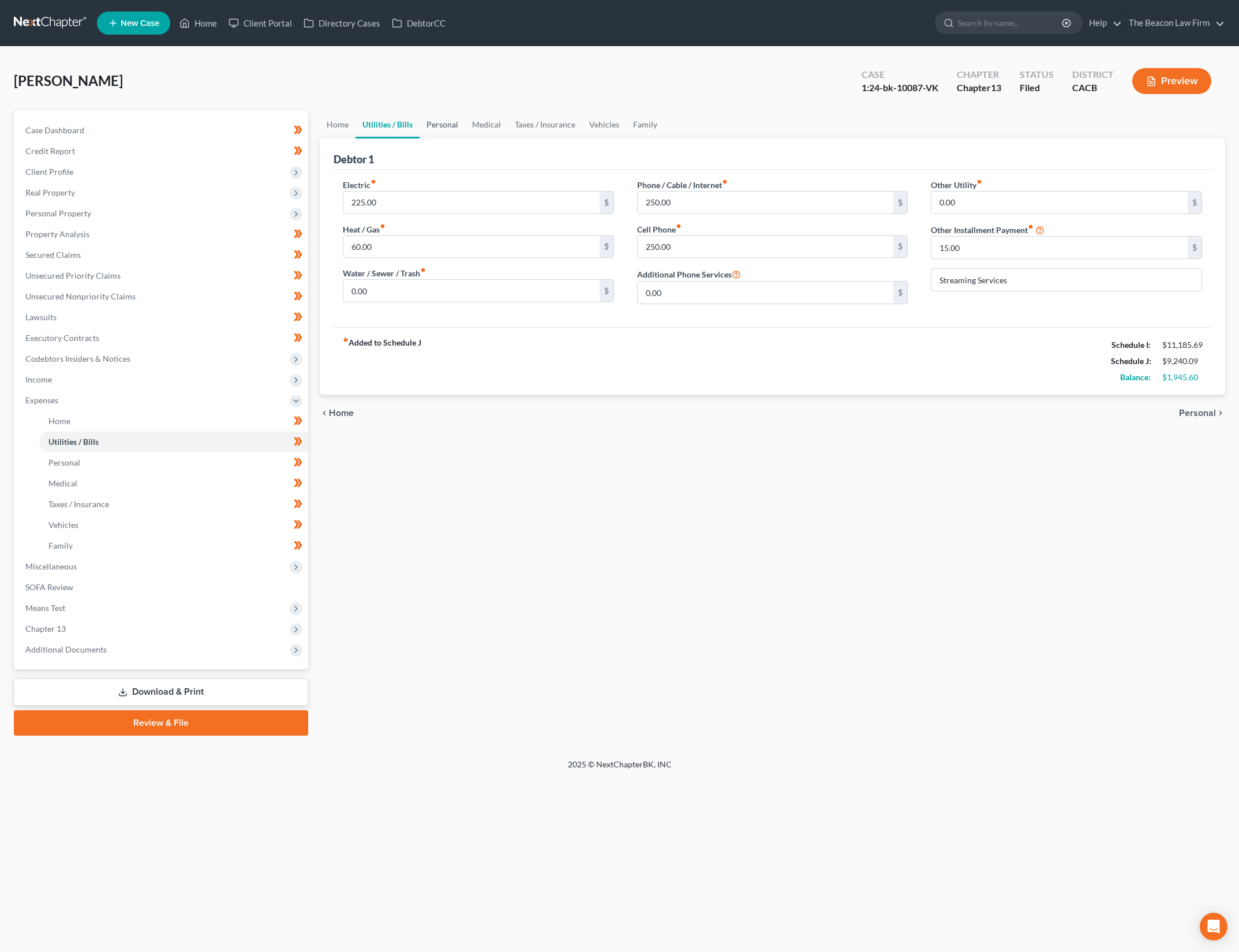
click at [454, 126] on link "Personal" at bounding box center [442, 124] width 46 height 28
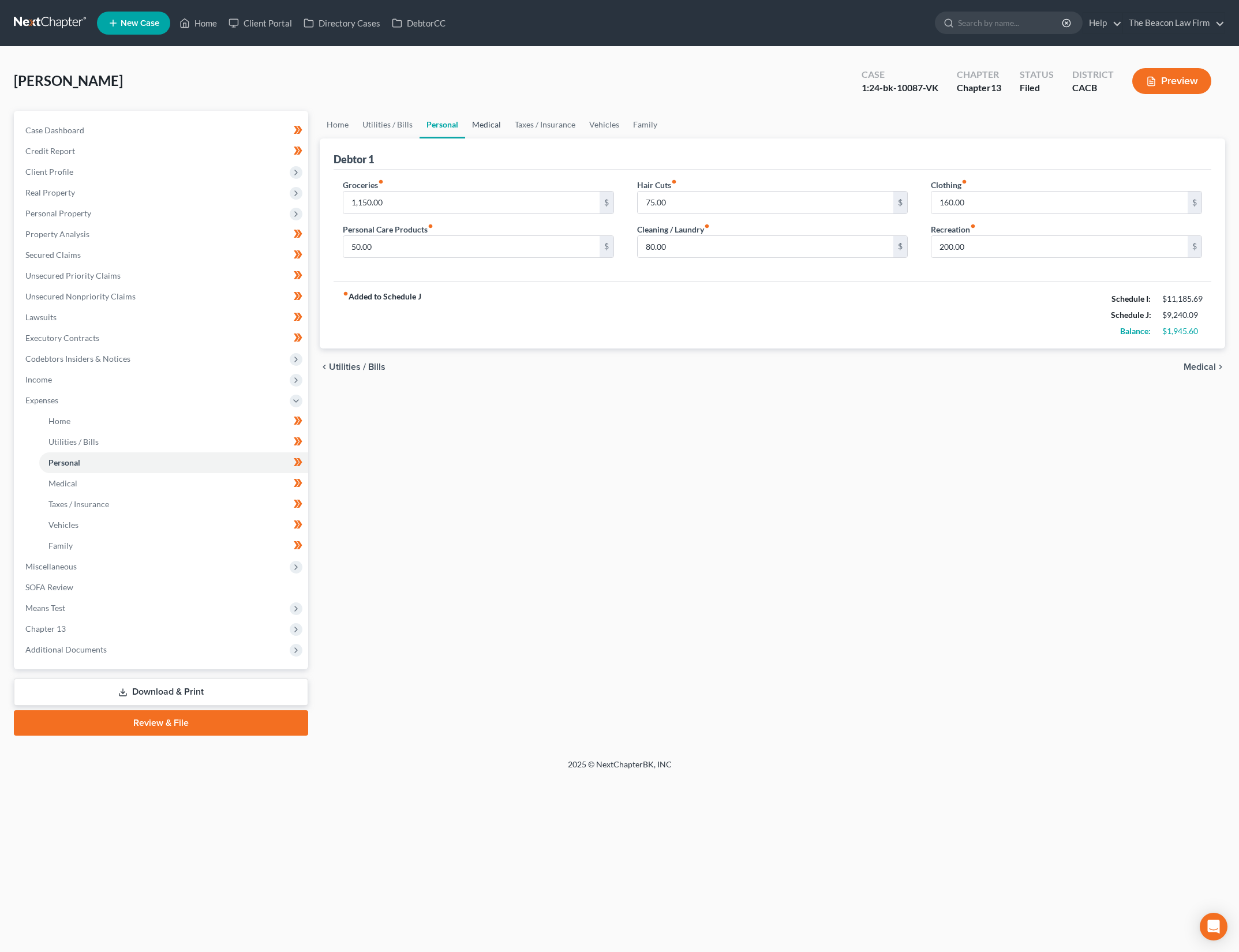
click at [496, 124] on link "Medical" at bounding box center [487, 124] width 43 height 28
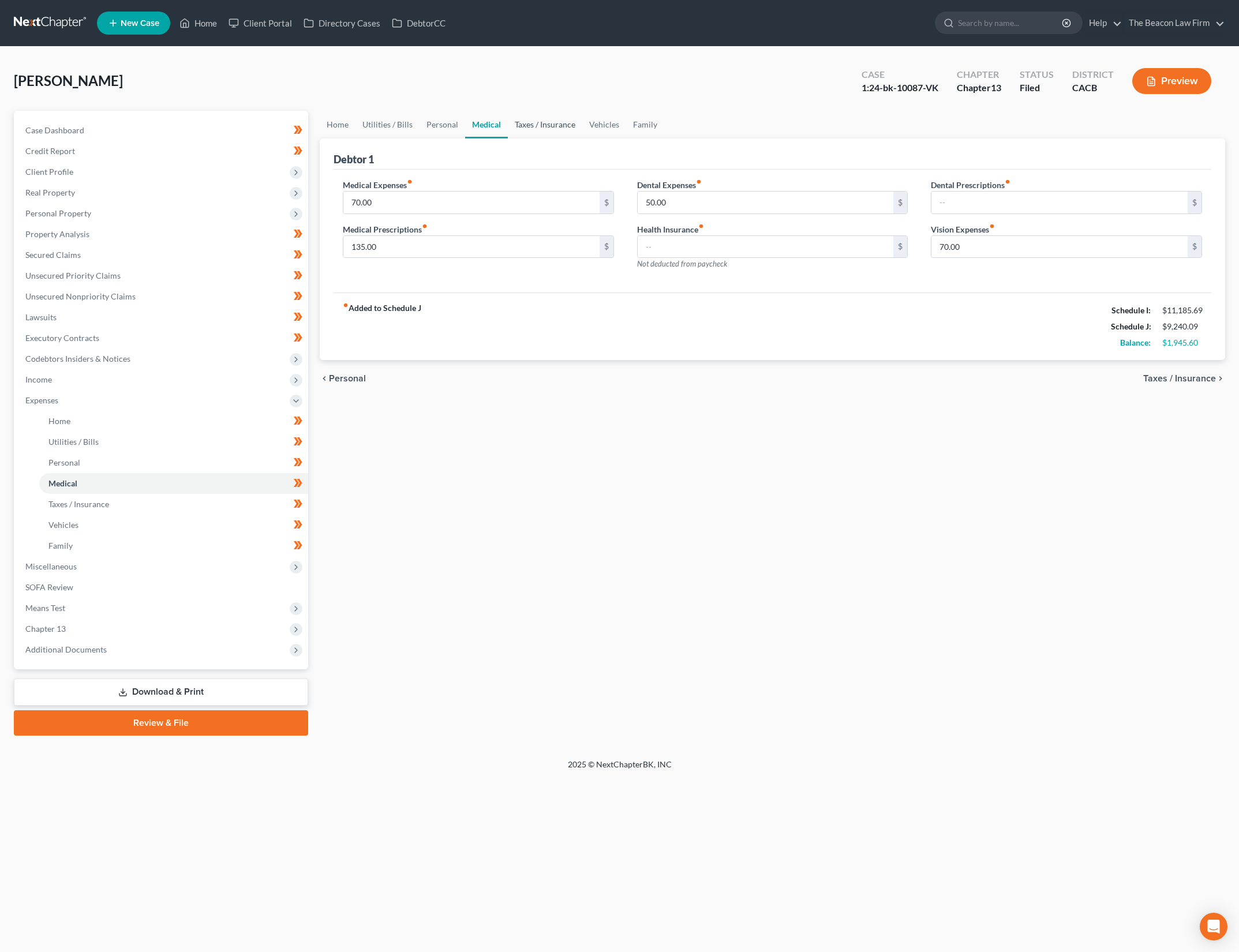
click at [560, 132] on link "Taxes / Insurance" at bounding box center [545, 124] width 74 height 28
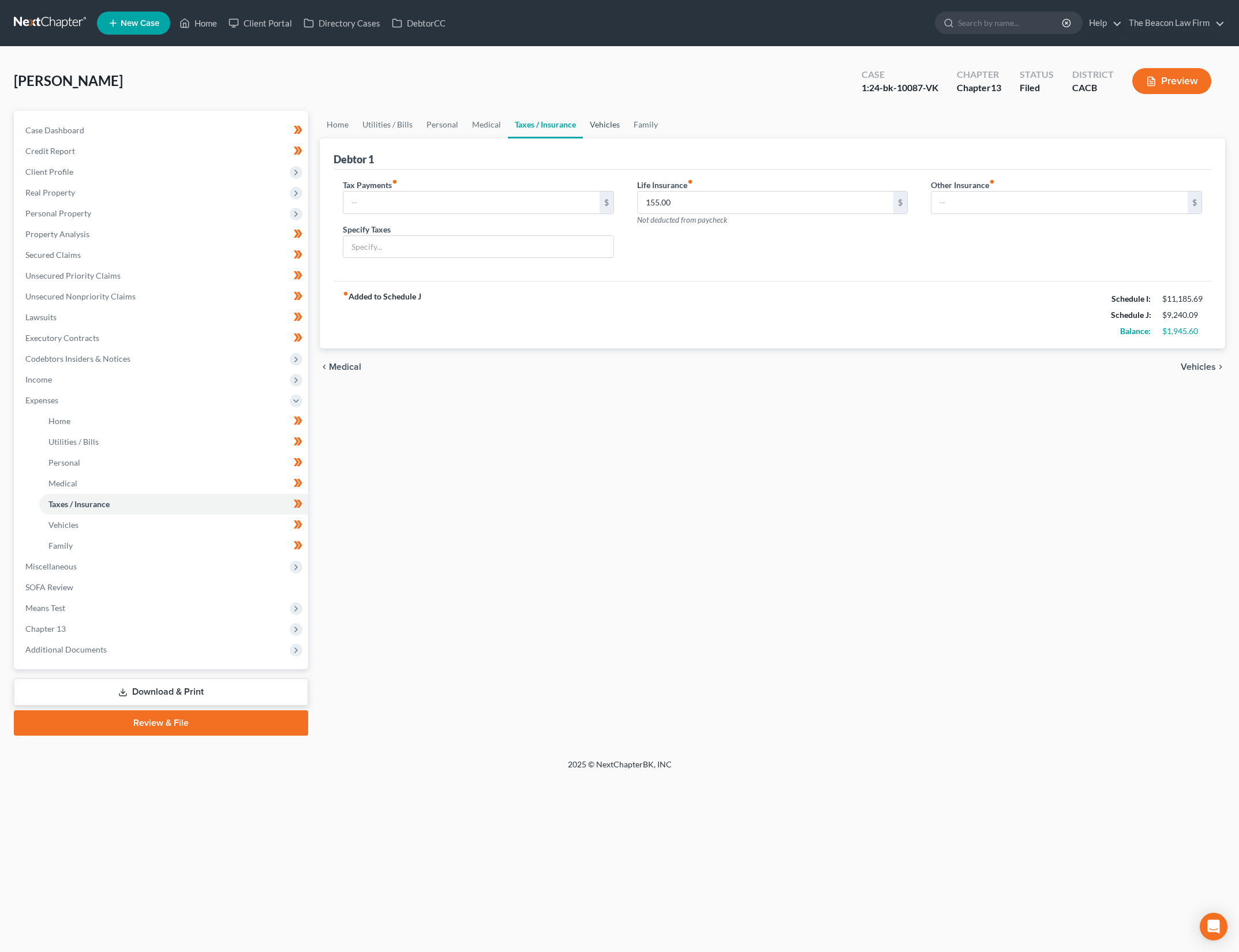
click at [599, 124] on link "Vehicles" at bounding box center [605, 124] width 44 height 28
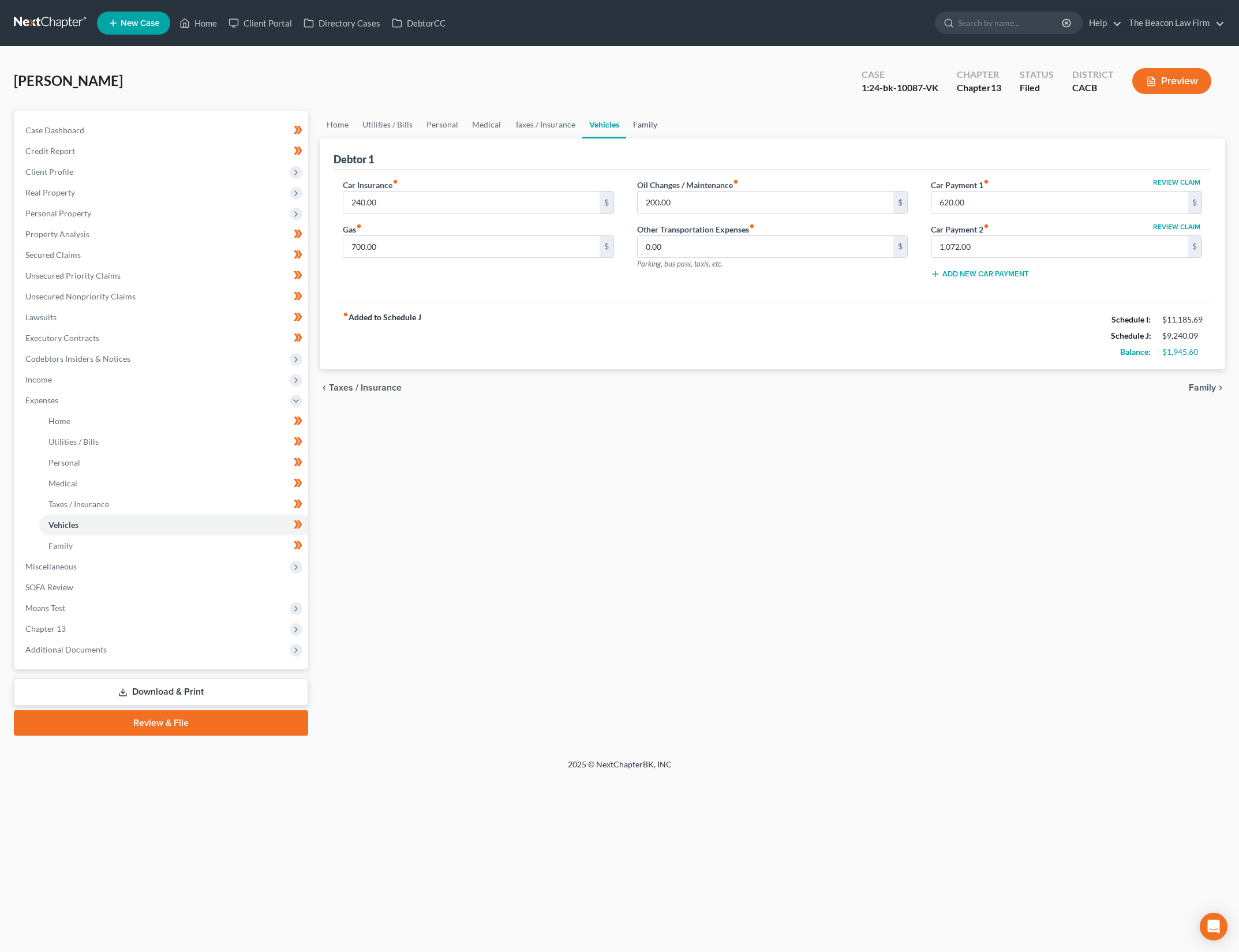
click at [646, 122] on link "Family" at bounding box center [646, 124] width 38 height 28
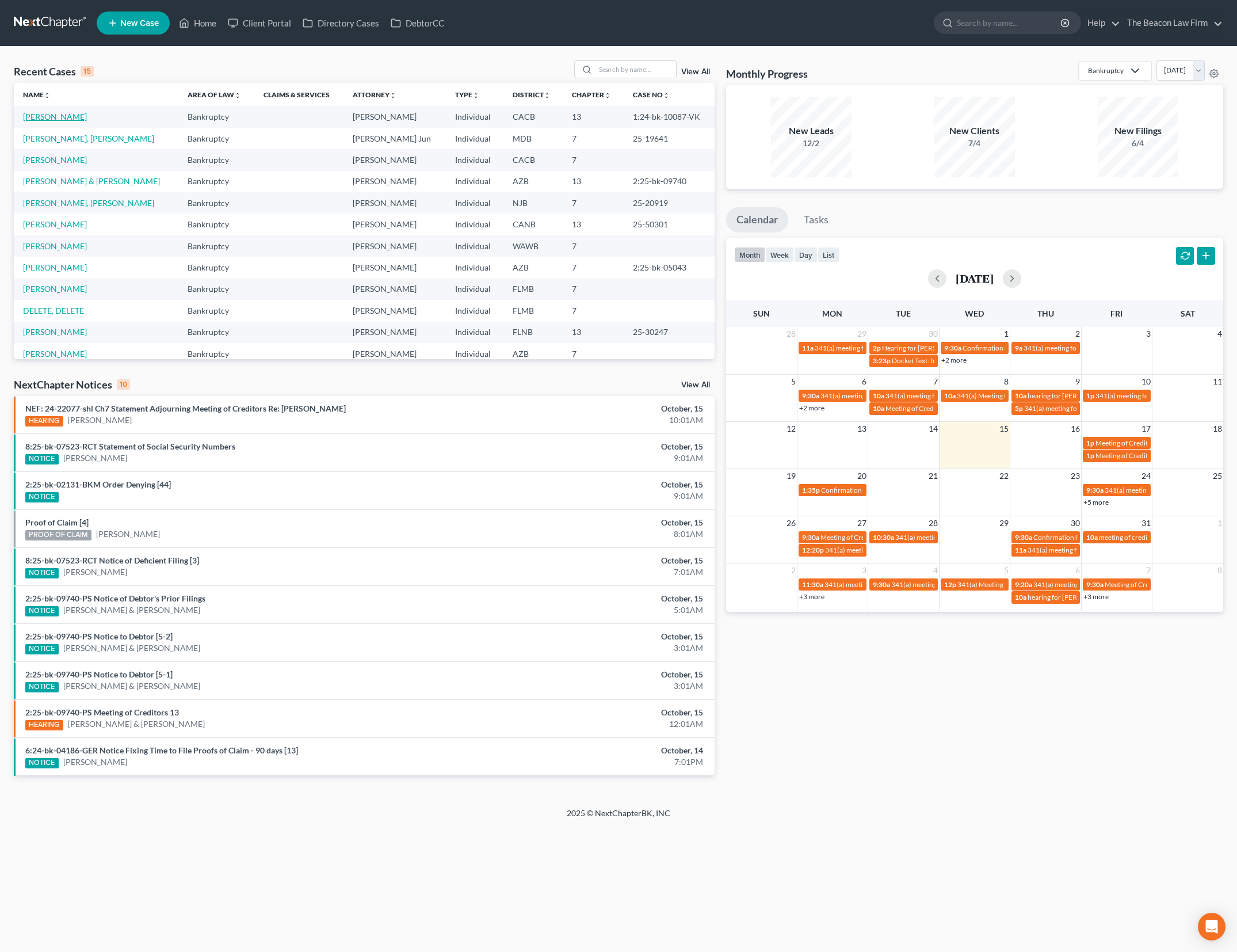
click at [47, 118] on link "[PERSON_NAME]" at bounding box center [55, 116] width 64 height 10
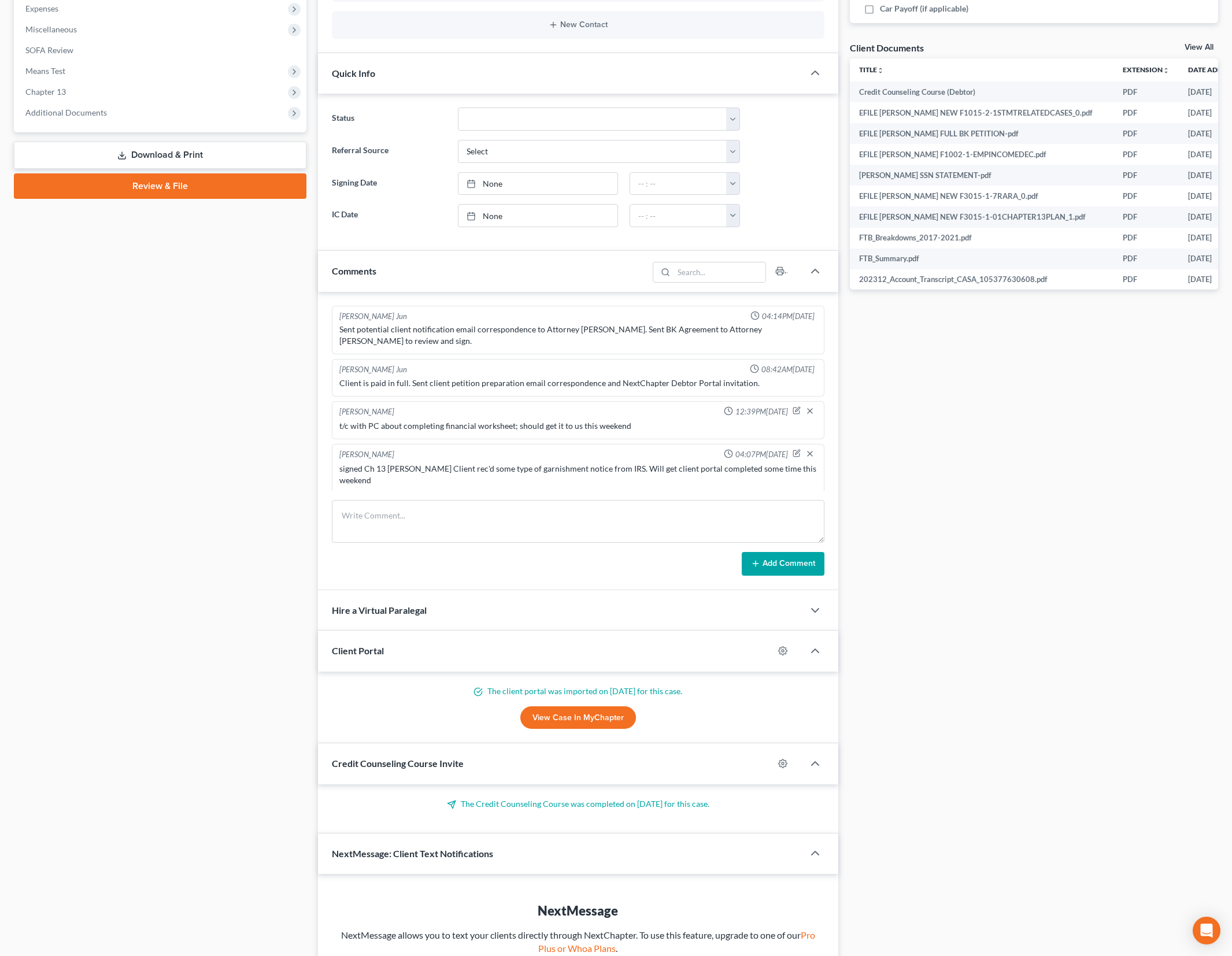
scroll to position [1453, 0]
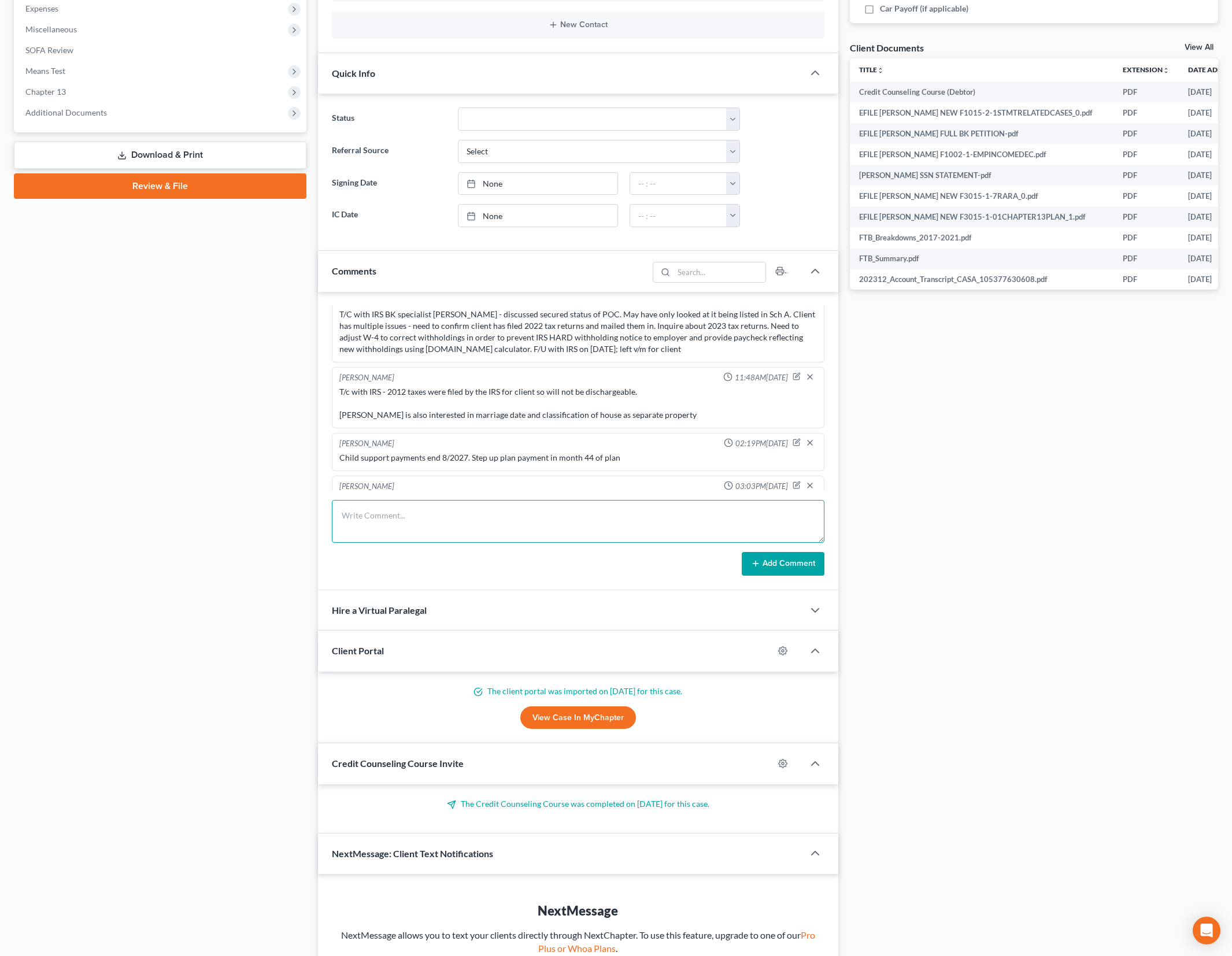
click at [509, 515] on textarea at bounding box center [578, 521] width 493 height 43
type textarea "1"
type textarea "Email exchange back and forth with Will to try and obtain docs and info (1.0 hr…"
click at [767, 552] on button "Add Comment" at bounding box center [782, 564] width 83 height 25
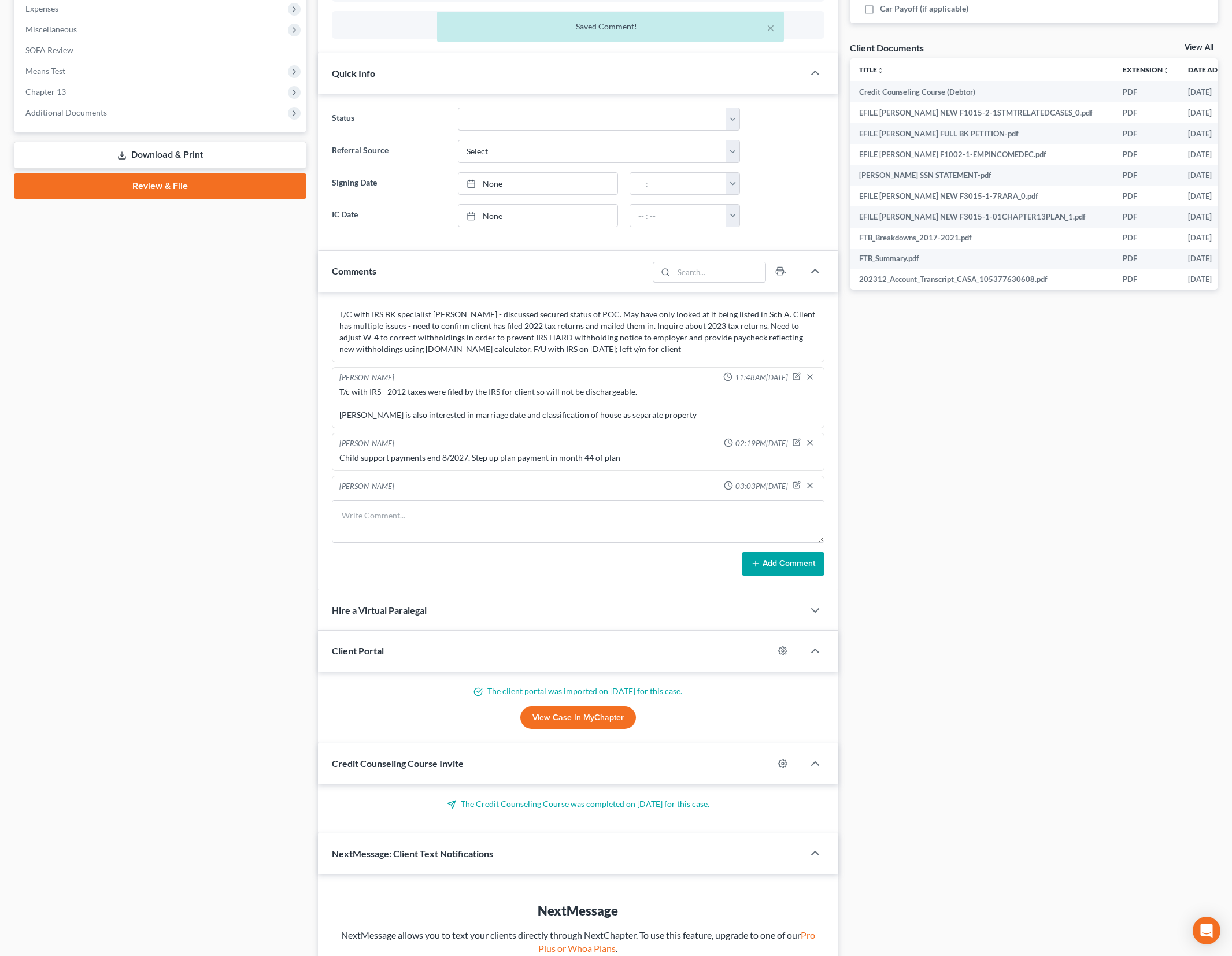
scroll to position [1496, 0]
